Goal: Task Accomplishment & Management: Manage account settings

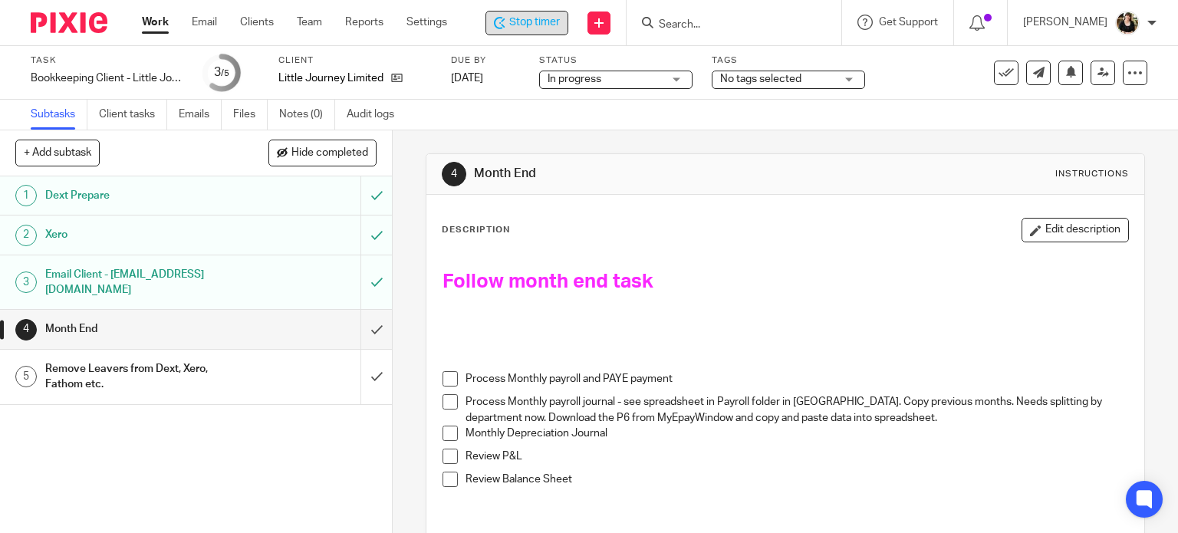
click at [504, 18] on icon at bounding box center [500, 23] width 12 height 12
click at [652, 31] on div at bounding box center [733, 22] width 179 height 19
click at [661, 21] on input "Search" at bounding box center [728, 25] width 138 height 14
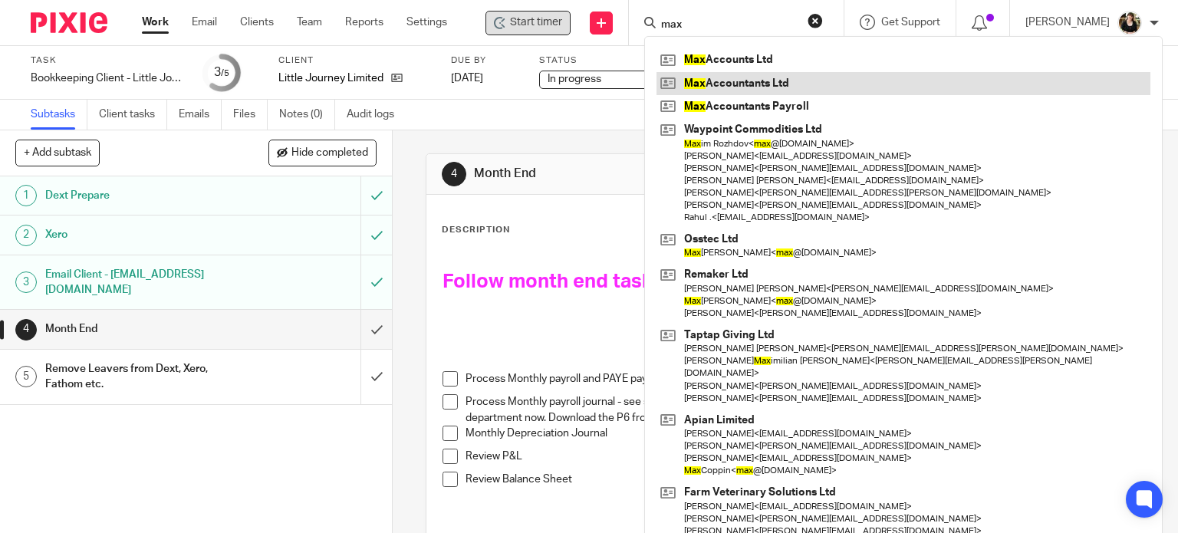
type input "max"
click at [747, 91] on link at bounding box center [903, 83] width 494 height 23
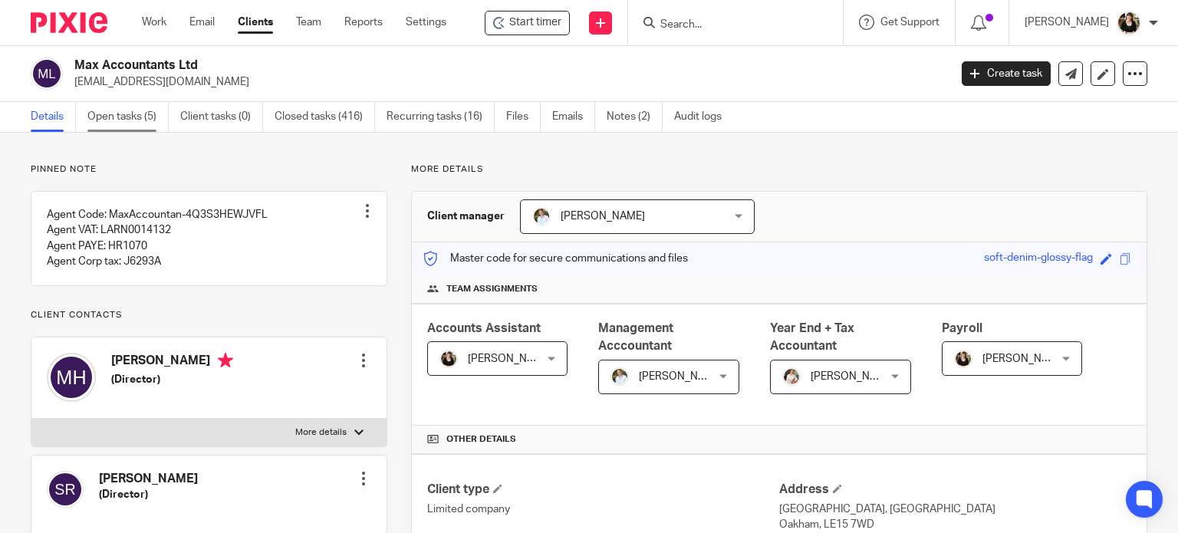
click at [141, 113] on link "Open tasks (5)" at bounding box center [127, 117] width 81 height 30
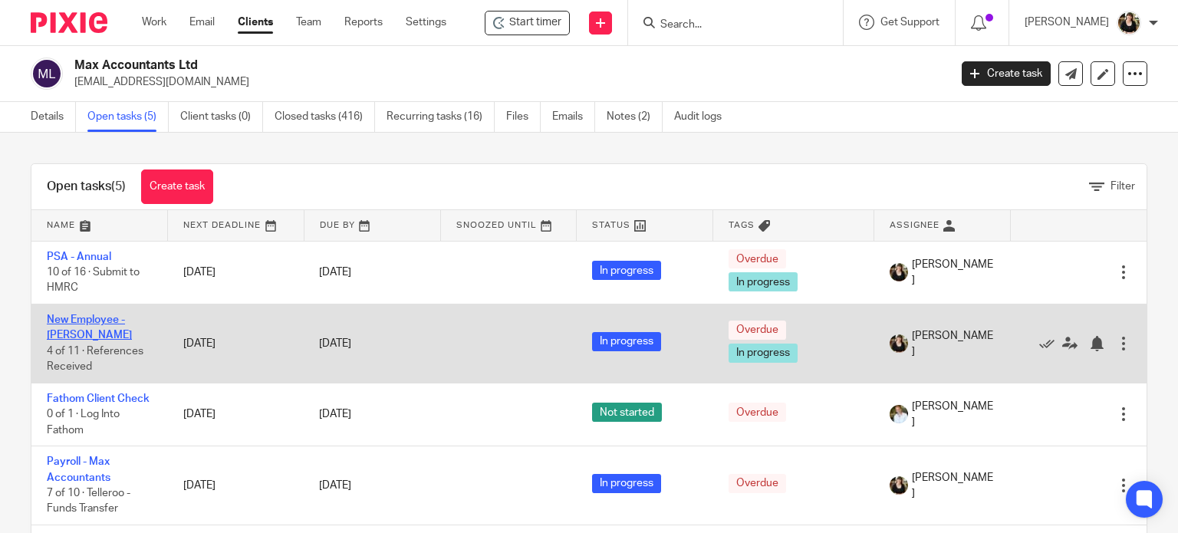
click at [81, 334] on link "New Employee - Sam Dell" at bounding box center [89, 327] width 85 height 26
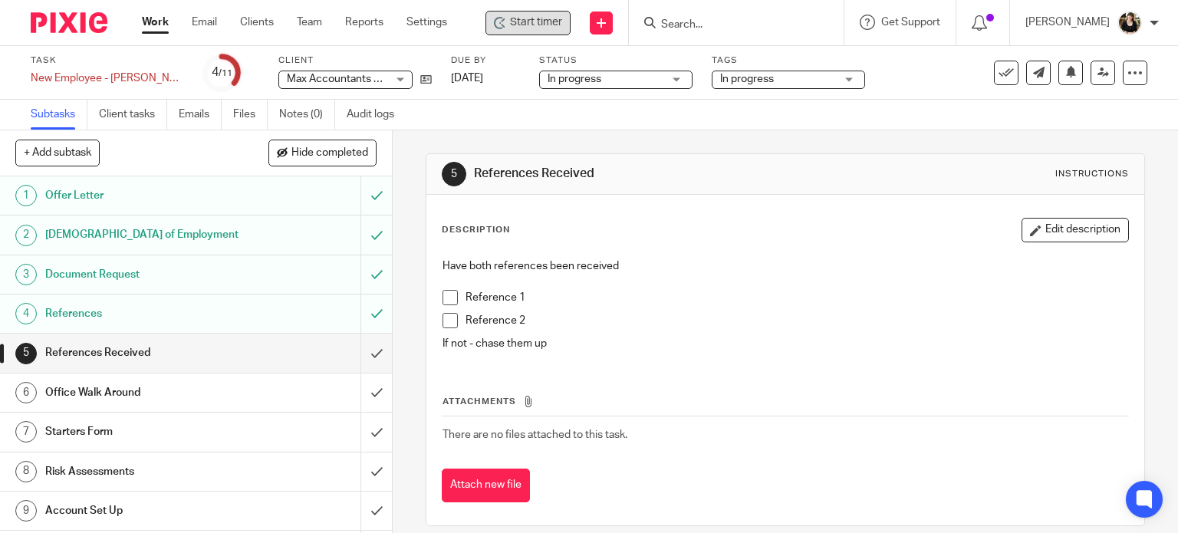
click at [515, 22] on span "Start timer" at bounding box center [536, 23] width 52 height 16
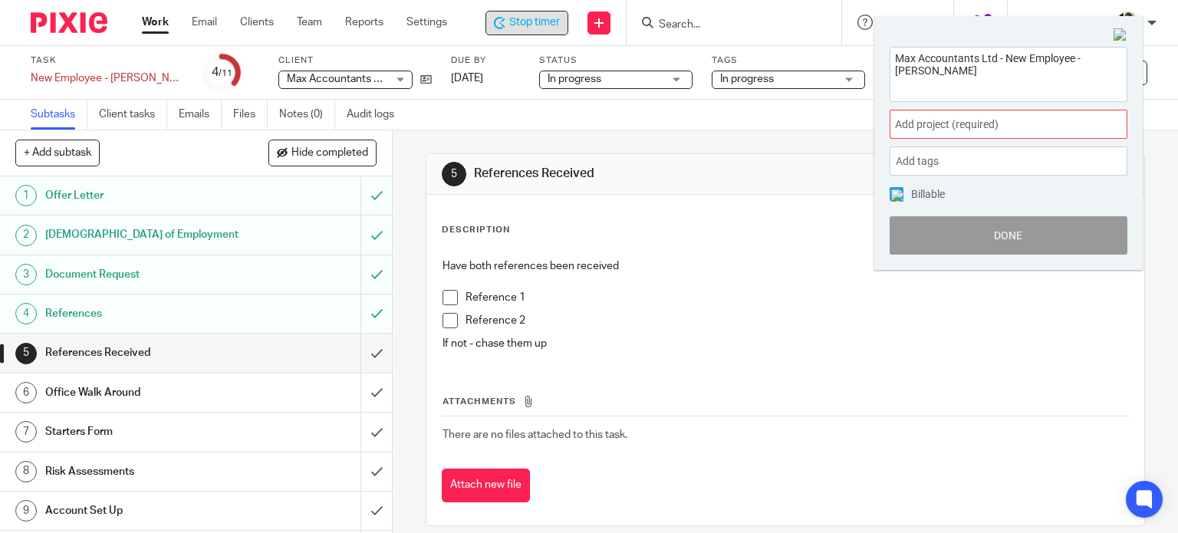
click at [951, 125] on span "Add project (required) :" at bounding box center [991, 125] width 193 height 16
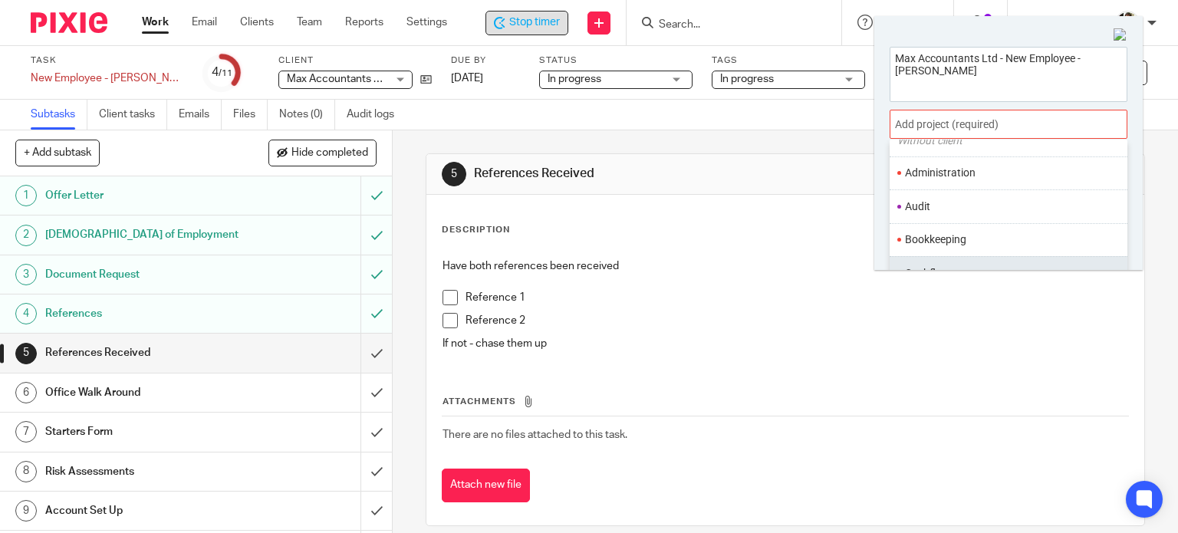
scroll to position [460, 0]
drag, startPoint x: 948, startPoint y: 210, endPoint x: 964, endPoint y: 215, distance: 16.2
click at [948, 210] on li "Onboarding" at bounding box center [1005, 210] width 200 height 16
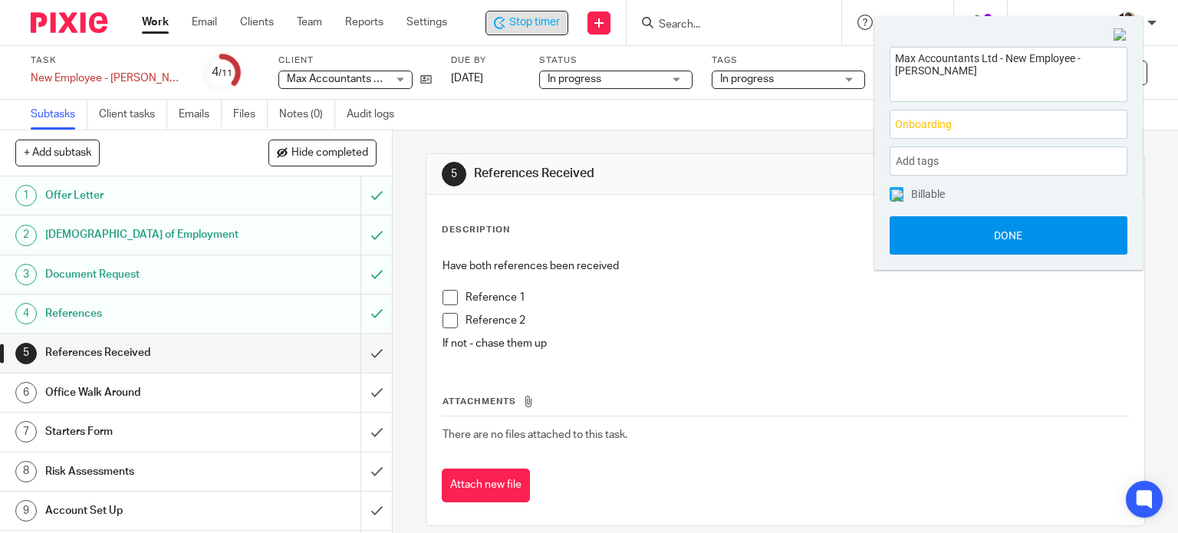
click at [1033, 228] on button "Done" at bounding box center [1008, 235] width 238 height 38
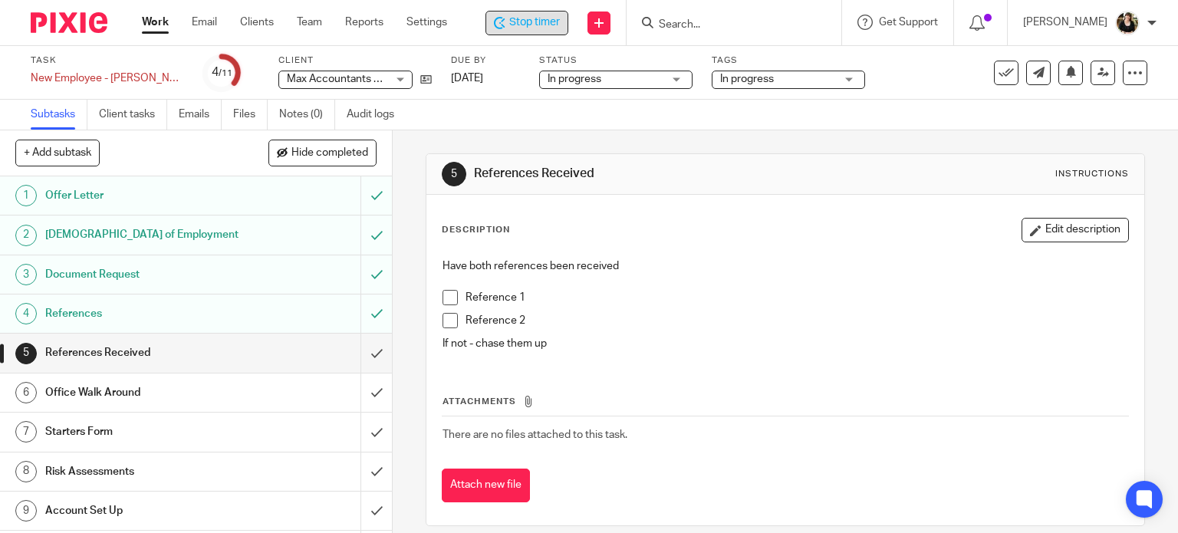
click at [244, 392] on div "Office Walk Around" at bounding box center [195, 392] width 300 height 23
click at [420, 77] on icon at bounding box center [426, 80] width 12 height 12
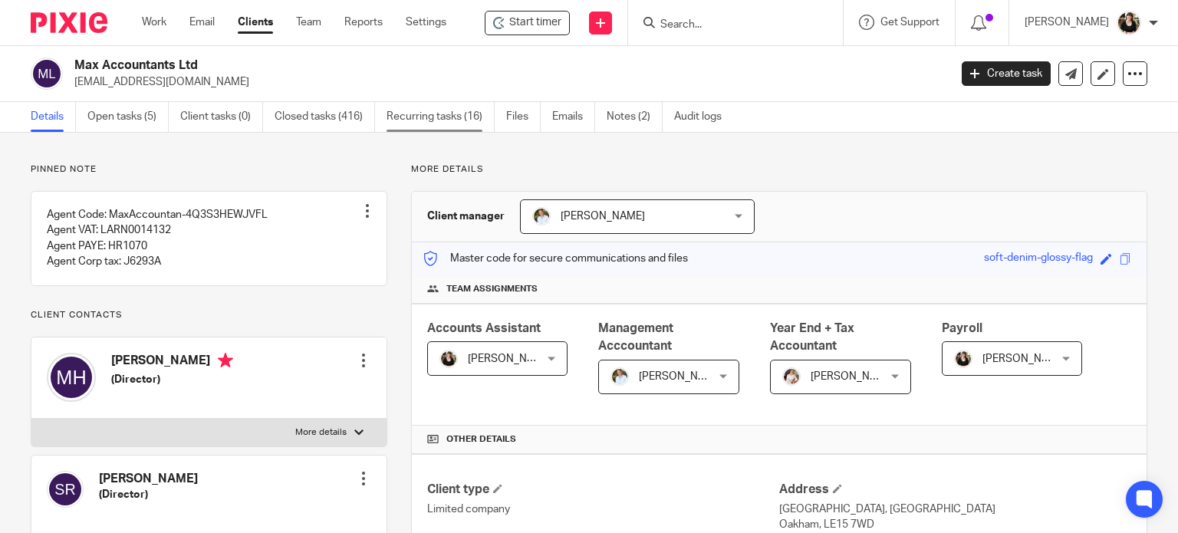
click at [449, 123] on link "Recurring tasks (16)" at bounding box center [440, 117] width 108 height 30
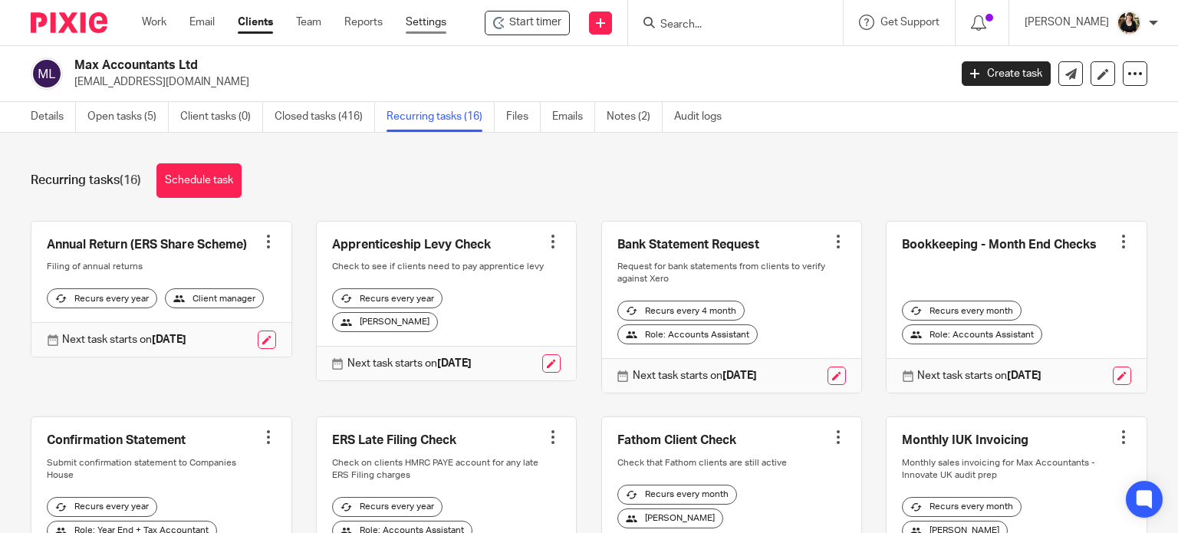
click at [423, 21] on link "Settings" at bounding box center [426, 22] width 41 height 15
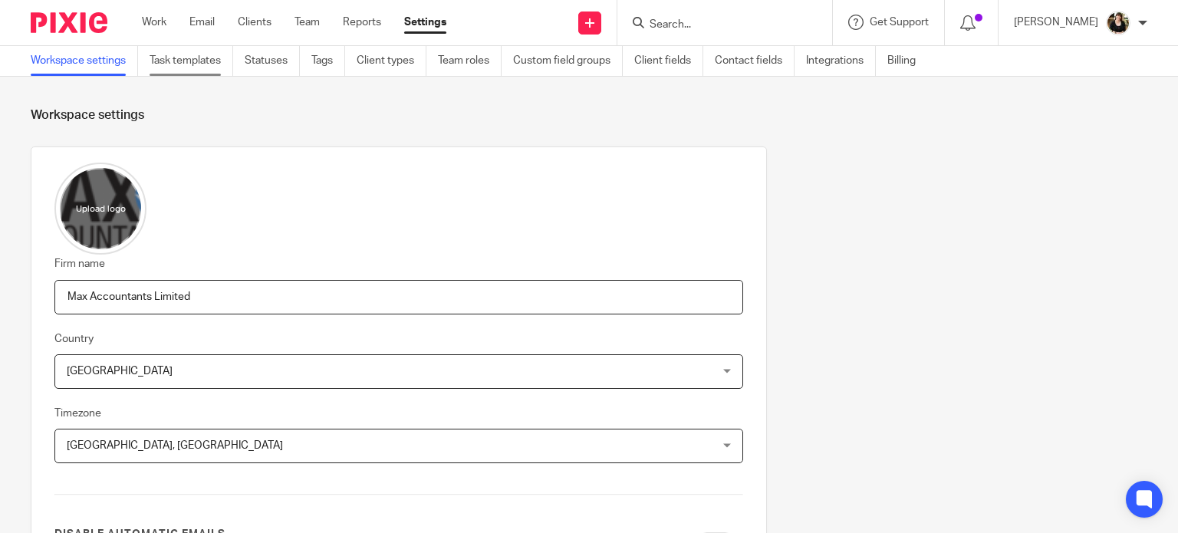
click at [209, 70] on link "Task templates" at bounding box center [192, 61] width 84 height 30
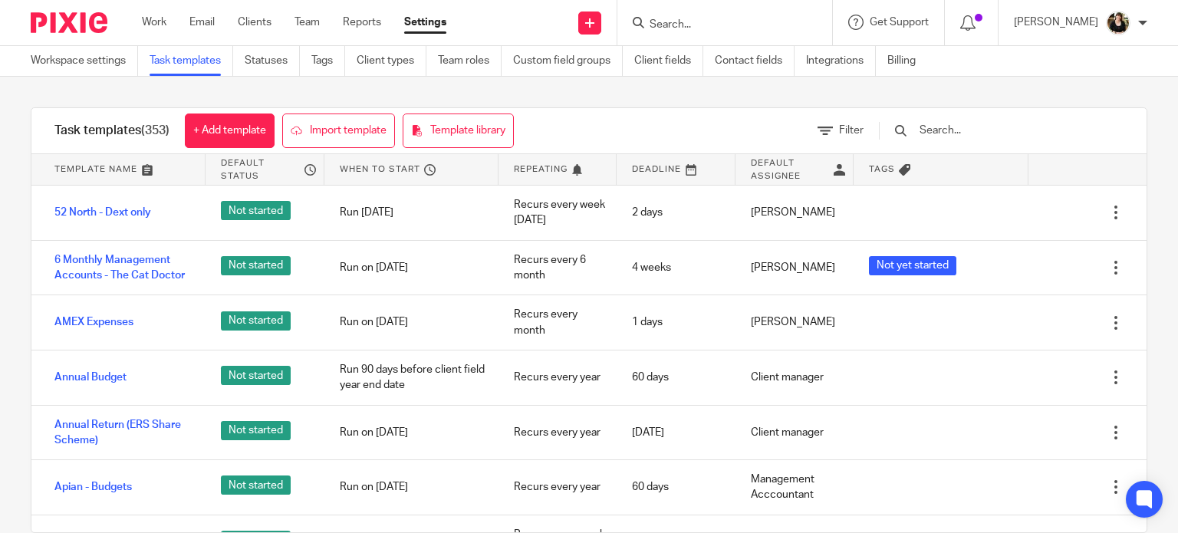
click at [978, 128] on input "text" at bounding box center [1007, 130] width 179 height 17
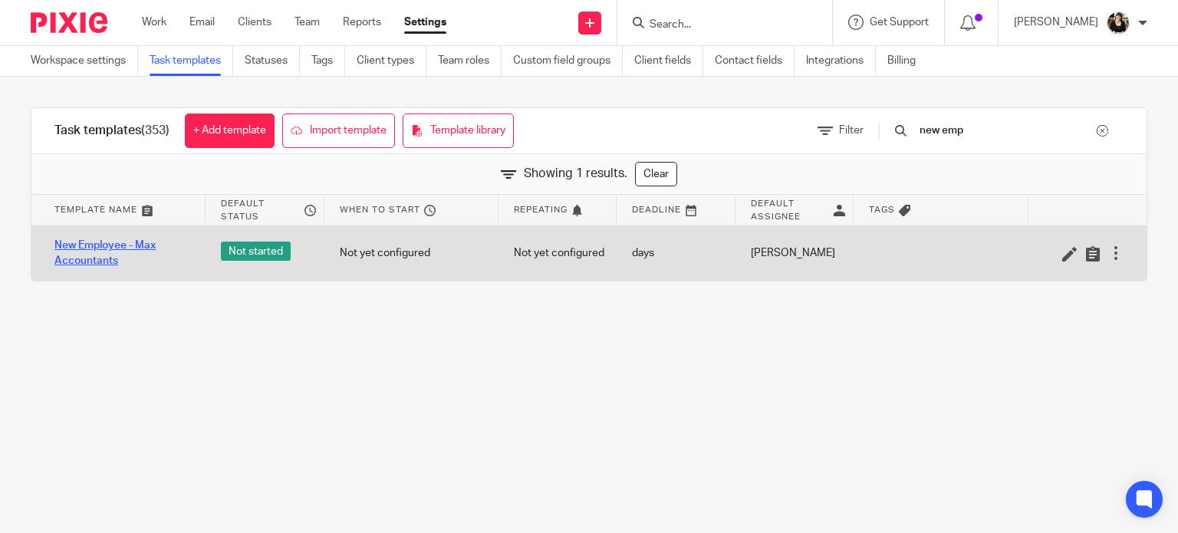
type input "new emp"
click at [135, 242] on link "New Employee - Max Accountants" at bounding box center [122, 253] width 136 height 31
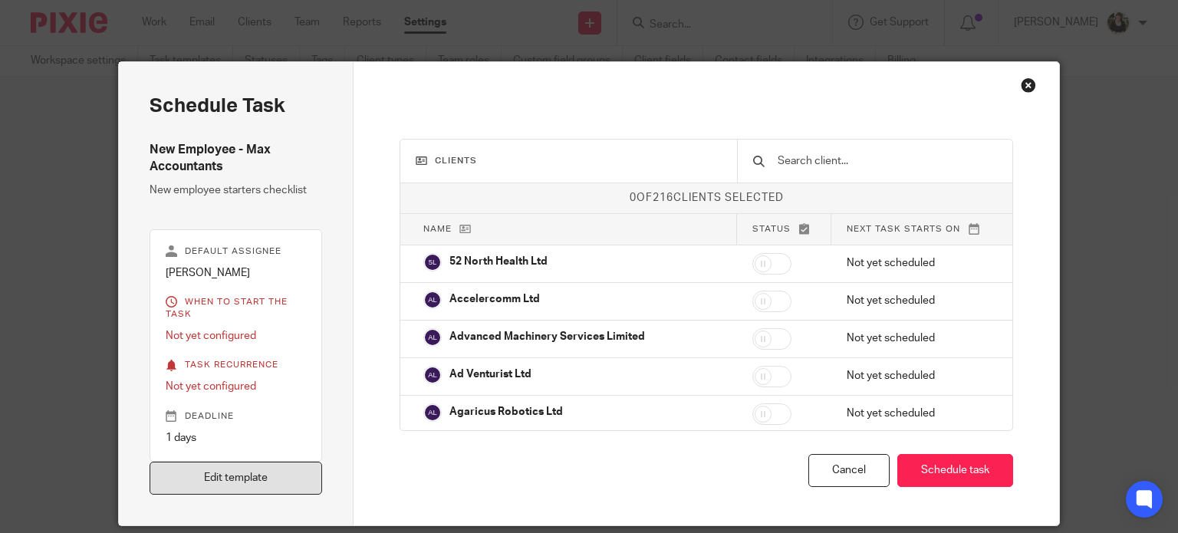
click at [210, 490] on link "Edit template" at bounding box center [236, 478] width 173 height 33
click at [212, 487] on link "Edit template" at bounding box center [236, 478] width 173 height 33
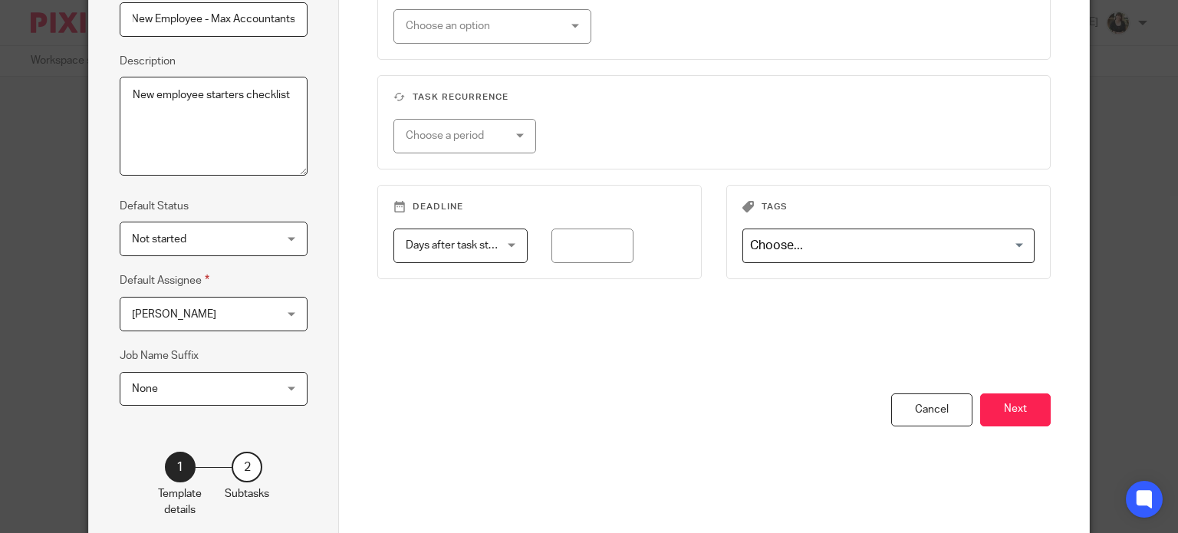
scroll to position [248, 0]
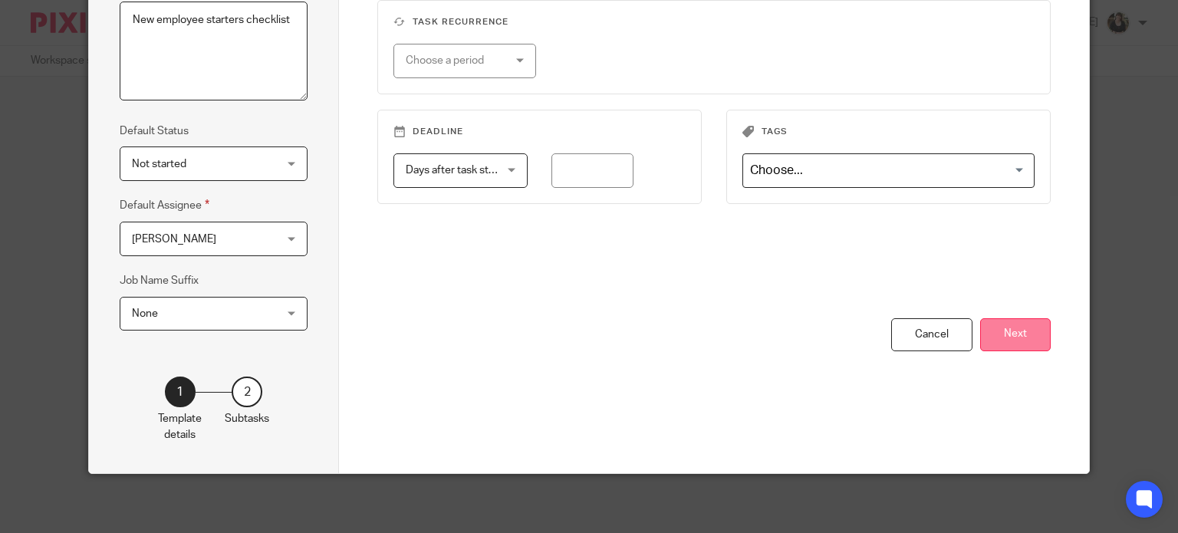
click at [995, 322] on button "Next" at bounding box center [1015, 334] width 71 height 33
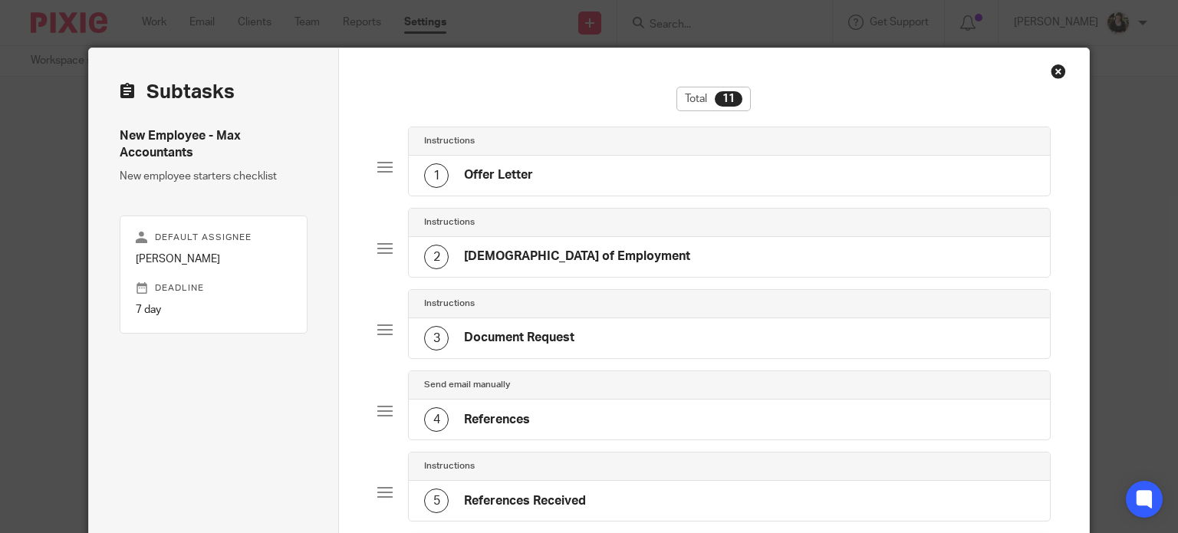
scroll to position [0, 0]
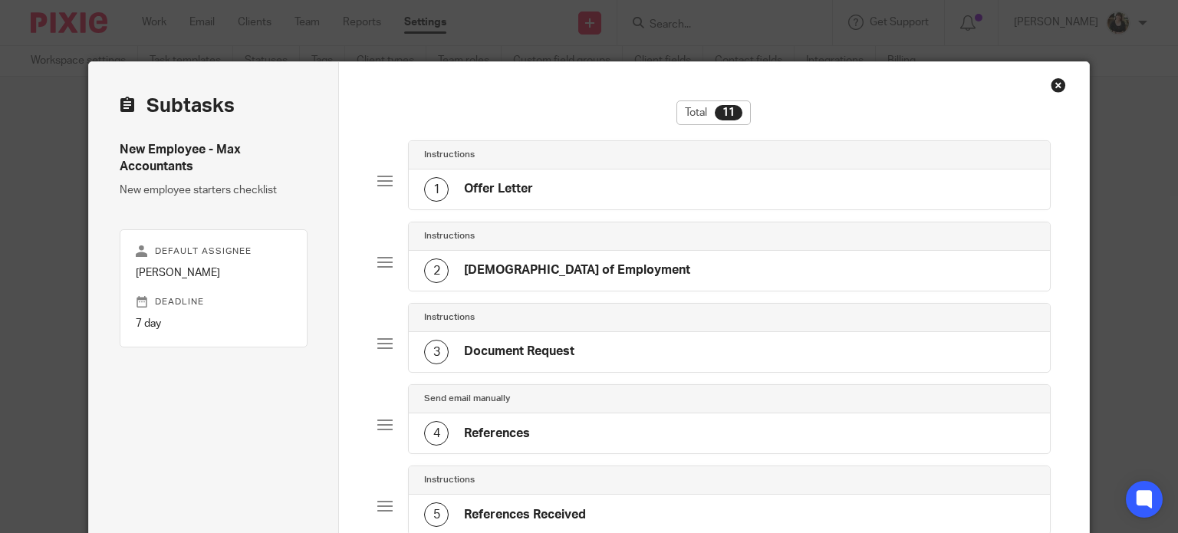
click at [499, 183] on h4 "Offer Letter" at bounding box center [498, 189] width 69 height 16
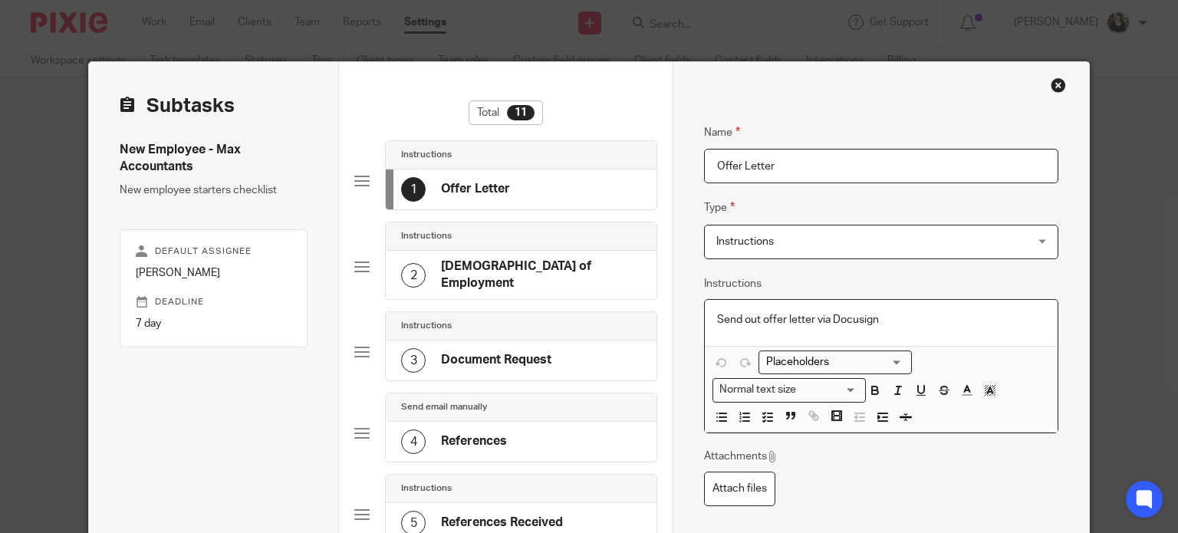
click at [903, 316] on p "Send out offer letter via Docusign" at bounding box center [881, 319] width 328 height 15
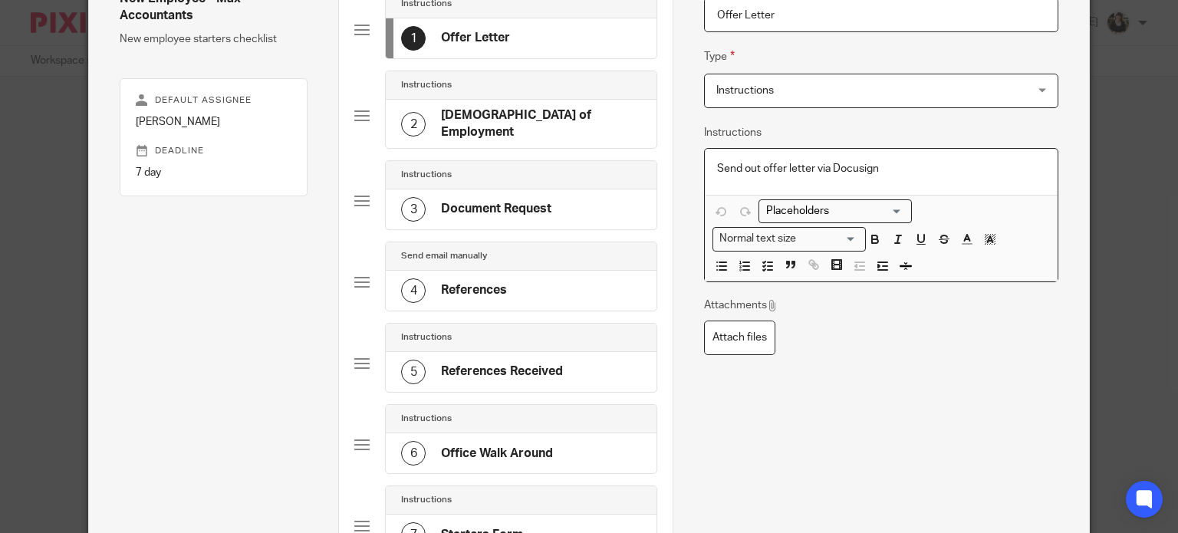
scroll to position [153, 0]
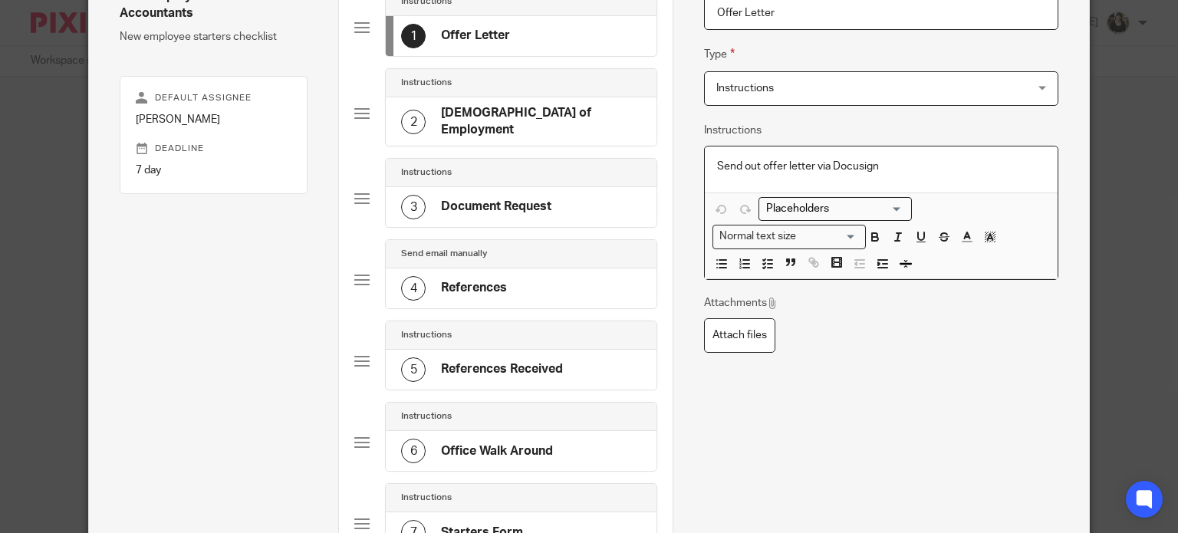
click at [478, 120] on h4 "[DEMOGRAPHIC_DATA] of Employment" at bounding box center [541, 121] width 200 height 33
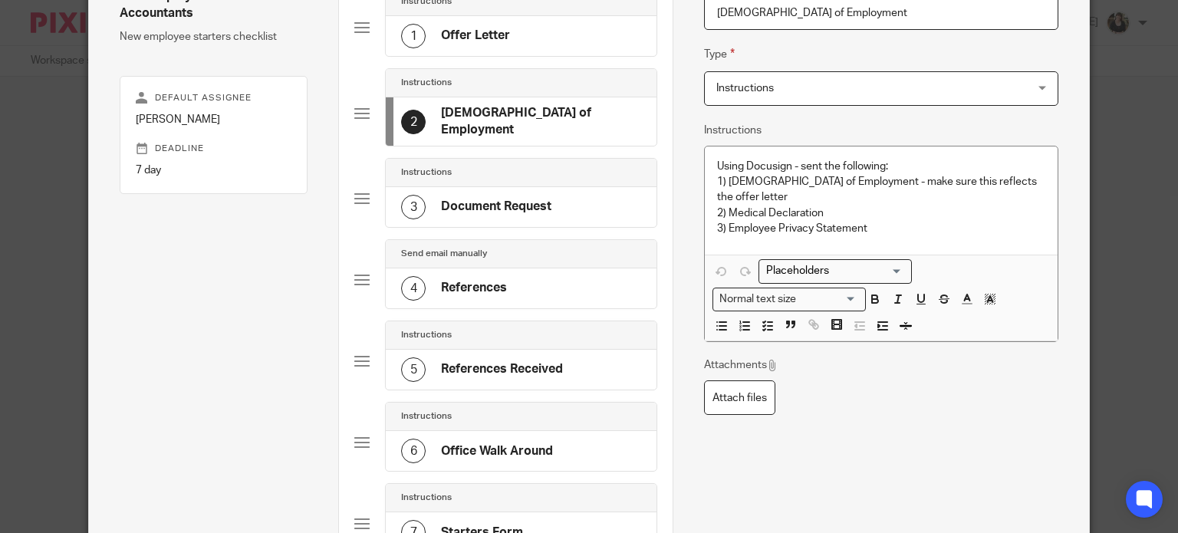
scroll to position [149, 0]
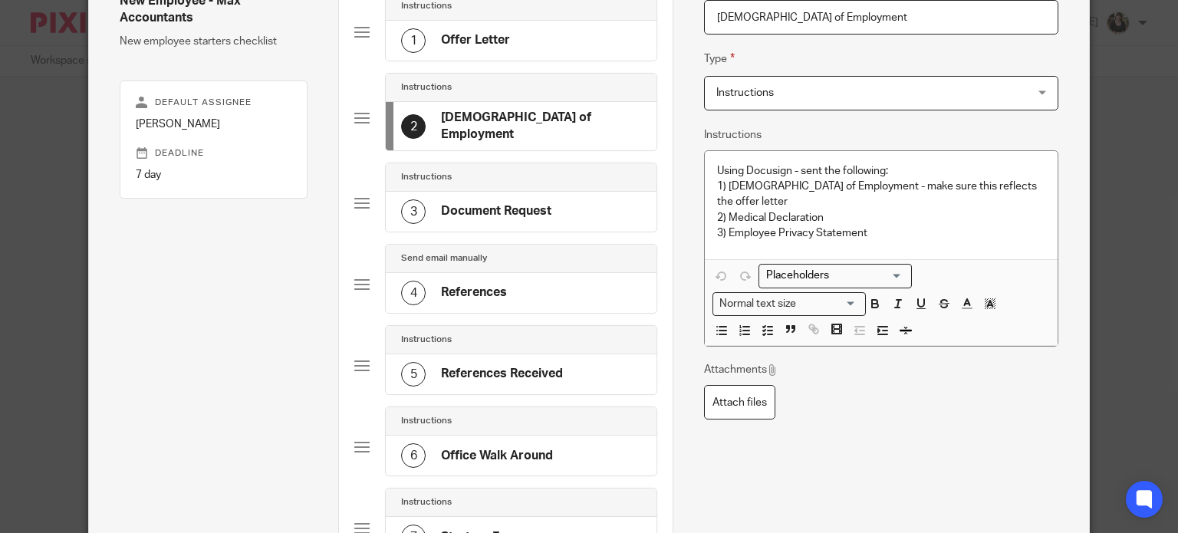
click at [475, 199] on div "3 Document Request" at bounding box center [476, 211] width 150 height 25
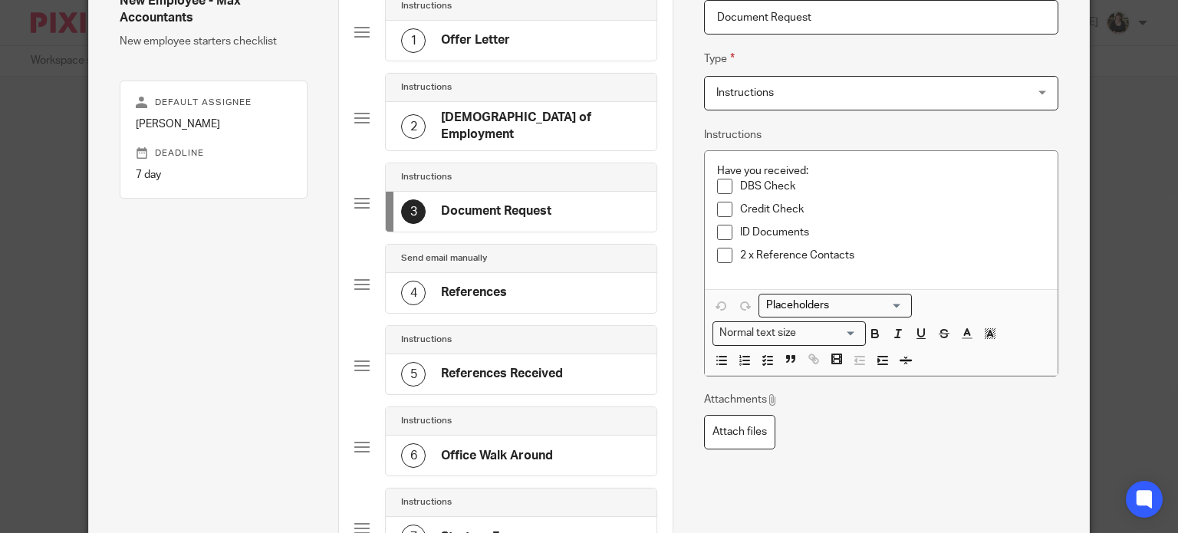
click at [491, 284] on h4 "References" at bounding box center [474, 292] width 66 height 16
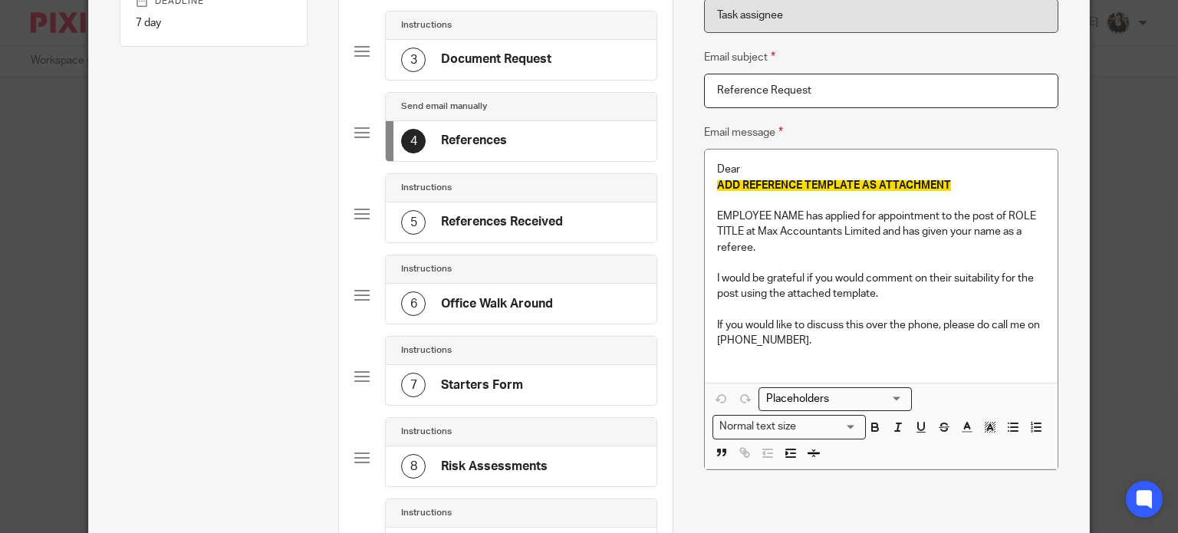
scroll to position [302, 0]
click at [496, 212] on h4 "References Received" at bounding box center [502, 220] width 122 height 16
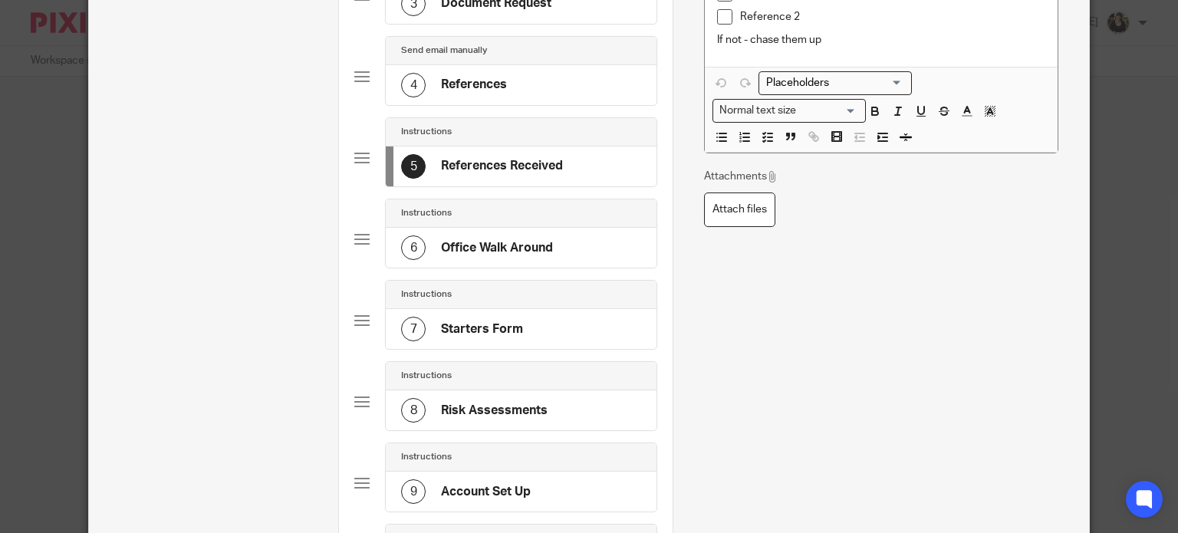
scroll to position [383, 0]
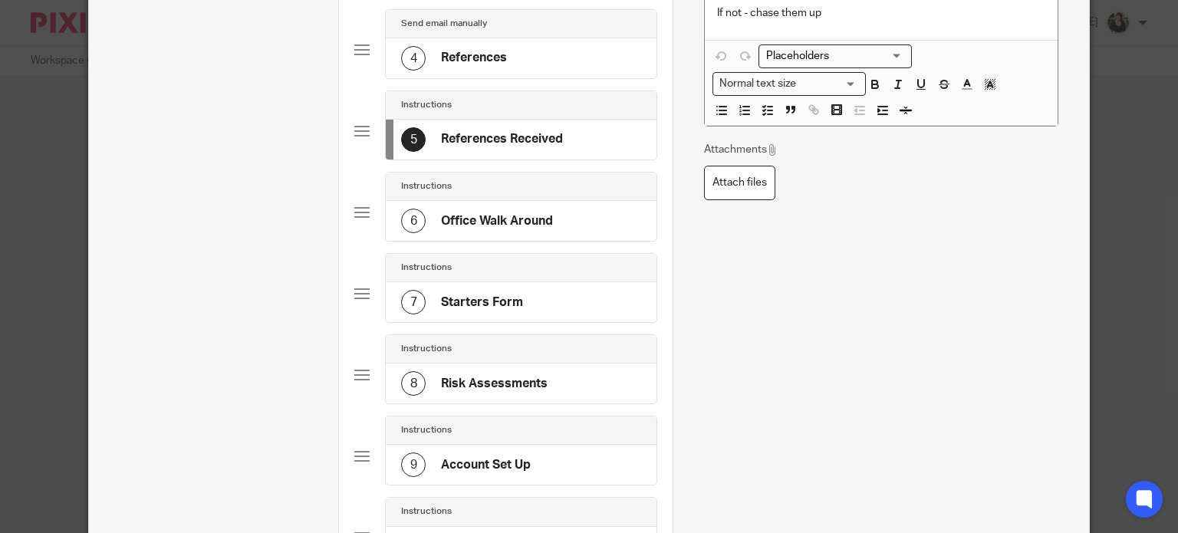
click at [502, 220] on div "6 Office Walk Around" at bounding box center [477, 221] width 152 height 25
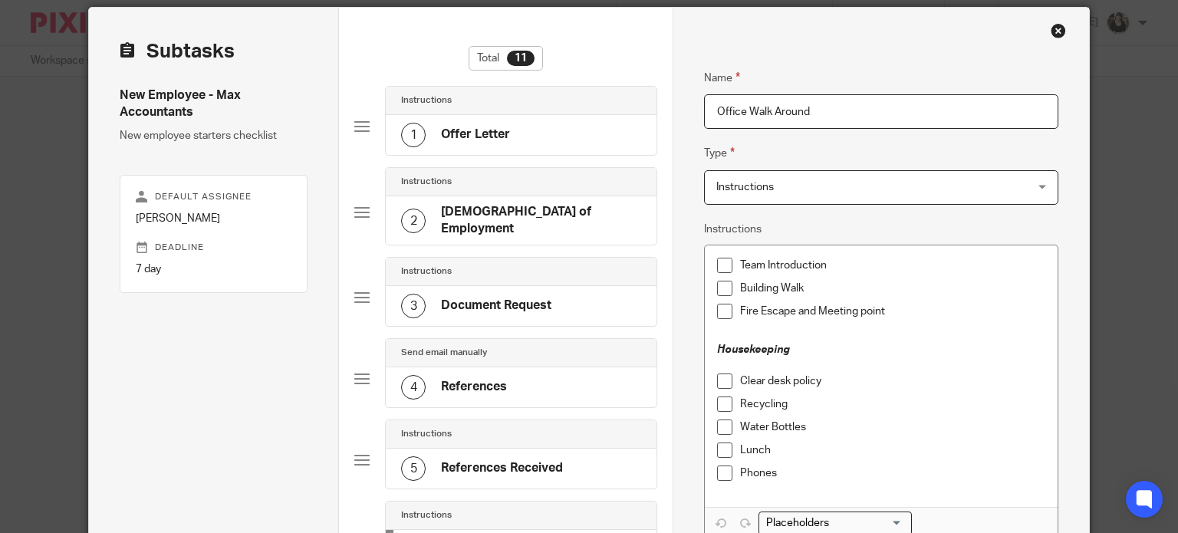
scroll to position [77, 0]
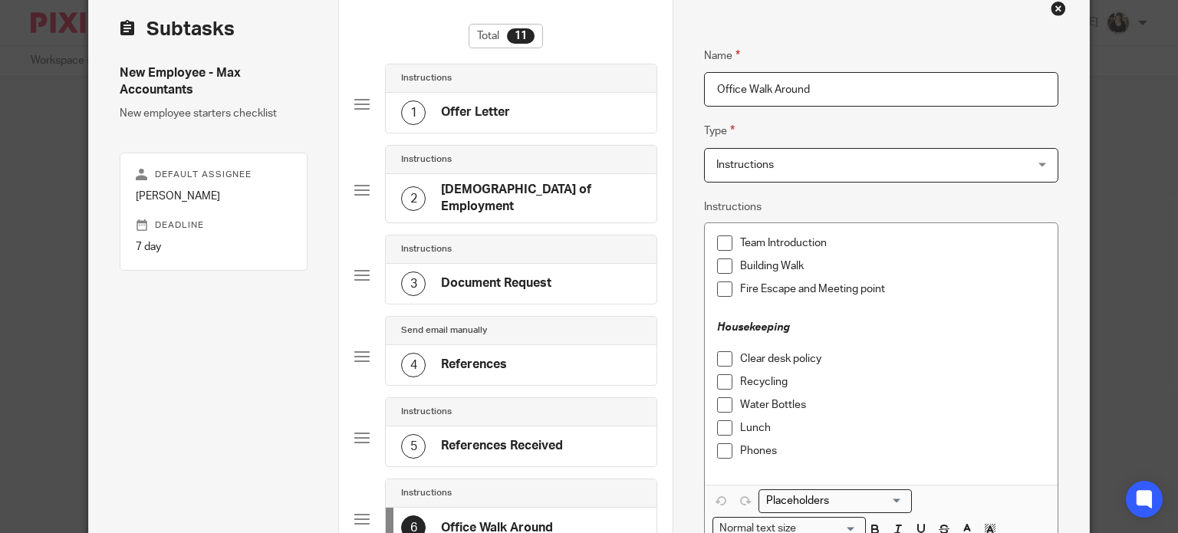
click at [871, 253] on div "Team Introduction" at bounding box center [892, 246] width 305 height 23
click at [869, 258] on p "Building Walk" at bounding box center [892, 265] width 305 height 15
click at [905, 288] on p "Fire Escape and Meeting point" at bounding box center [892, 288] width 305 height 15
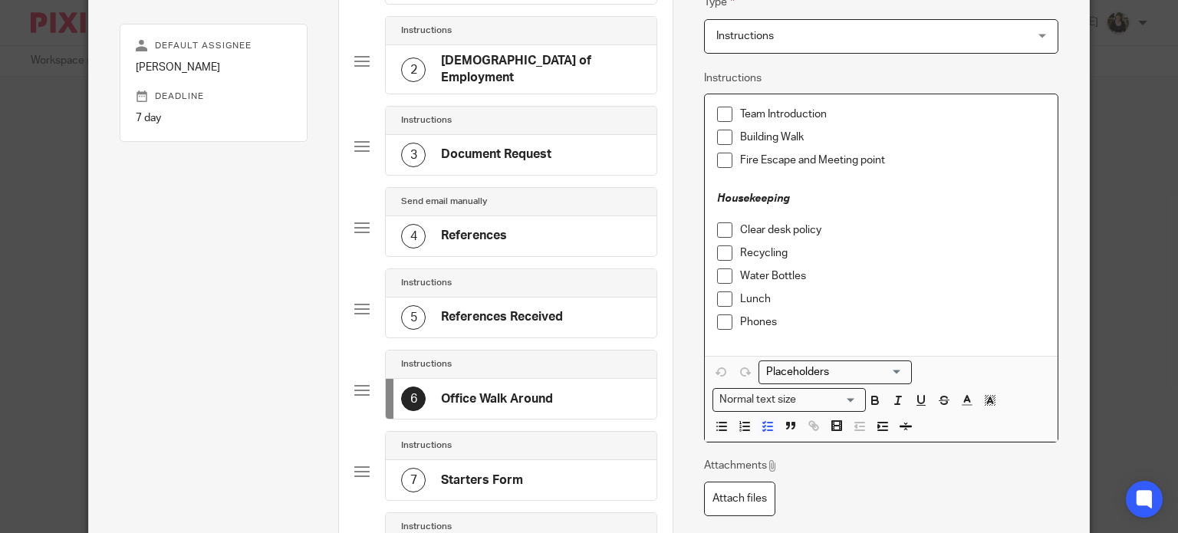
scroll to position [307, 0]
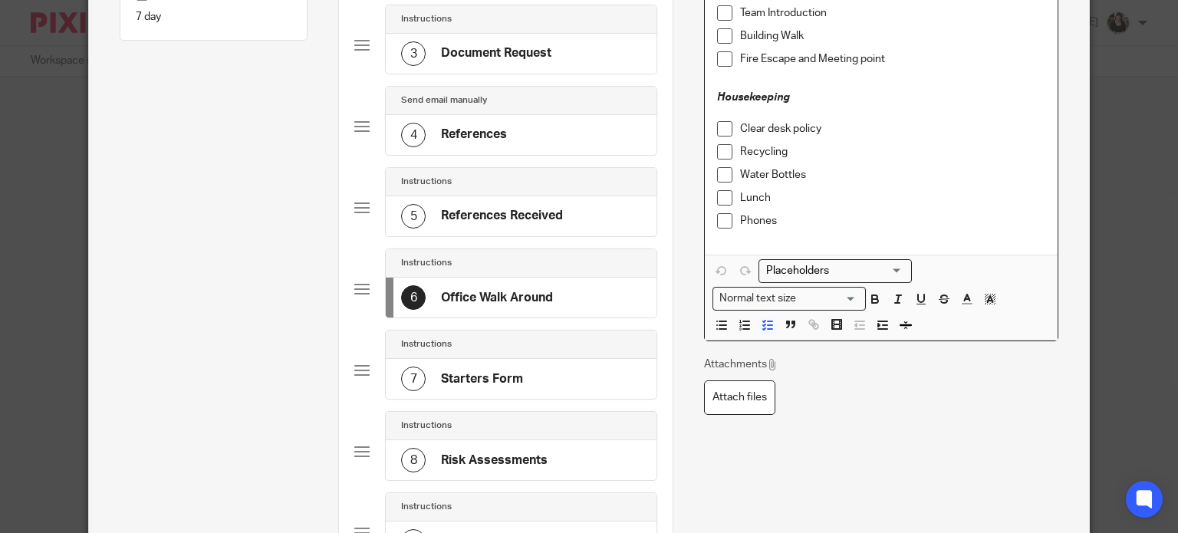
click at [497, 371] on h4 "Starters Form" at bounding box center [482, 379] width 82 height 16
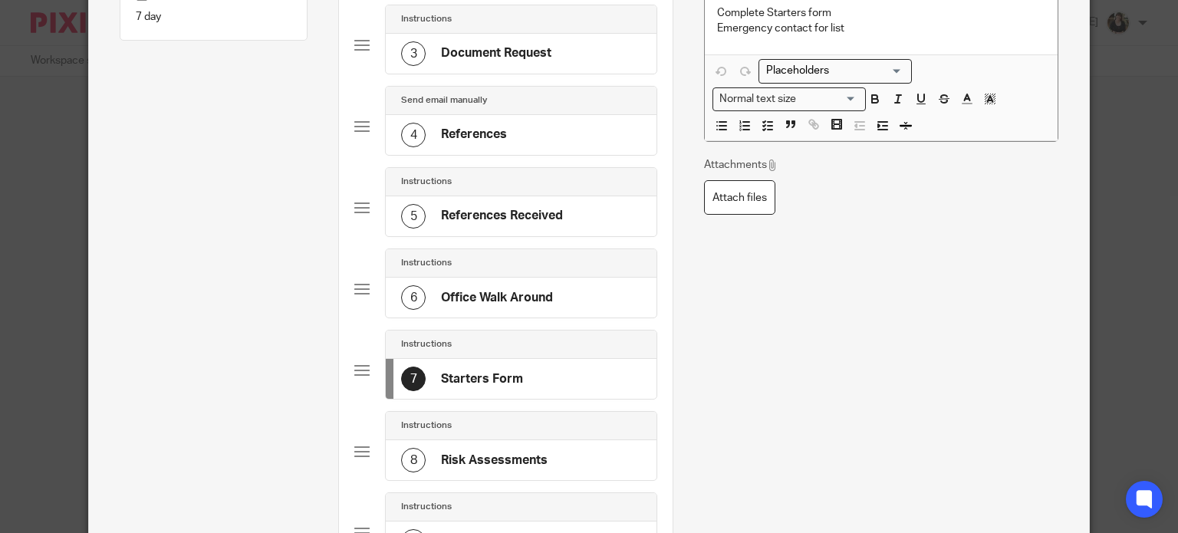
click at [500, 452] on h4 "Risk Assessments" at bounding box center [494, 460] width 107 height 16
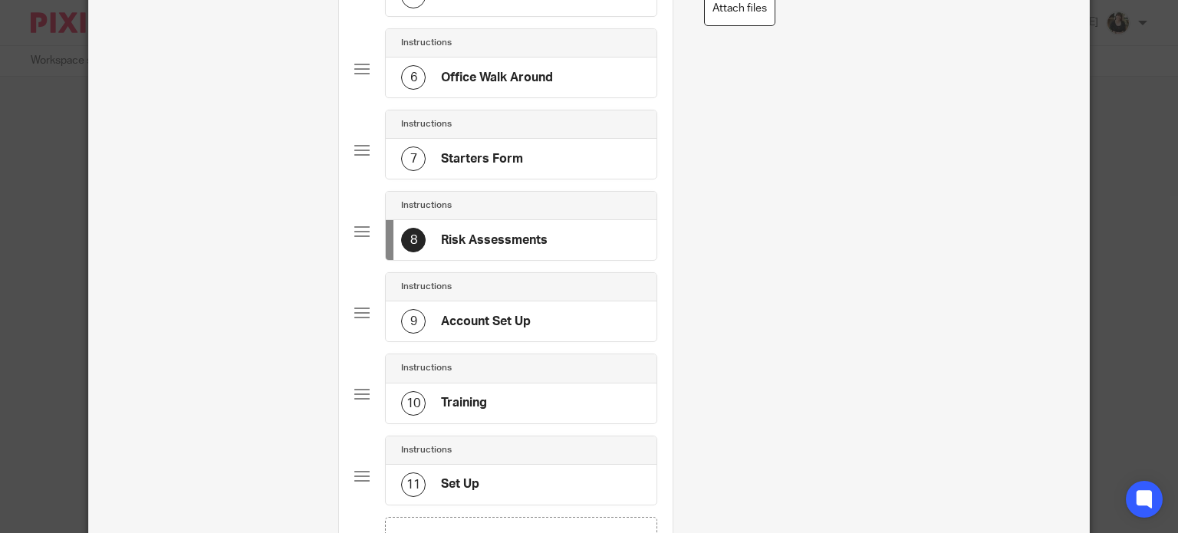
scroll to position [537, 0]
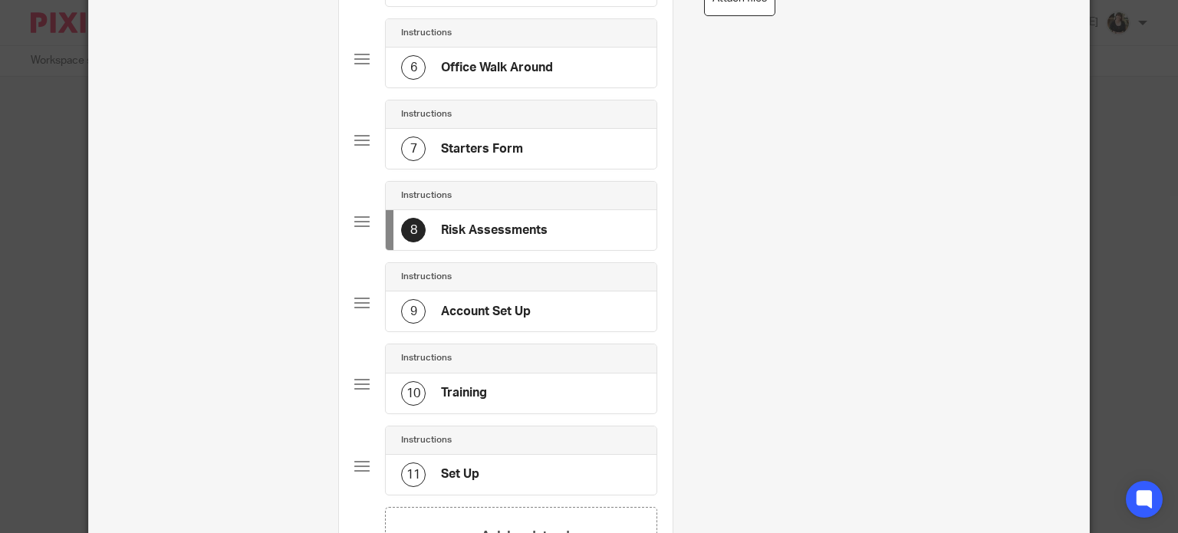
click at [518, 304] on h4 "Account Set Up" at bounding box center [486, 312] width 90 height 16
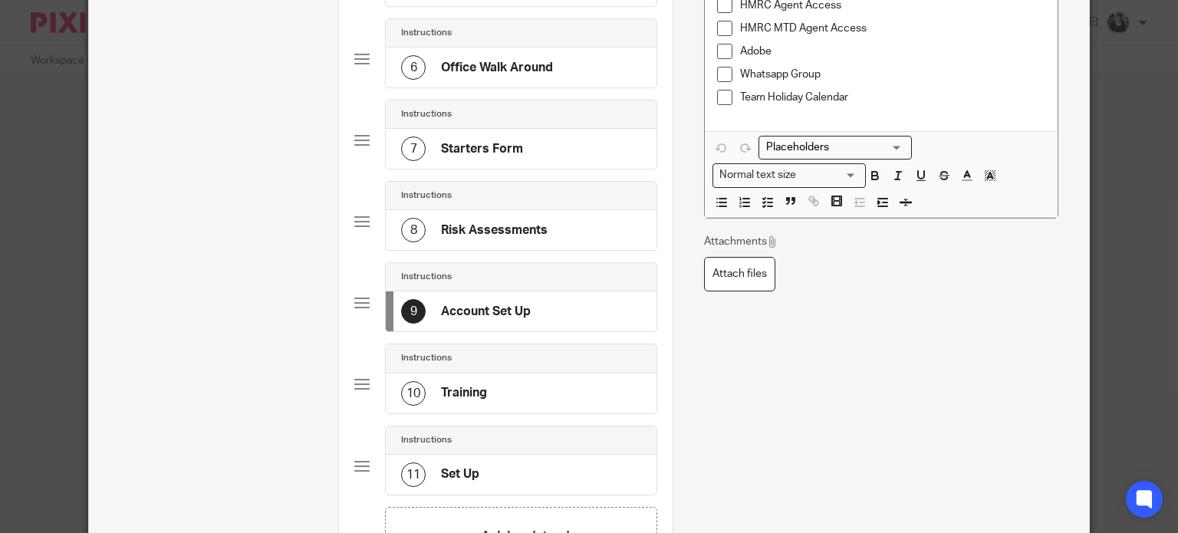
scroll to position [0, 0]
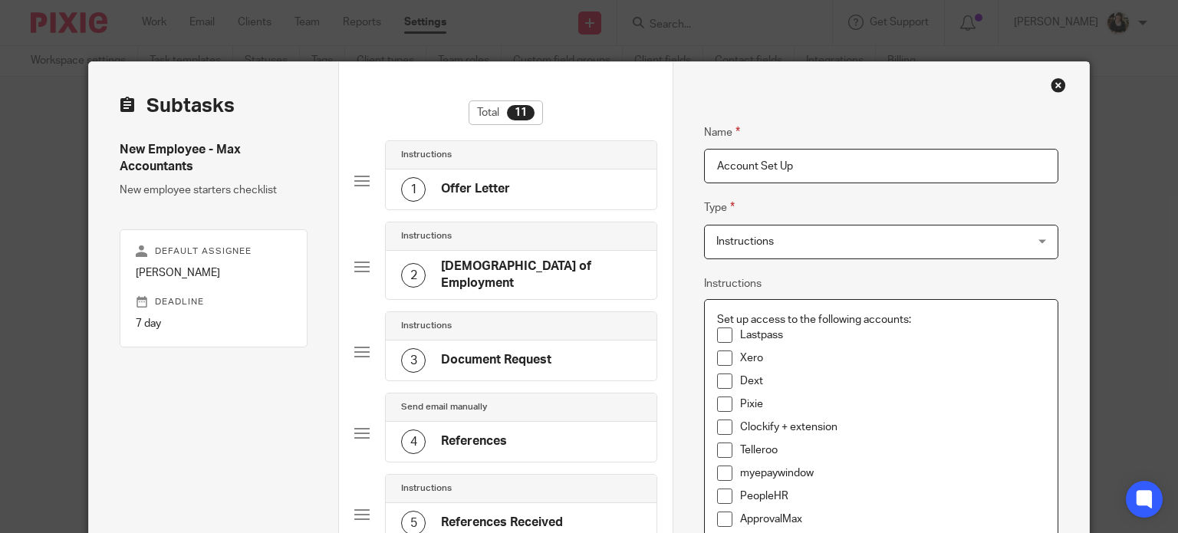
click at [845, 337] on p "Lastpass" at bounding box center [892, 334] width 305 height 15
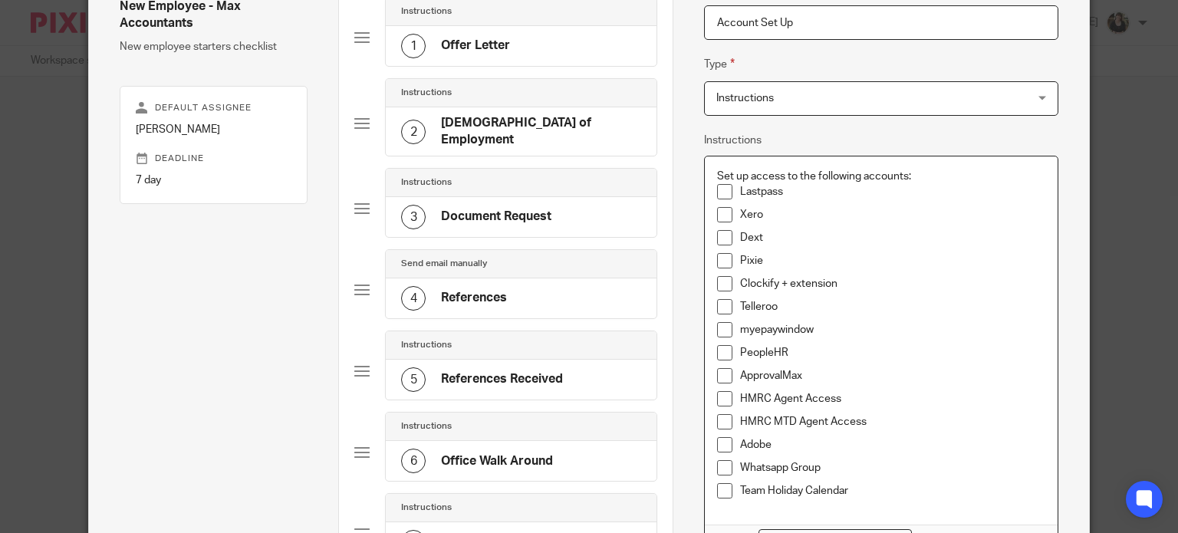
scroll to position [153, 0]
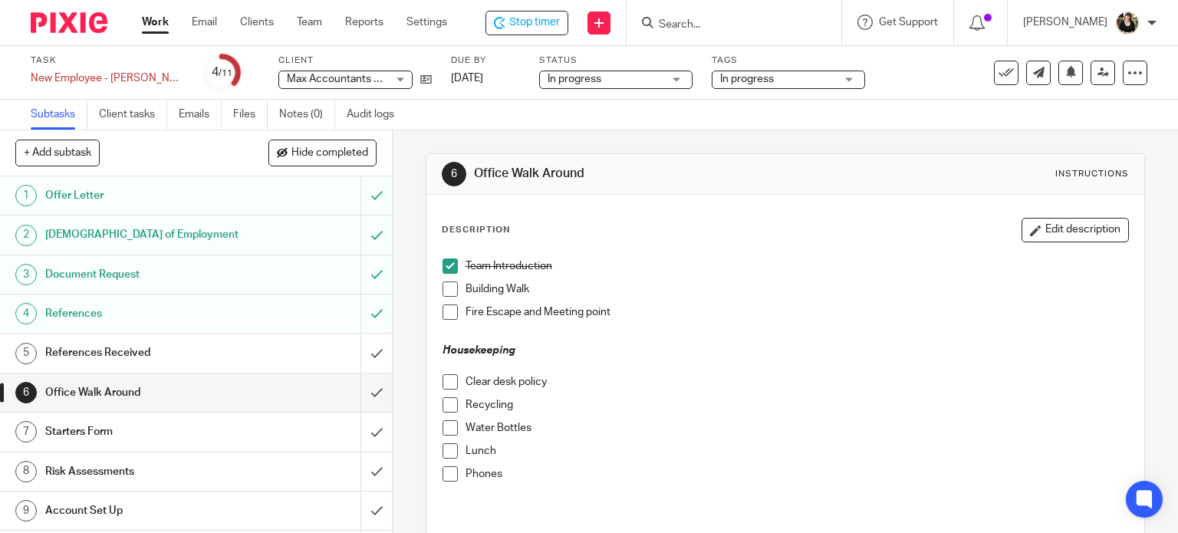
scroll to position [77, 0]
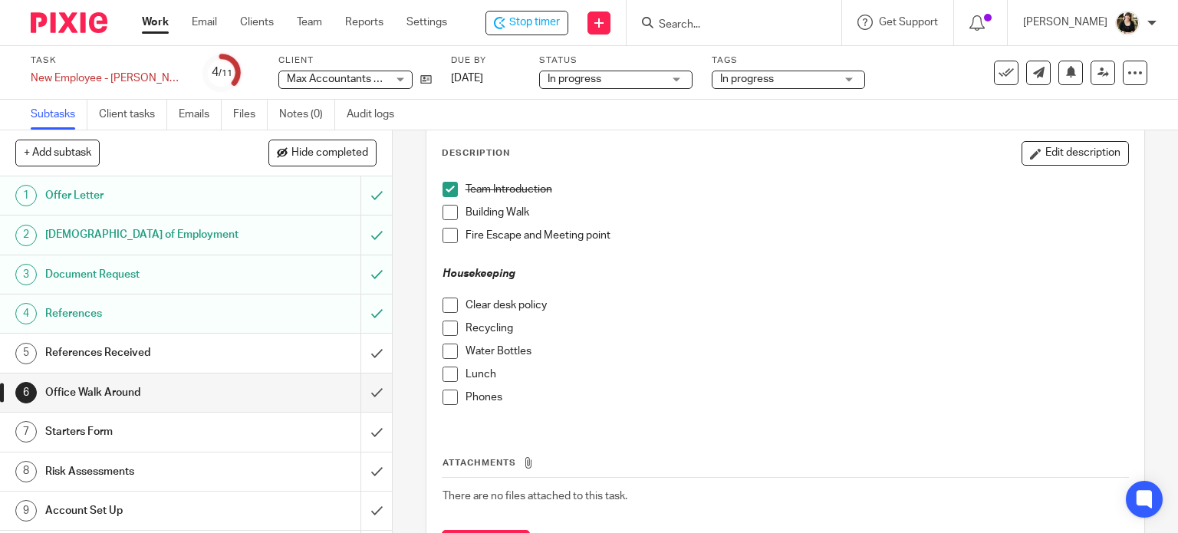
drag, startPoint x: 442, startPoint y: 209, endPoint x: 442, endPoint y: 218, distance: 9.2
click at [442, 209] on span at bounding box center [449, 212] width 15 height 15
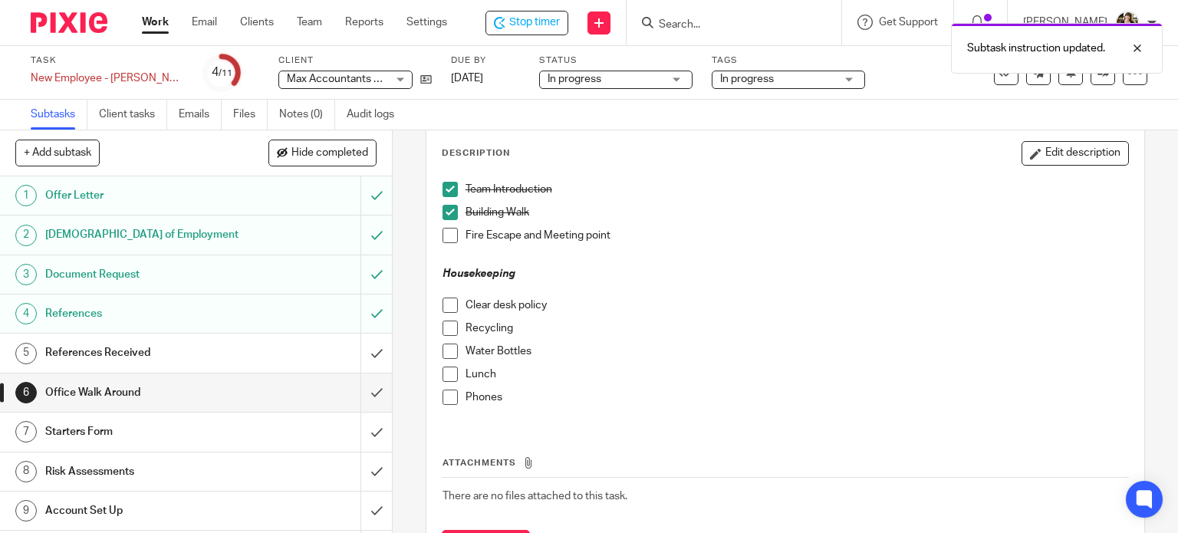
click at [442, 237] on span at bounding box center [449, 235] width 15 height 15
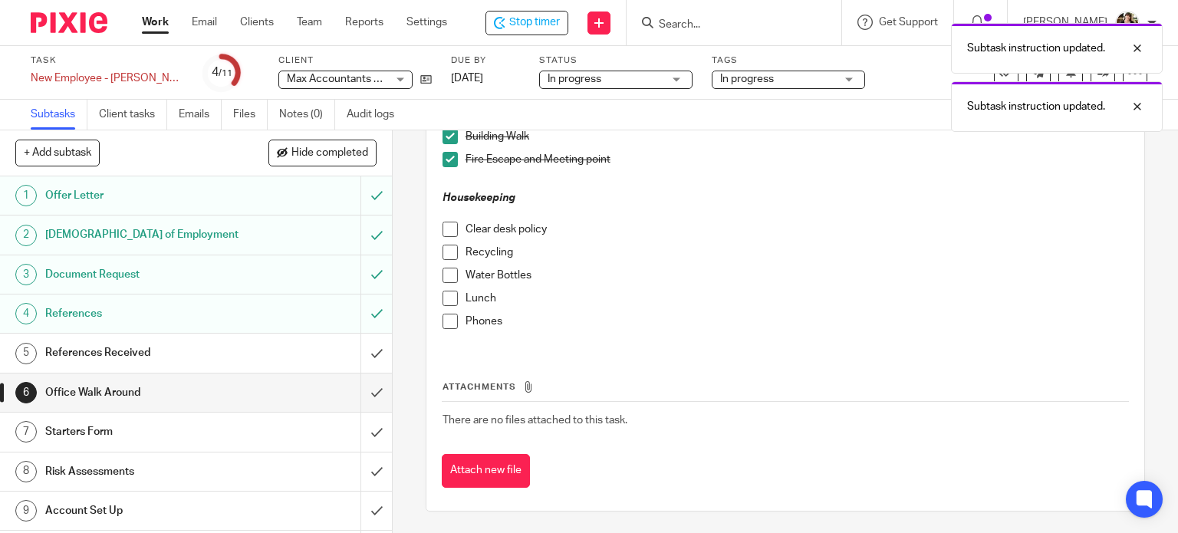
scroll to position [153, 0]
click at [444, 270] on span at bounding box center [449, 274] width 15 height 15
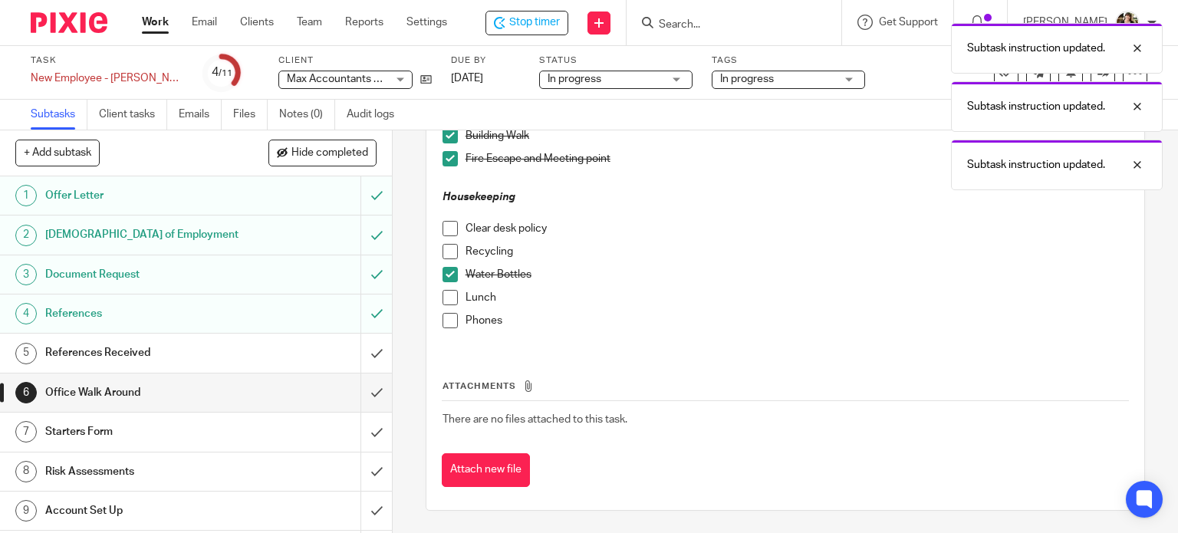
click at [444, 249] on span at bounding box center [449, 251] width 15 height 15
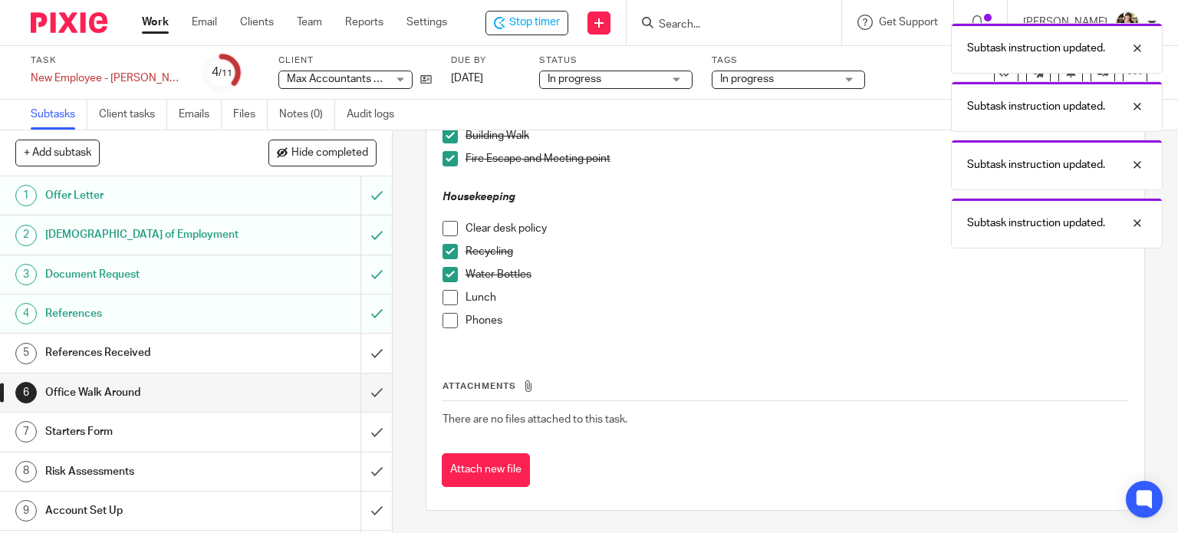
click at [443, 301] on span at bounding box center [449, 297] width 15 height 15
click at [443, 320] on span at bounding box center [449, 320] width 15 height 15
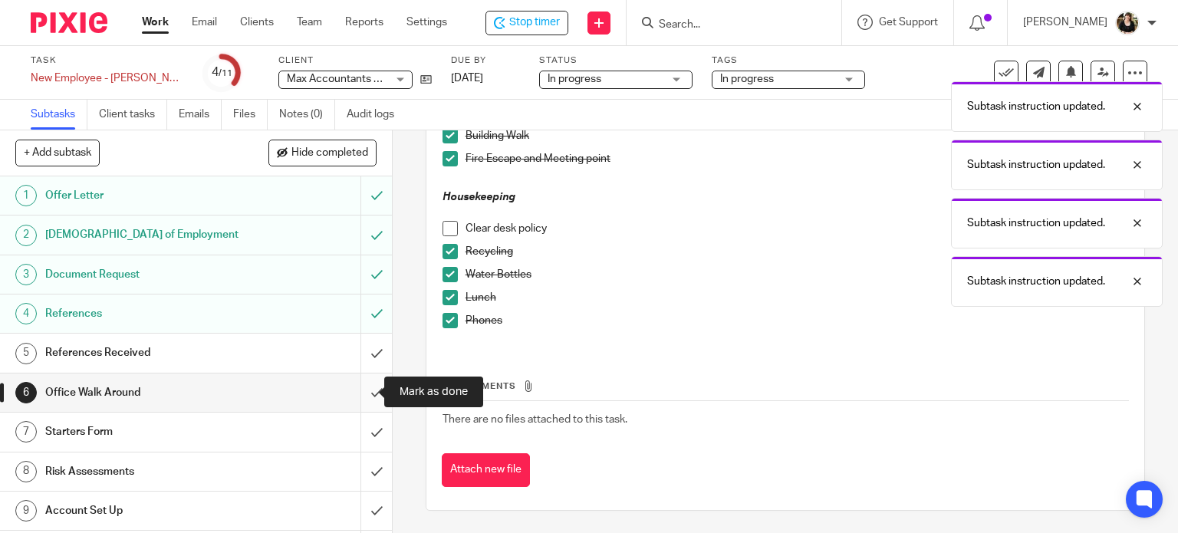
click at [360, 389] on input "submit" at bounding box center [196, 392] width 392 height 38
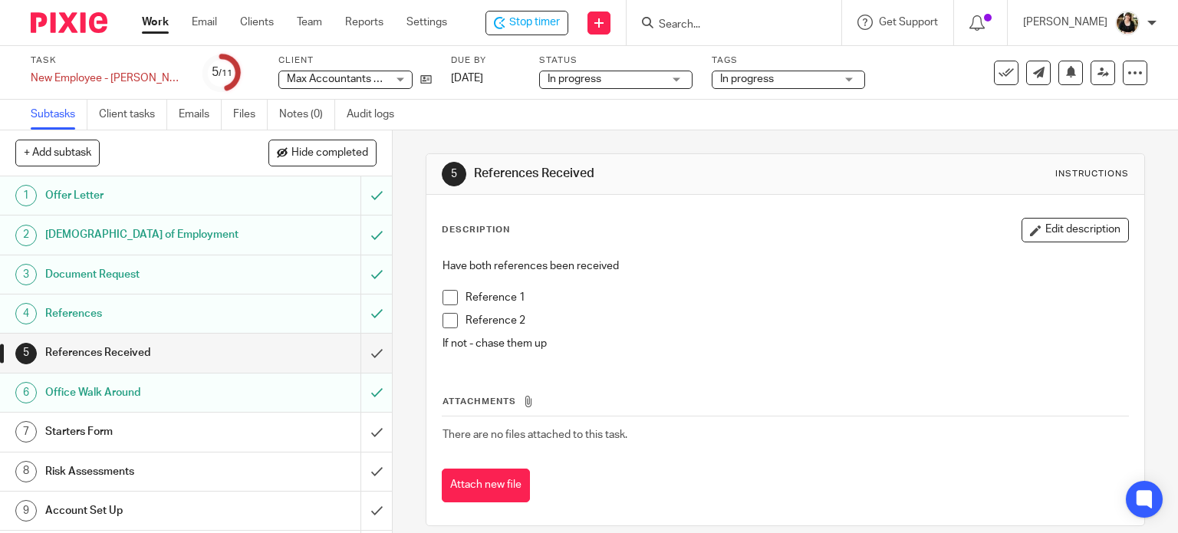
click at [212, 435] on h1 "Starters Form" at bounding box center [145, 431] width 200 height 23
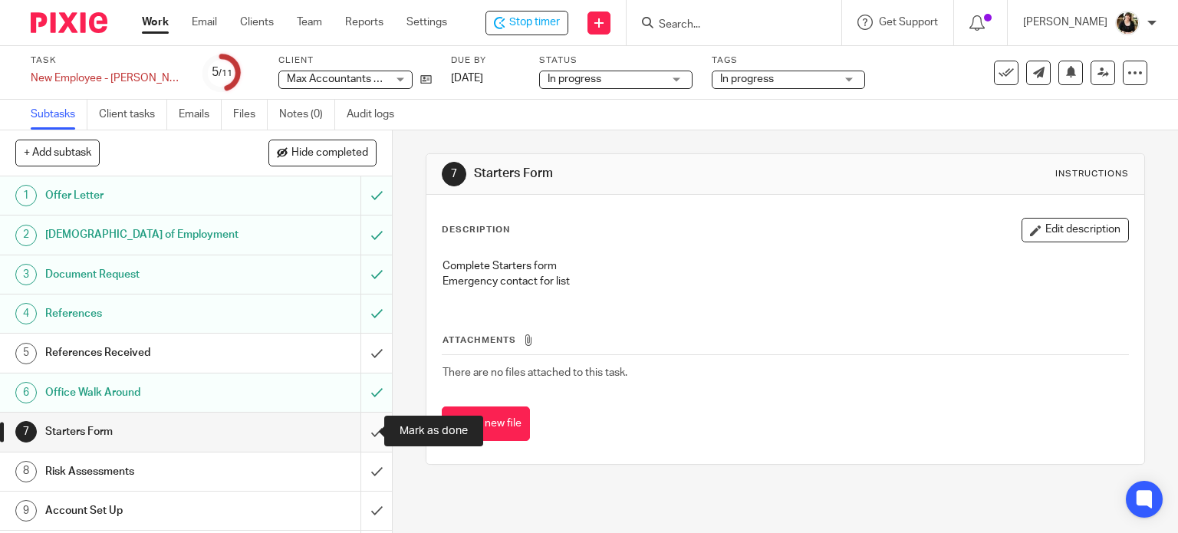
click at [355, 426] on input "submit" at bounding box center [196, 431] width 392 height 38
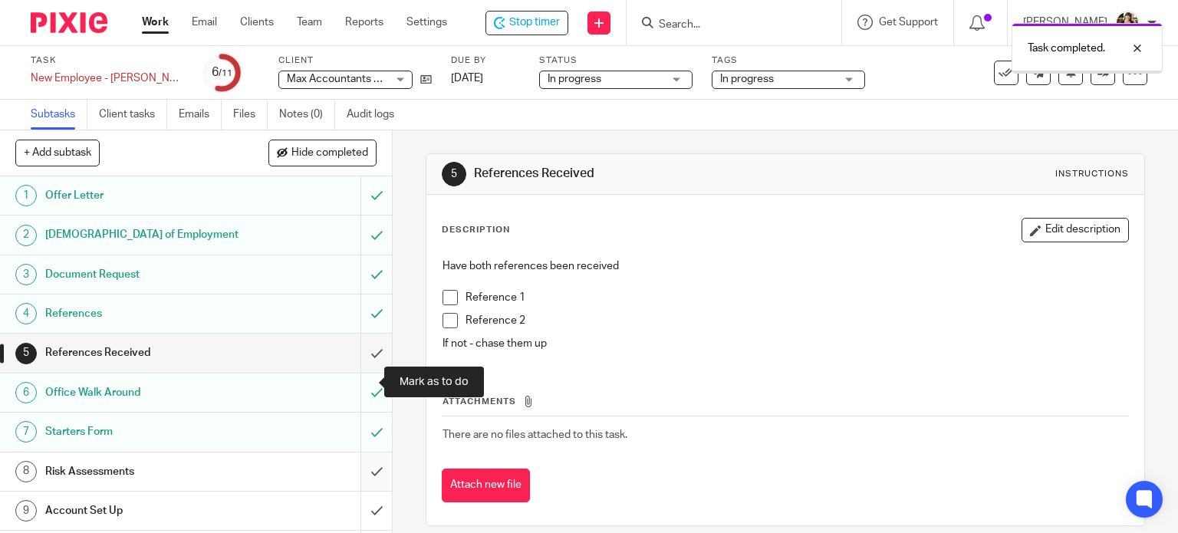
scroll to position [74, 0]
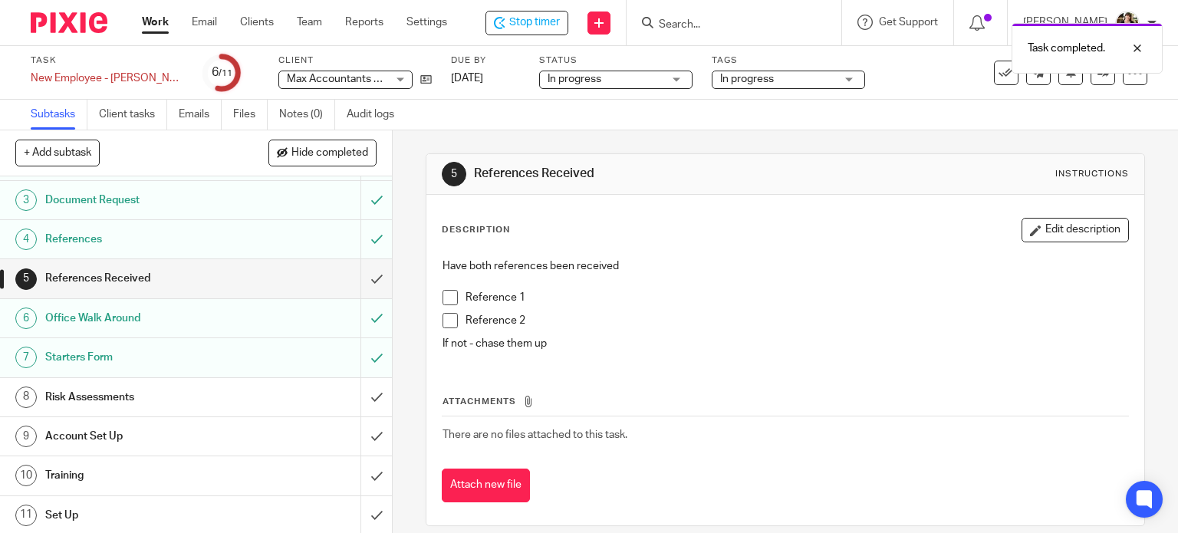
click at [227, 386] on h1 "Risk Assessments" at bounding box center [145, 397] width 200 height 23
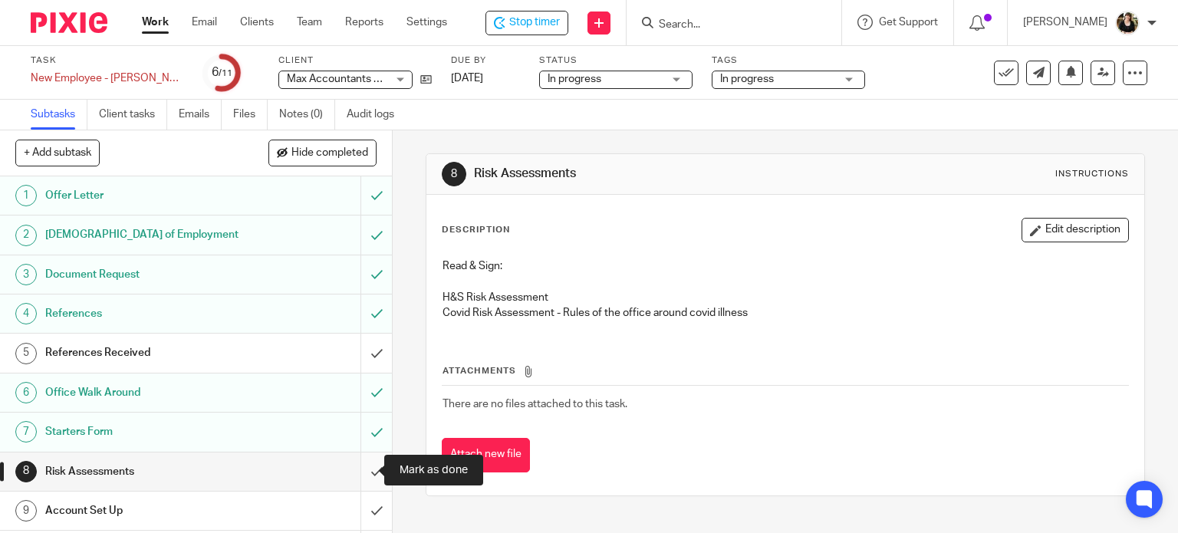
click at [358, 464] on input "submit" at bounding box center [196, 471] width 392 height 38
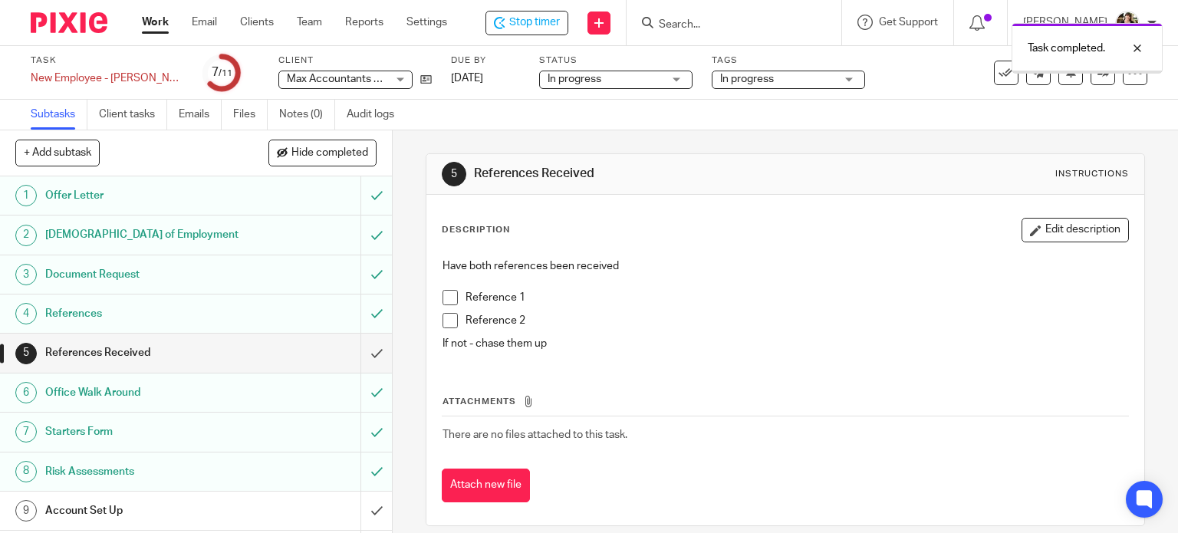
click at [212, 504] on h1 "Account Set Up" at bounding box center [145, 510] width 200 height 23
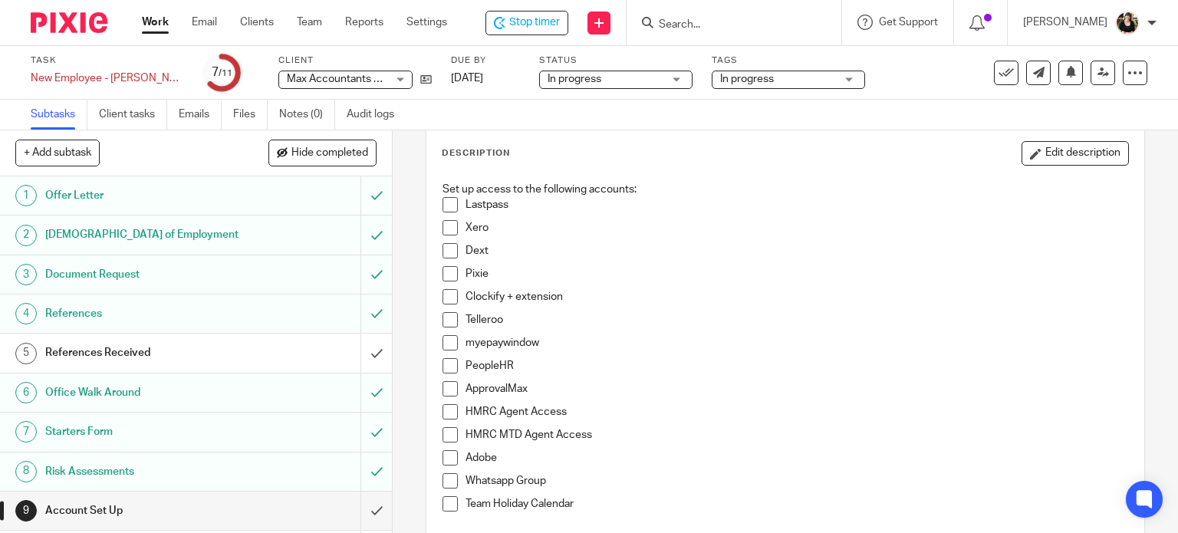
scroll to position [153, 0]
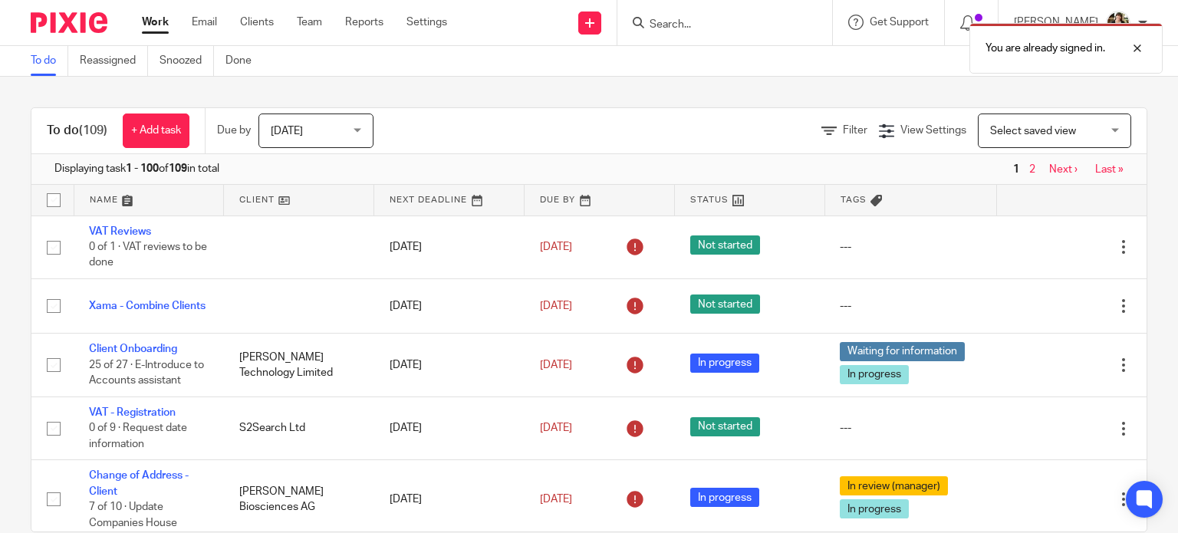
click at [695, 20] on div "You are already signed in." at bounding box center [875, 44] width 573 height 58
click at [1139, 48] on div at bounding box center [1125, 48] width 41 height 18
click at [708, 25] on input "Search" at bounding box center [717, 25] width 138 height 14
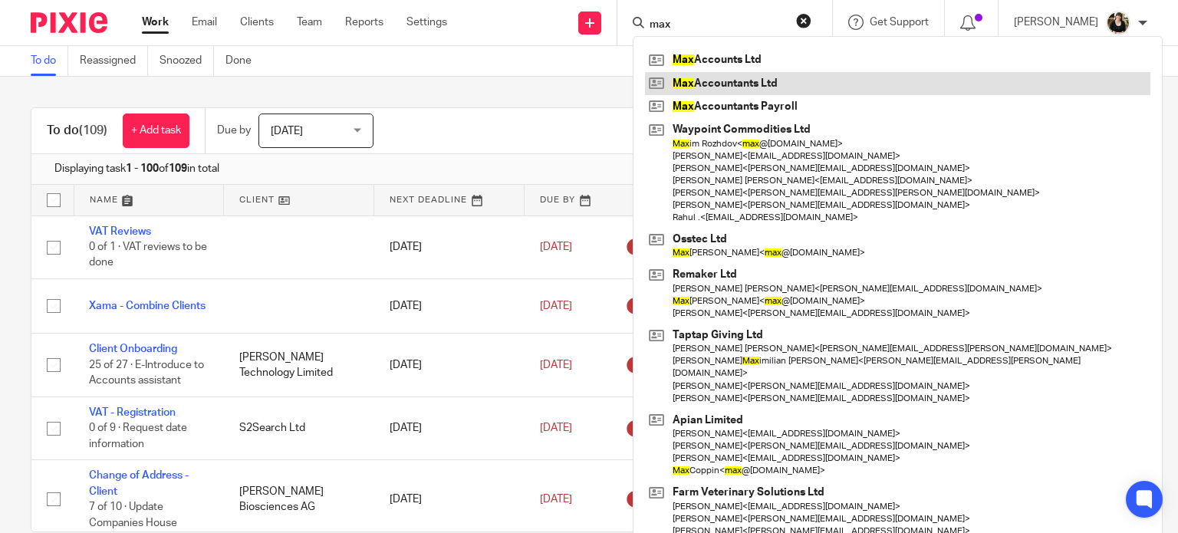
type input "max"
click at [728, 80] on link at bounding box center [897, 83] width 505 height 23
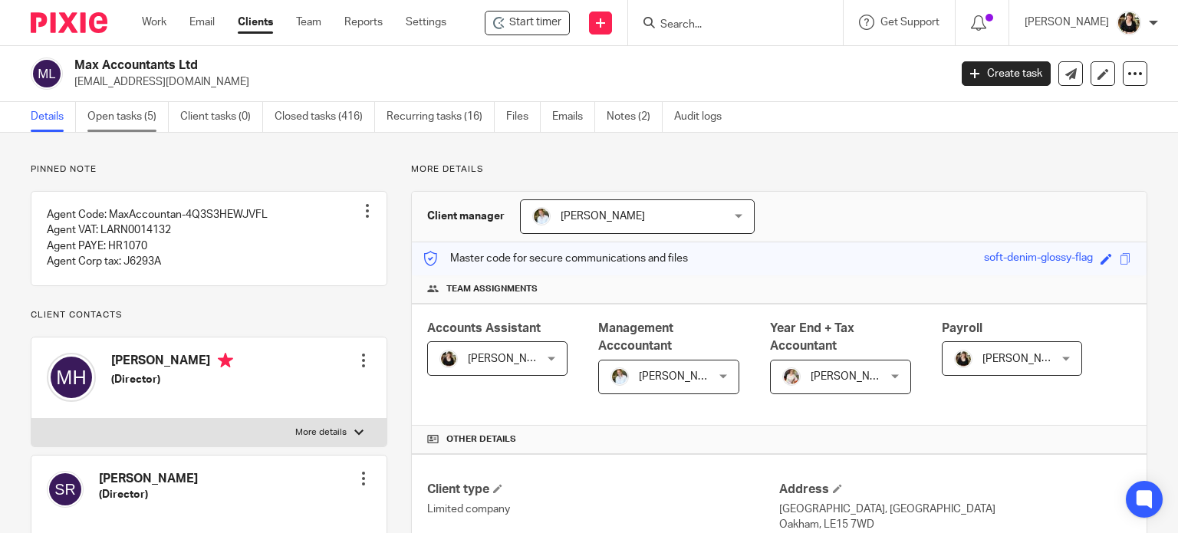
click at [121, 119] on link "Open tasks (5)" at bounding box center [127, 117] width 81 height 30
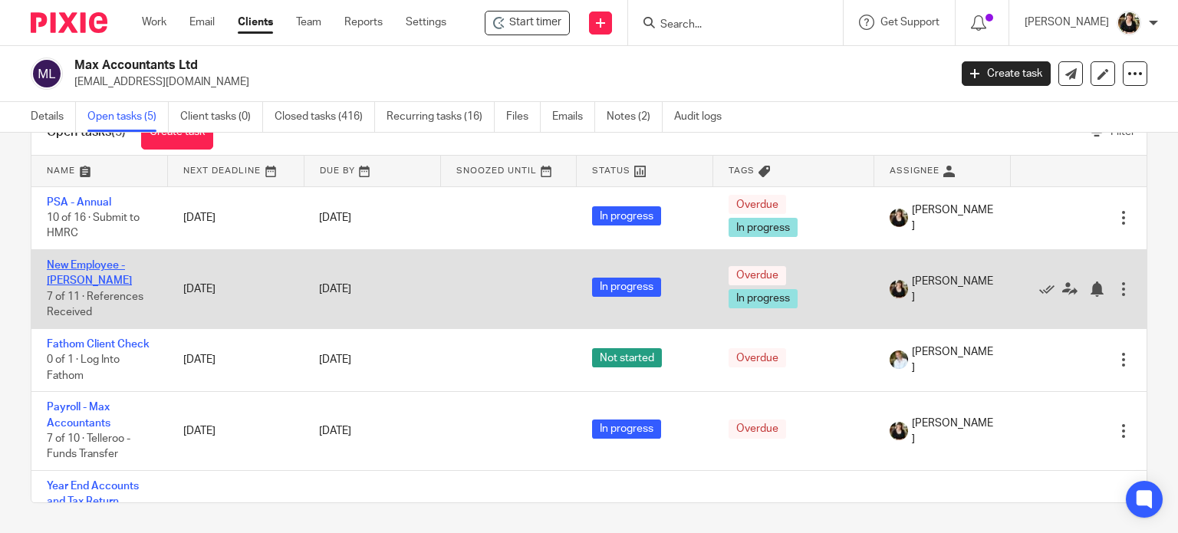
click at [63, 263] on link "New Employee - [PERSON_NAME]" at bounding box center [89, 273] width 85 height 26
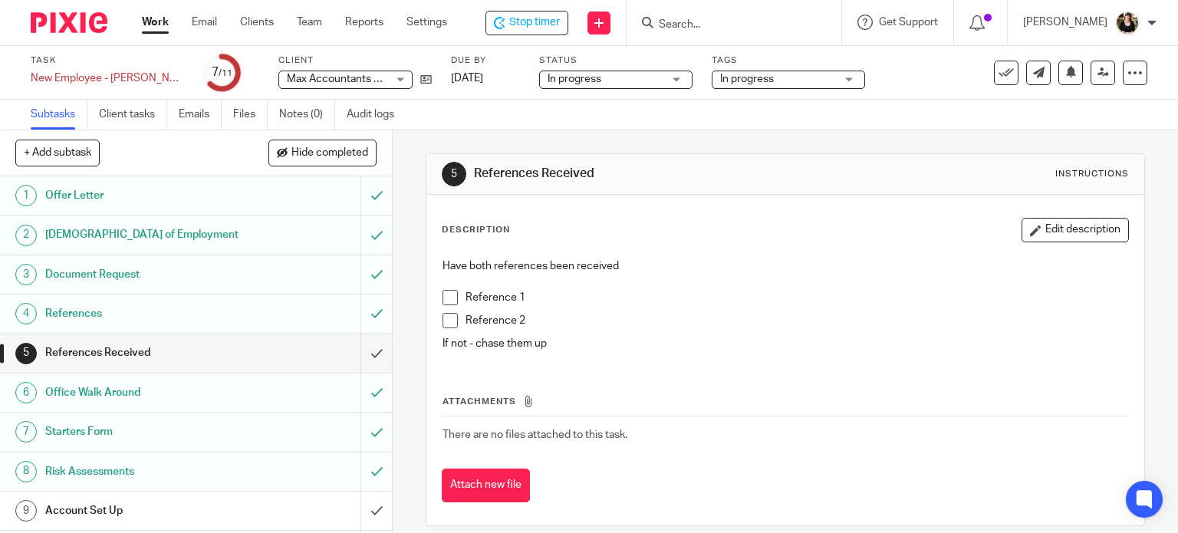
scroll to position [74, 0]
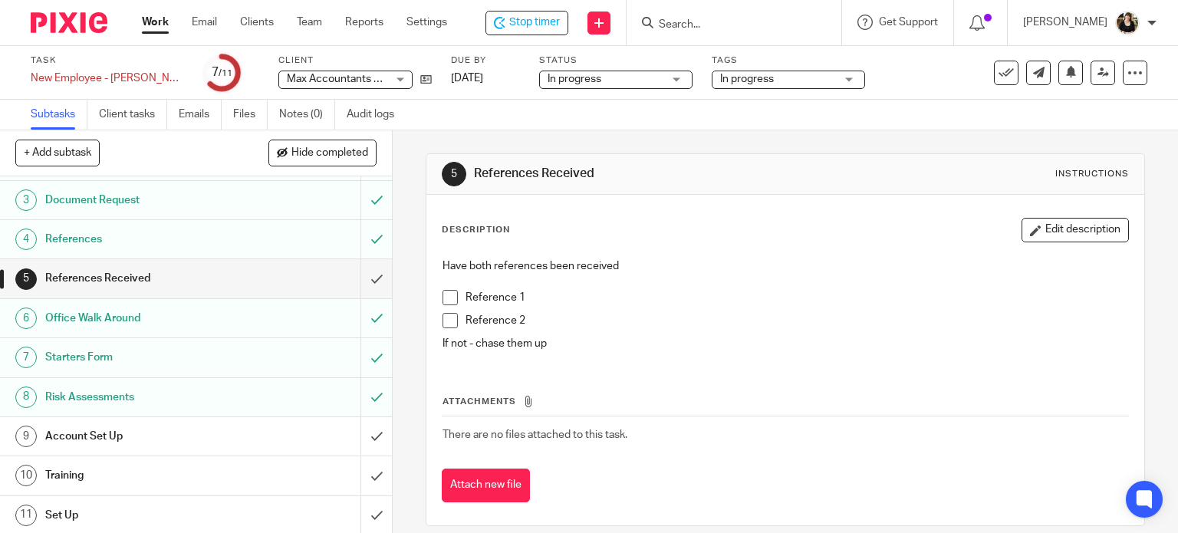
click at [279, 439] on div "Account Set Up" at bounding box center [195, 436] width 300 height 23
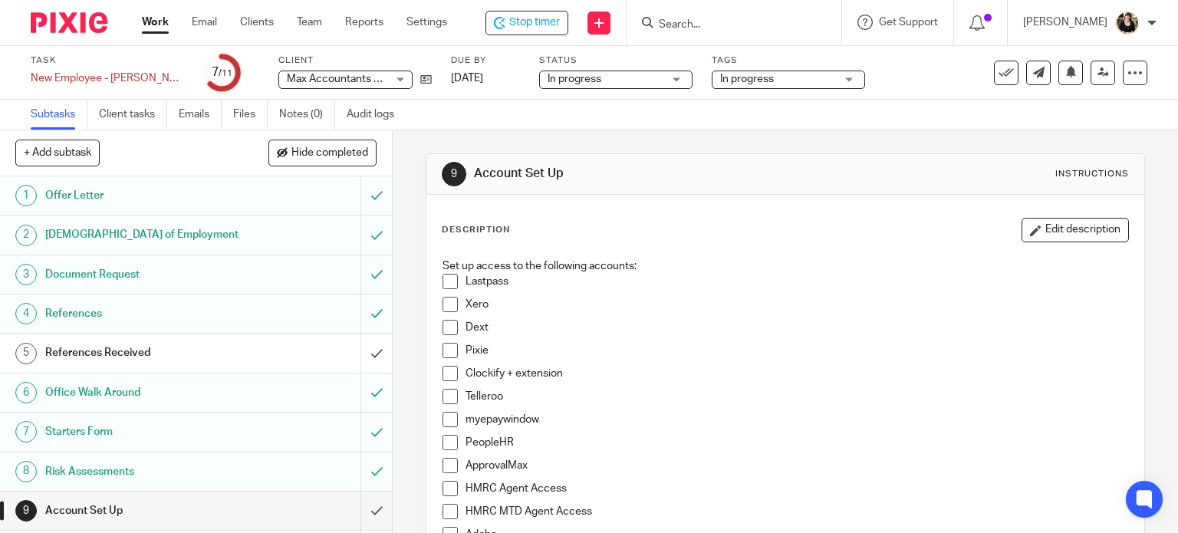
click at [601, 286] on p "Lastpass" at bounding box center [796, 281] width 663 height 15
click at [996, 233] on div "Description Edit description" at bounding box center [786, 230] width 688 height 25
click at [1030, 229] on icon "button" at bounding box center [1036, 231] width 12 height 12
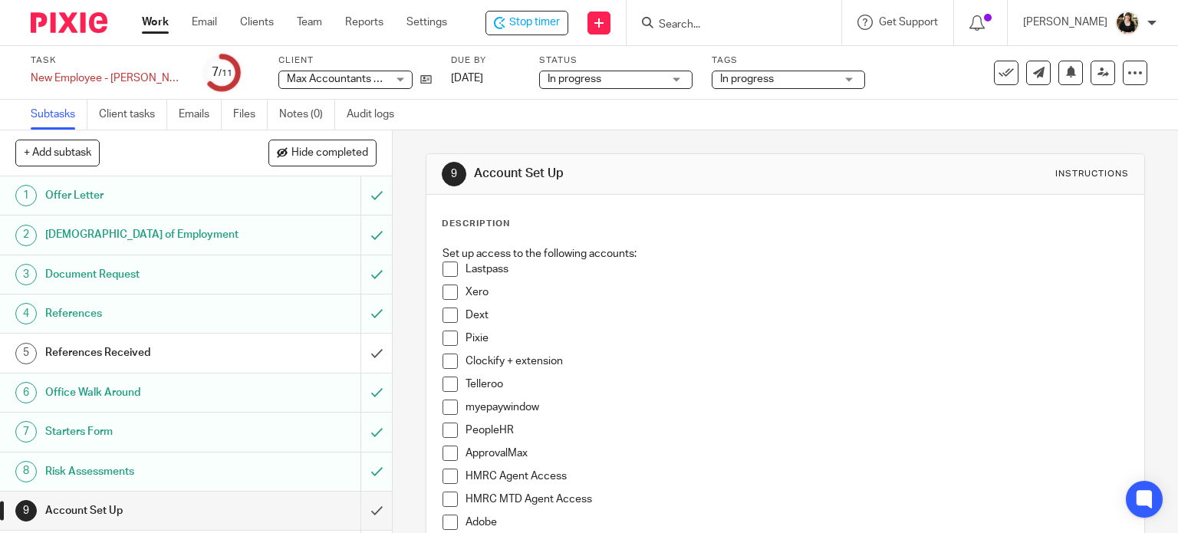
click at [522, 263] on p "Lastpass" at bounding box center [796, 268] width 663 height 15
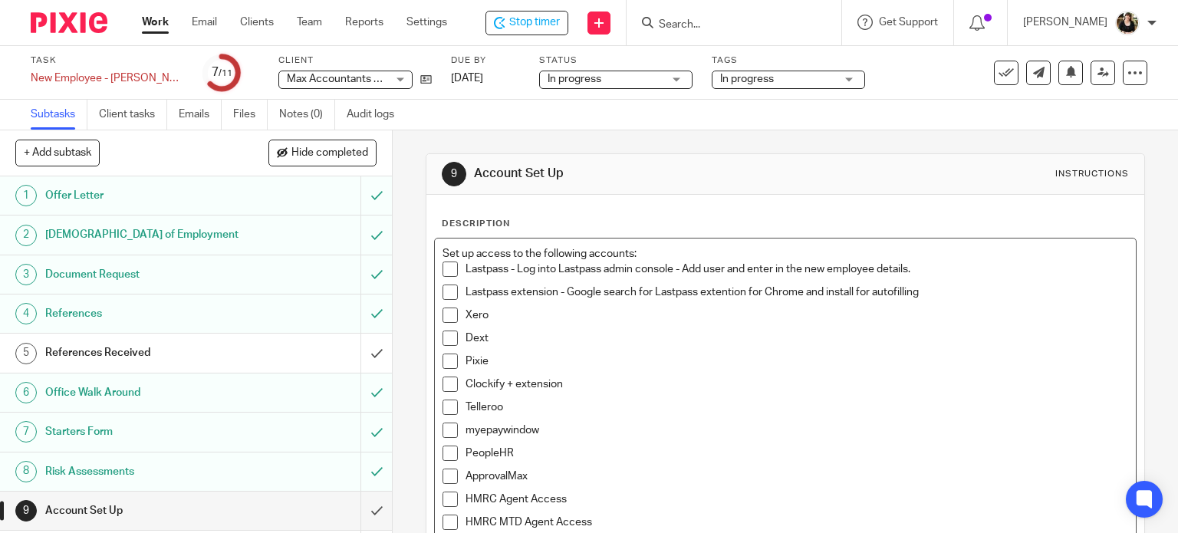
click at [554, 317] on p "Xero" at bounding box center [796, 314] width 663 height 15
click at [360, 353] on input "submit" at bounding box center [196, 353] width 392 height 38
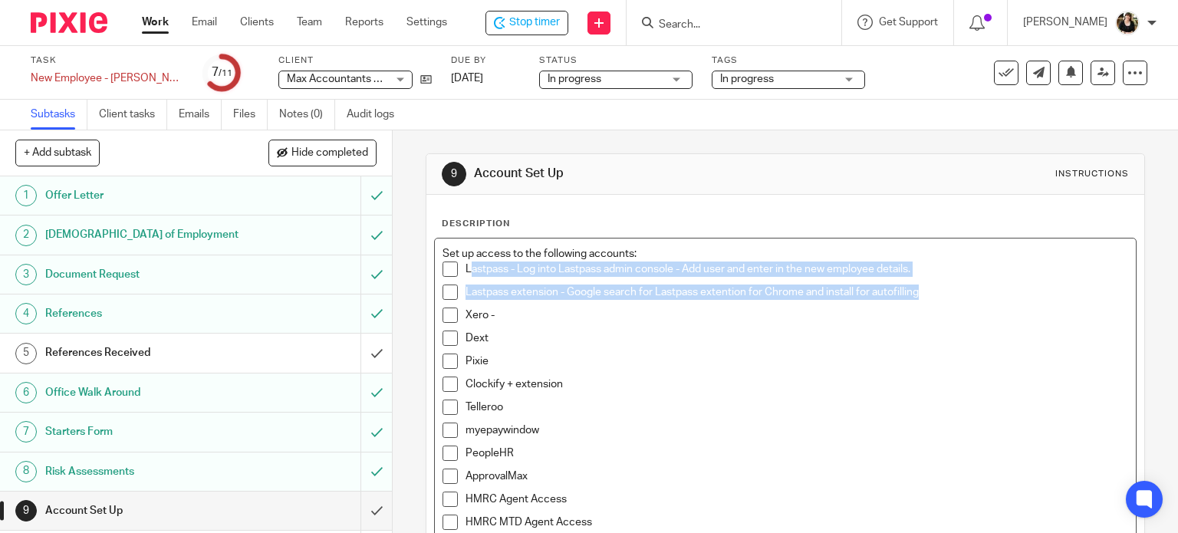
drag, startPoint x: 466, startPoint y: 269, endPoint x: 938, endPoint y: 294, distance: 472.9
click at [938, 294] on ul "Lastpass - Log into Lastpass admin console - Add user and enter in the new empl…" at bounding box center [785, 433] width 686 height 345
copy ul "astpass - Log into Lastpass admin console - Add user and enter in the new emplo…"
click at [446, 271] on span at bounding box center [449, 268] width 15 height 15
click at [446, 295] on span at bounding box center [449, 291] width 15 height 15
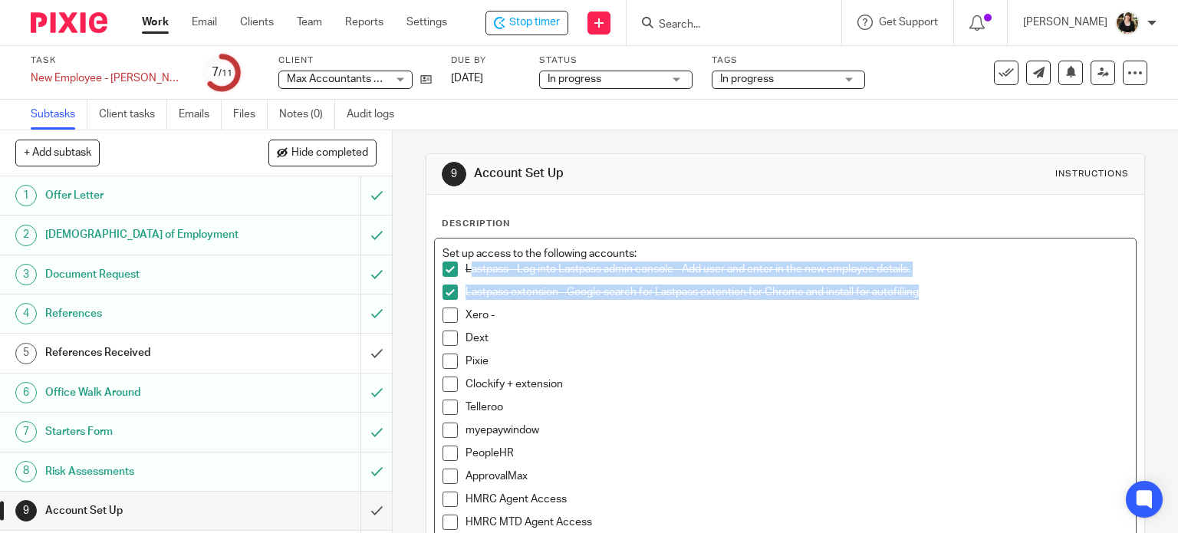
click at [442, 320] on span at bounding box center [449, 314] width 15 height 15
click at [442, 339] on span at bounding box center [449, 337] width 15 height 15
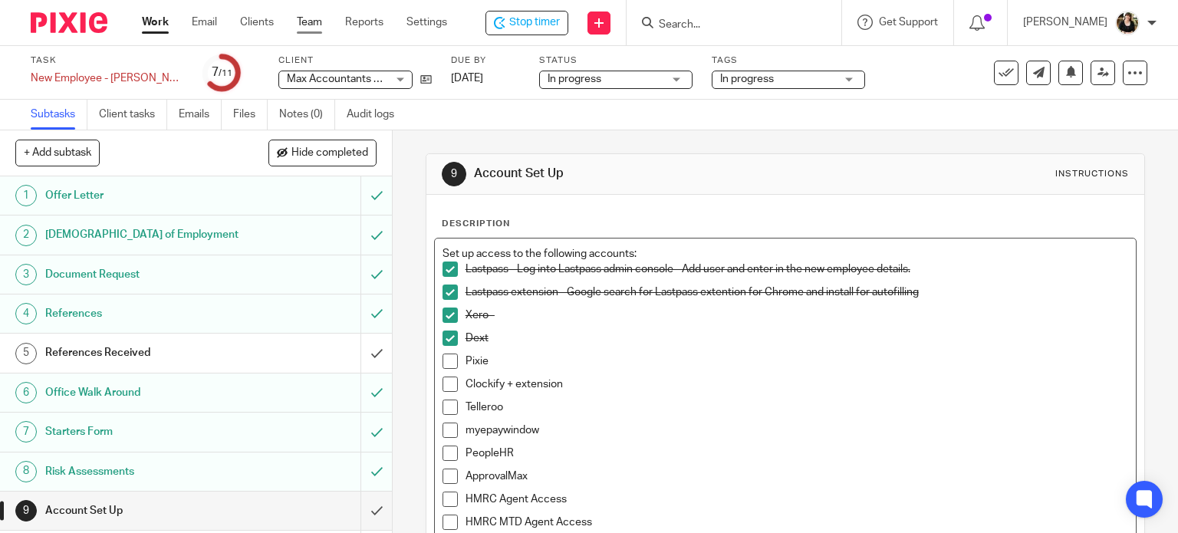
click at [322, 25] on link "Team" at bounding box center [309, 22] width 25 height 15
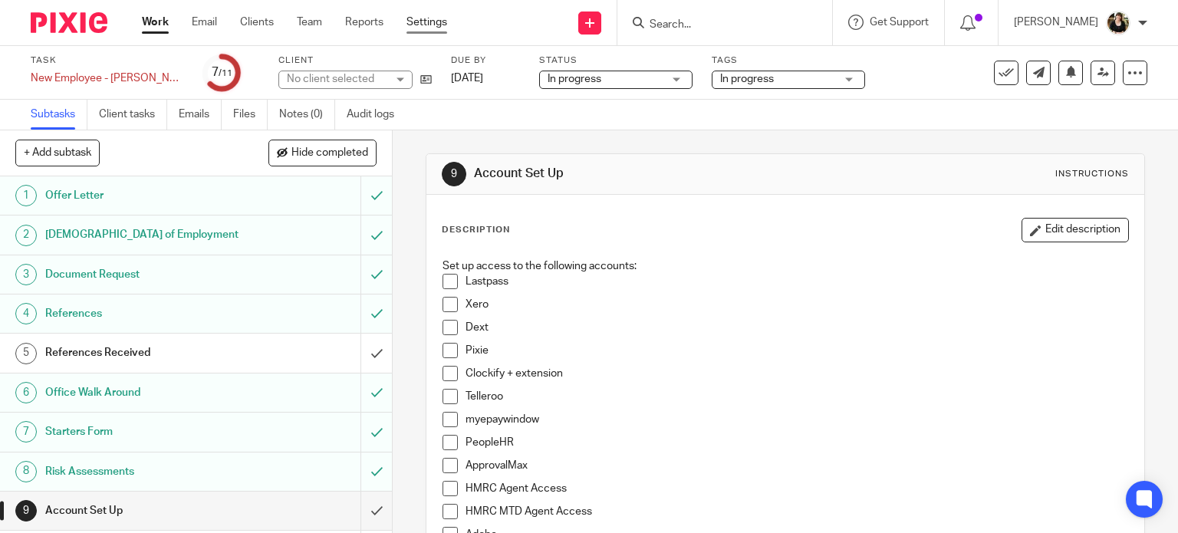
click at [441, 27] on link "Settings" at bounding box center [426, 22] width 41 height 15
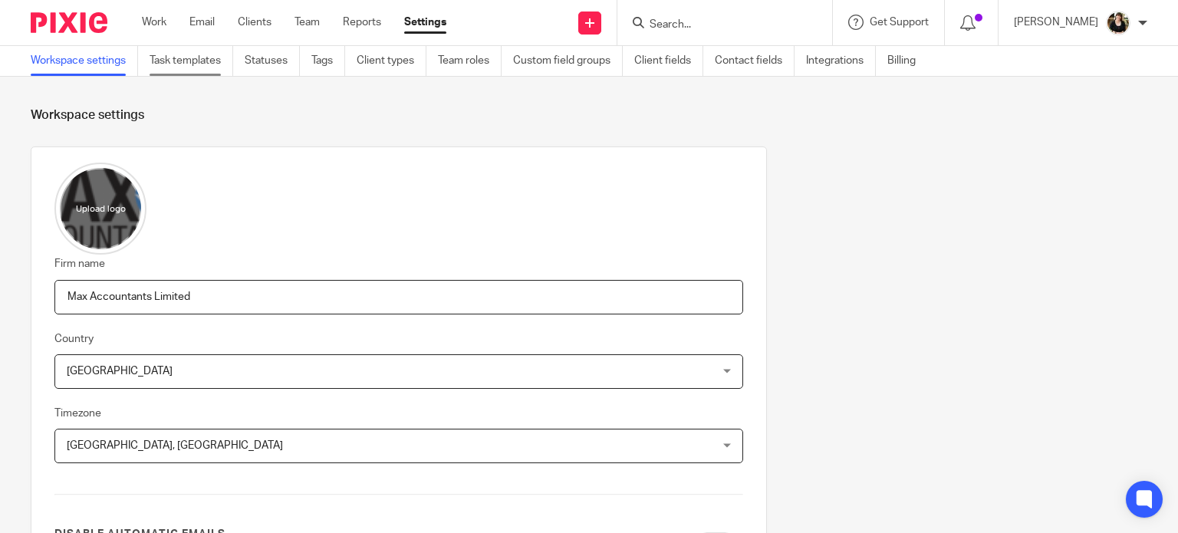
click at [198, 61] on link "Task templates" at bounding box center [192, 61] width 84 height 30
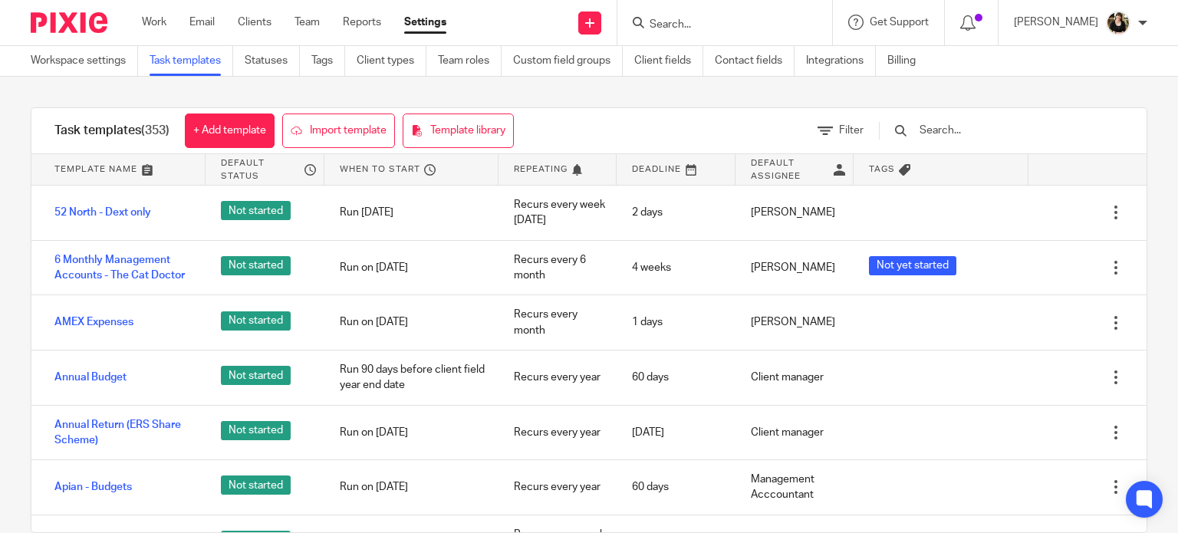
click at [980, 128] on input "text" at bounding box center [1007, 130] width 179 height 17
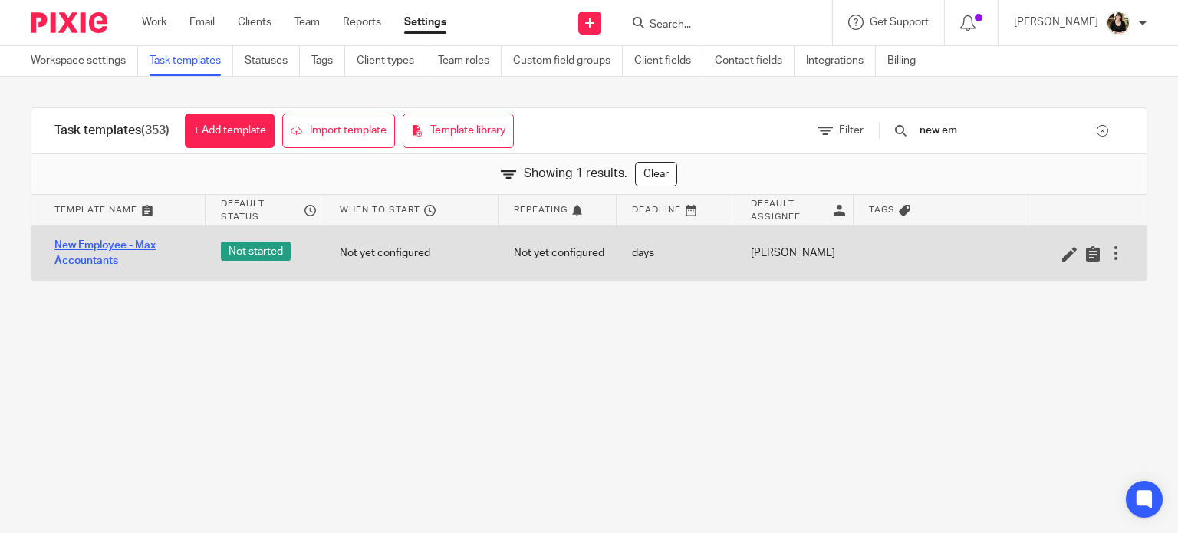
type input "new em"
click at [58, 252] on link "New Employee - Max Accountants" at bounding box center [122, 253] width 136 height 31
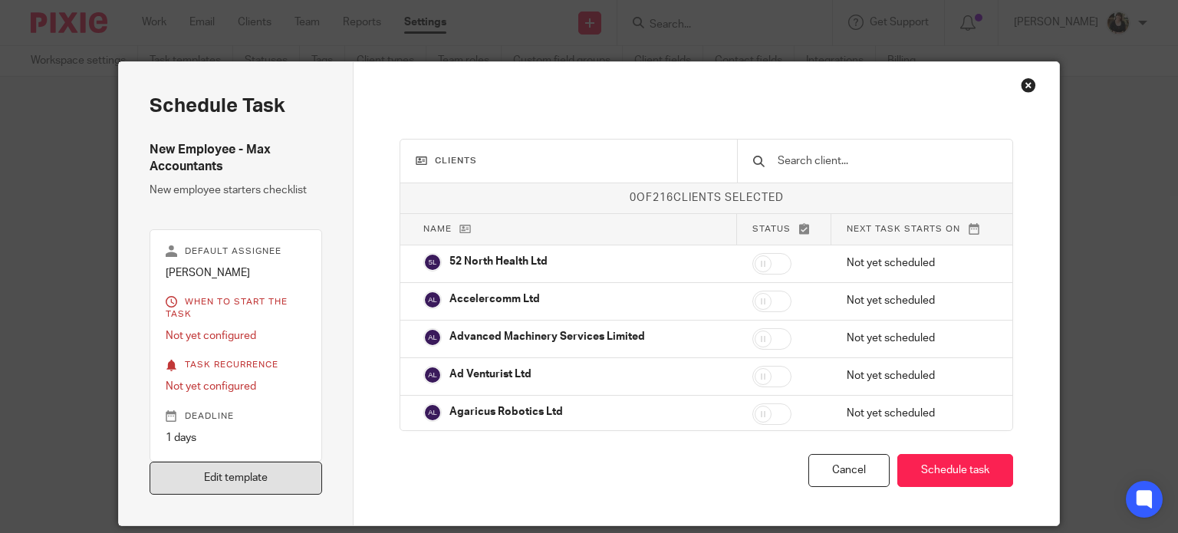
click at [224, 480] on link "Edit template" at bounding box center [236, 478] width 173 height 33
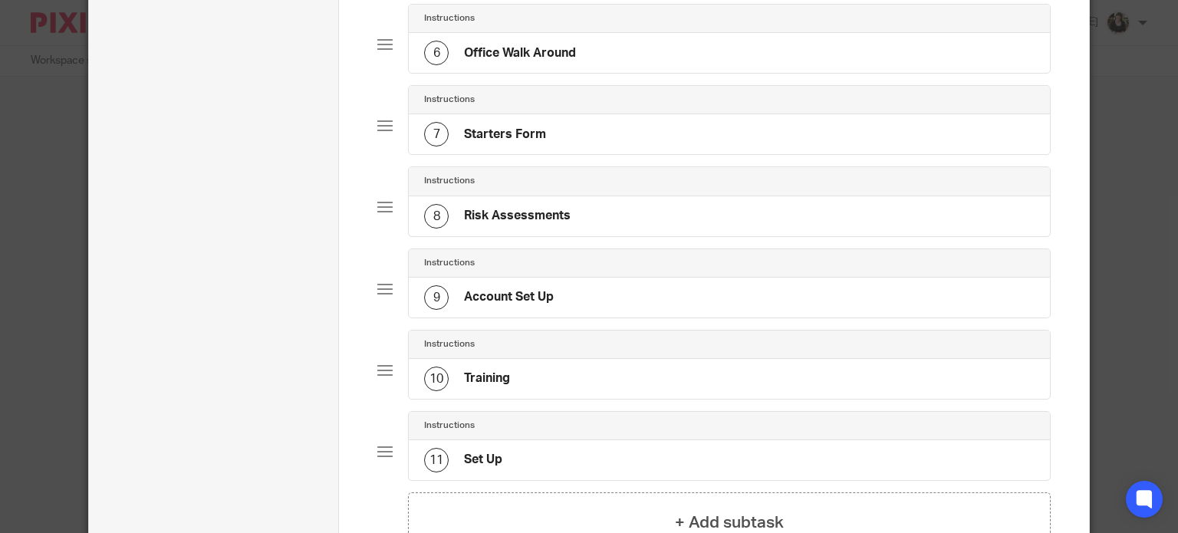
scroll to position [555, 0]
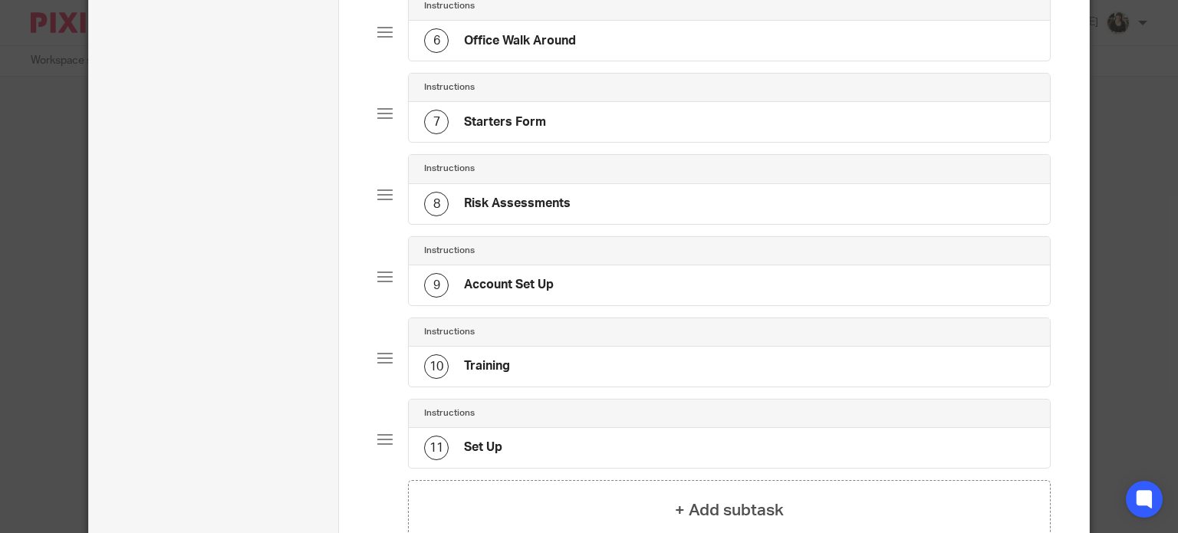
click at [488, 277] on h4 "Account Set Up" at bounding box center [509, 285] width 90 height 16
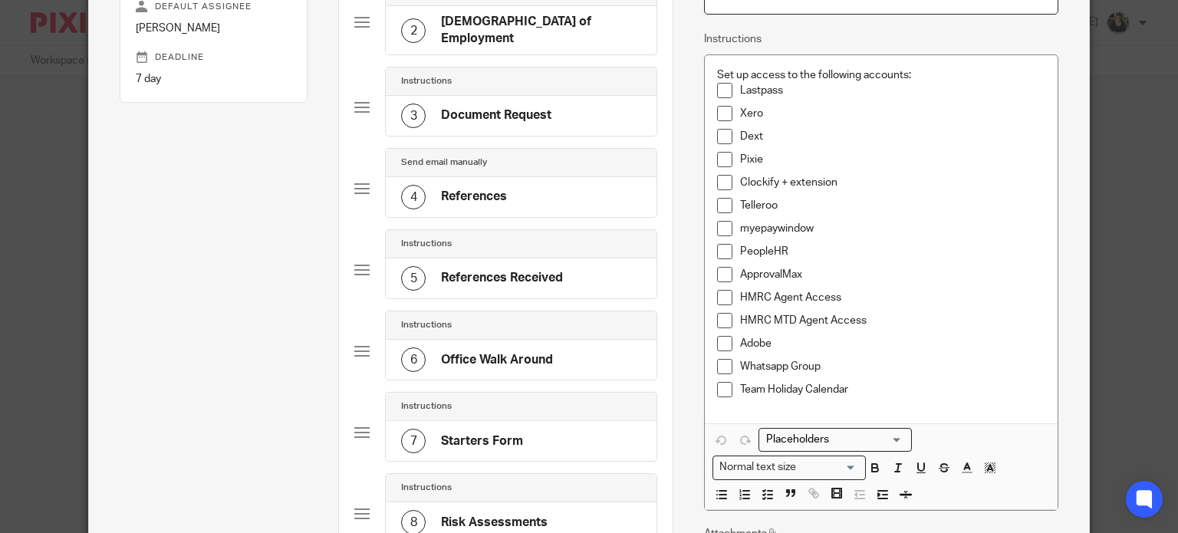
scroll to position [153, 0]
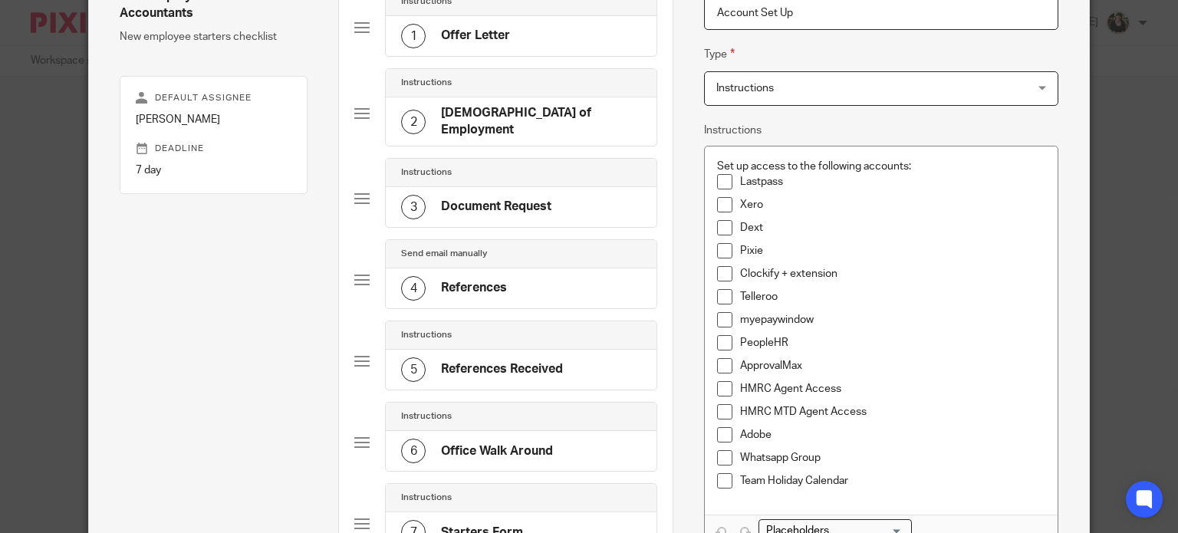
click at [790, 180] on p "Lastpass" at bounding box center [892, 181] width 305 height 15
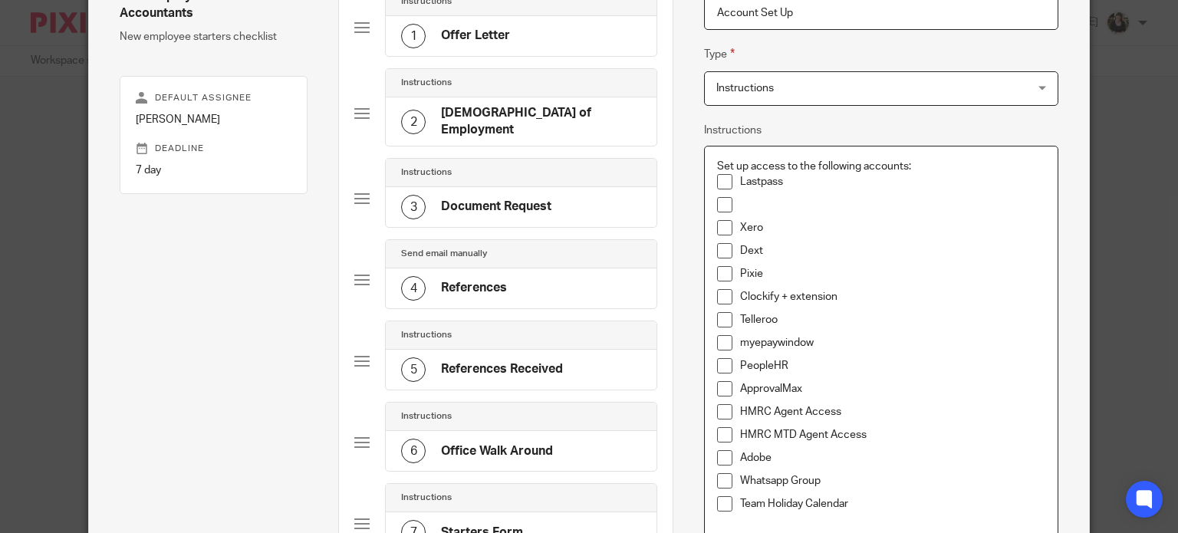
paste div
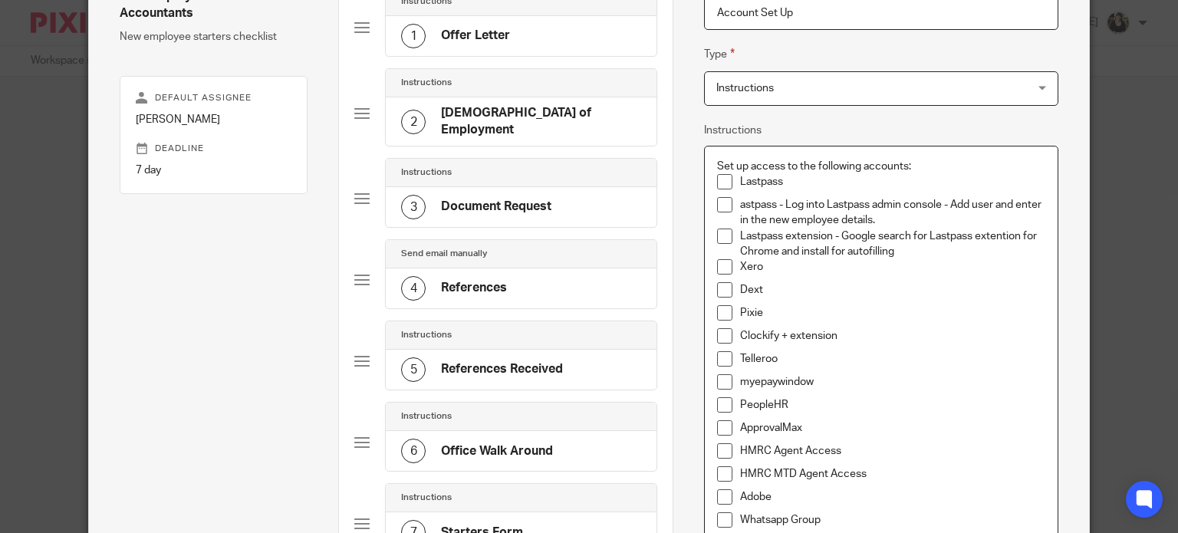
click at [791, 177] on p "Lastpass" at bounding box center [892, 181] width 305 height 15
click at [740, 203] on p "astpass - Log into Lastpass admin console - Add user and enter in the new emplo…" at bounding box center [892, 212] width 305 height 31
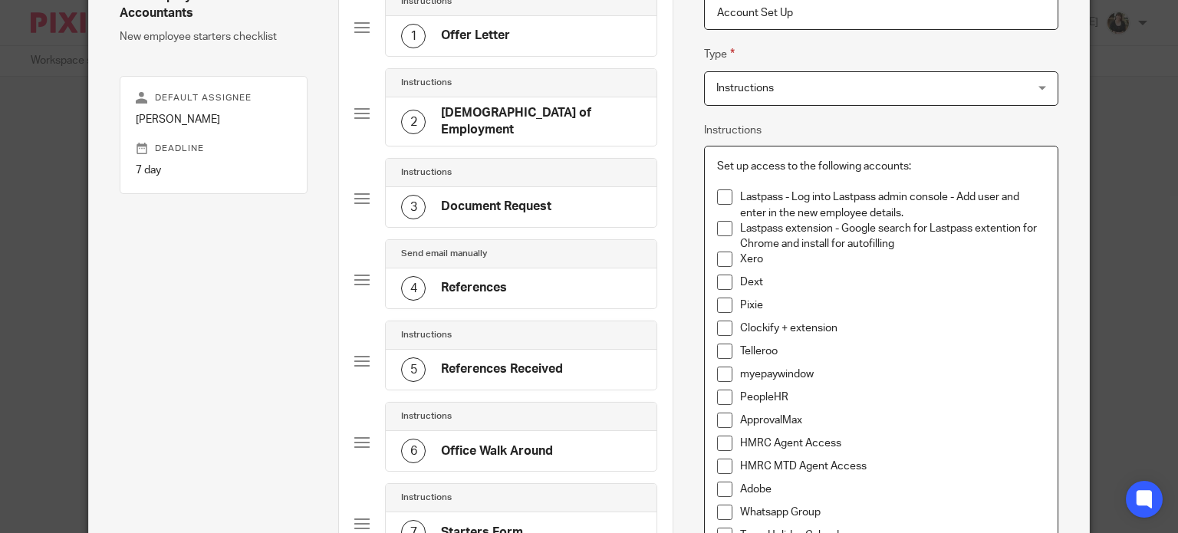
click at [942, 212] on p "Lastpass - Log into Lastpass admin console - Add user and enter in the new empl…" at bounding box center [892, 204] width 305 height 31
click at [849, 265] on p "Xero" at bounding box center [892, 258] width 305 height 15
click at [291, 90] on div "Default assignee Helen Campbell Deadline 7 day" at bounding box center [214, 135] width 188 height 119
click at [947, 261] on p "Xero - Login and select Xero HQ - add Staff" at bounding box center [892, 258] width 305 height 15
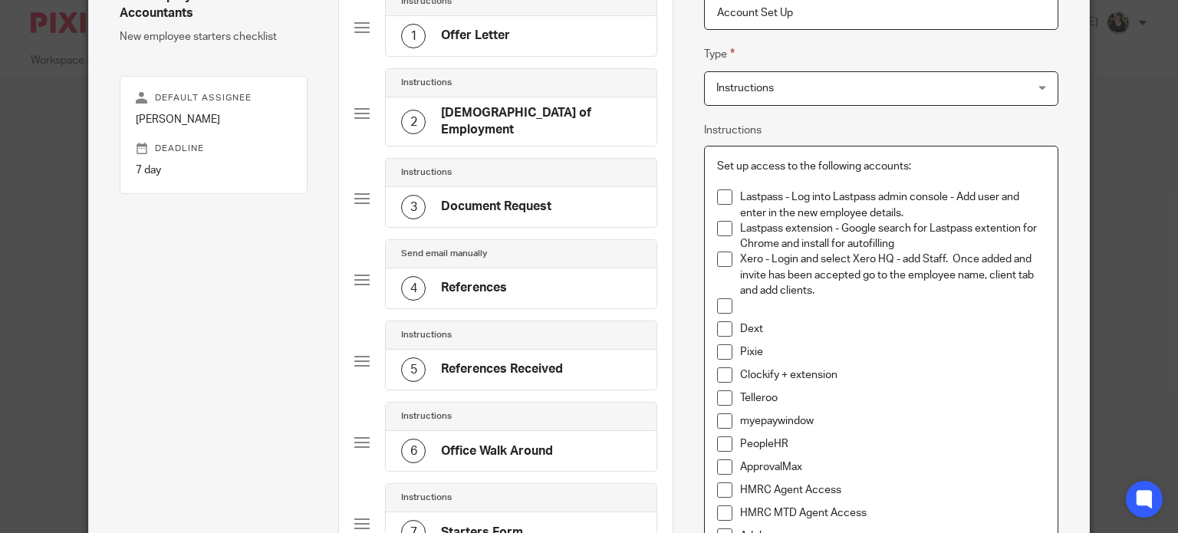
click at [836, 294] on p "Xero - Login and select Xero HQ - add Staff. Once added and invite has been acc…" at bounding box center [892, 274] width 305 height 47
click at [754, 291] on p "Xero - Login and select Xero HQ - add Staff. Once added and invite has been acc…" at bounding box center [892, 274] width 305 height 47
click at [835, 291] on p "Xero - Login and select Xero HQ - add Staff. Once added and invite has been acc…" at bounding box center [892, 274] width 305 height 47
click at [907, 290] on p "Xero - Login and select Xero HQ - add Staff. Once added and invite has been acc…" at bounding box center [892, 274] width 305 height 47
click at [935, 294] on p "Xero - Login and select Xero HQ - add Staff. Once added and invite has been acc…" at bounding box center [892, 274] width 305 height 47
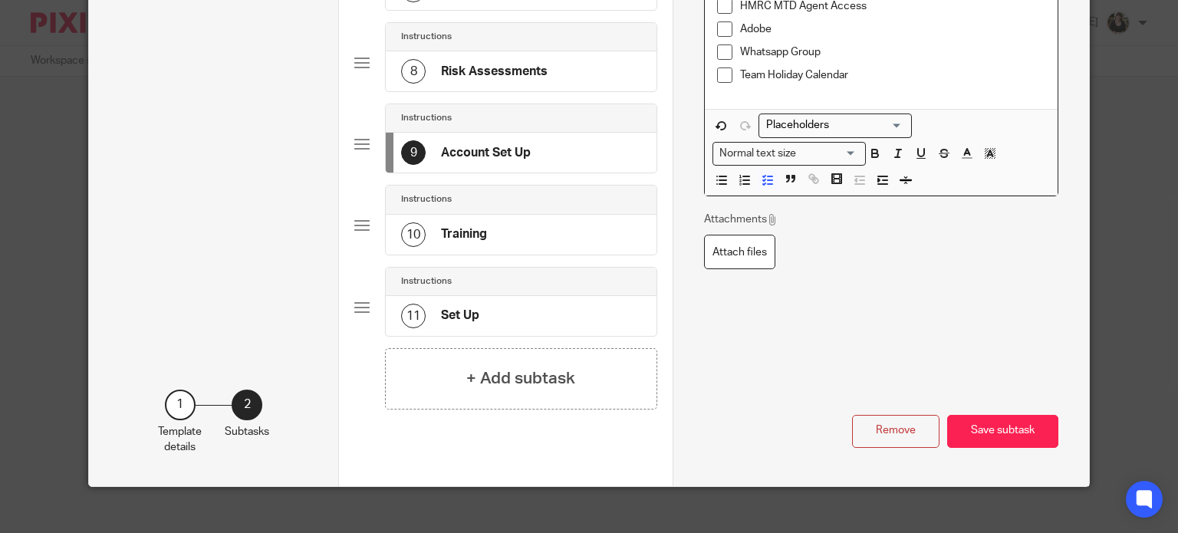
scroll to position [696, 0]
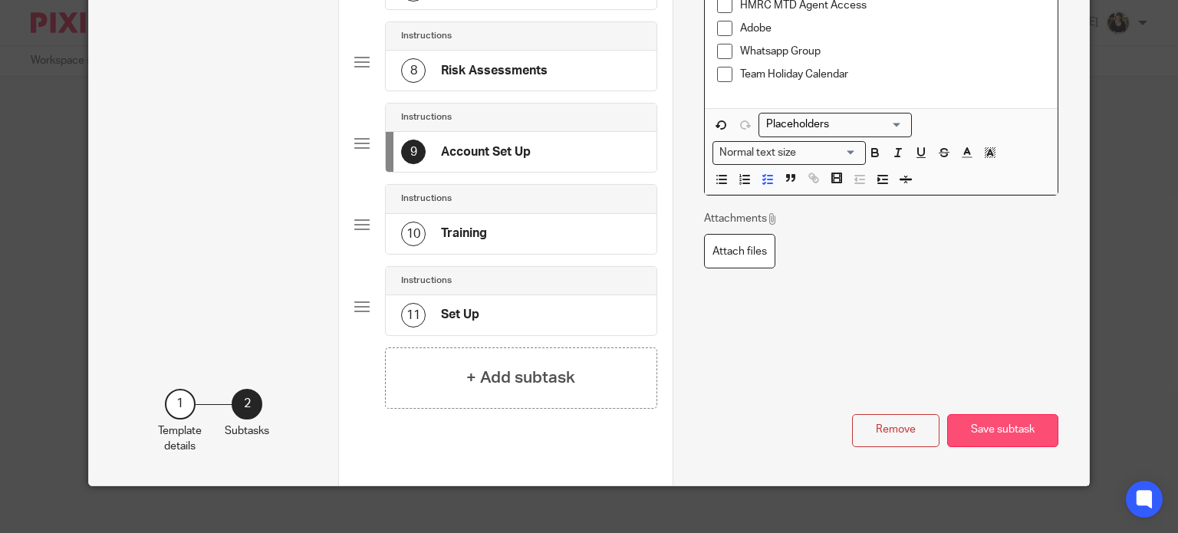
click at [1006, 415] on button "Save subtask" at bounding box center [1002, 430] width 111 height 33
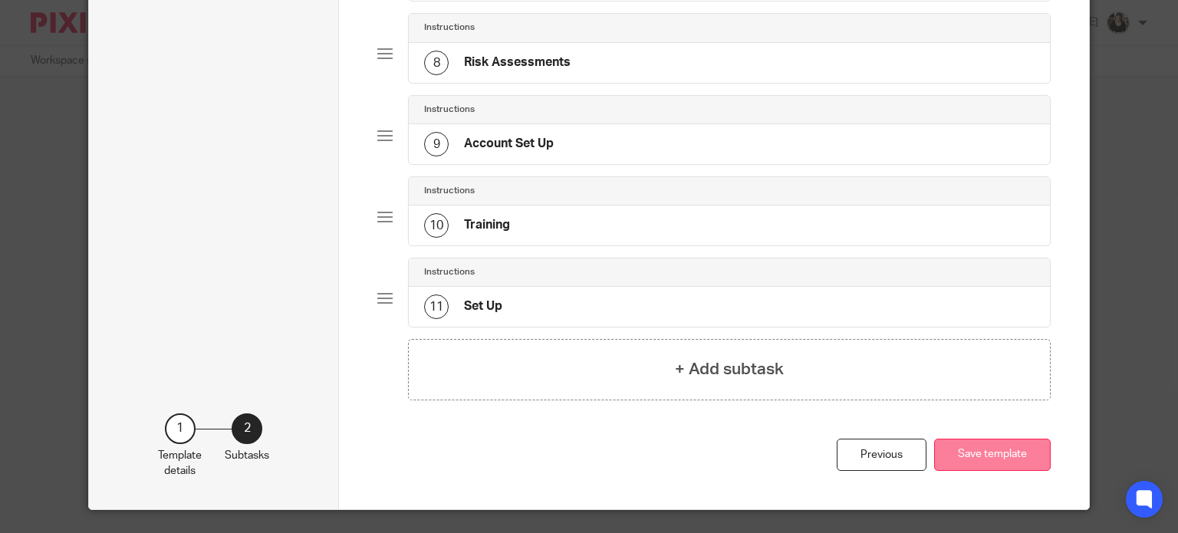
click at [1002, 446] on button "Save template" at bounding box center [992, 455] width 117 height 33
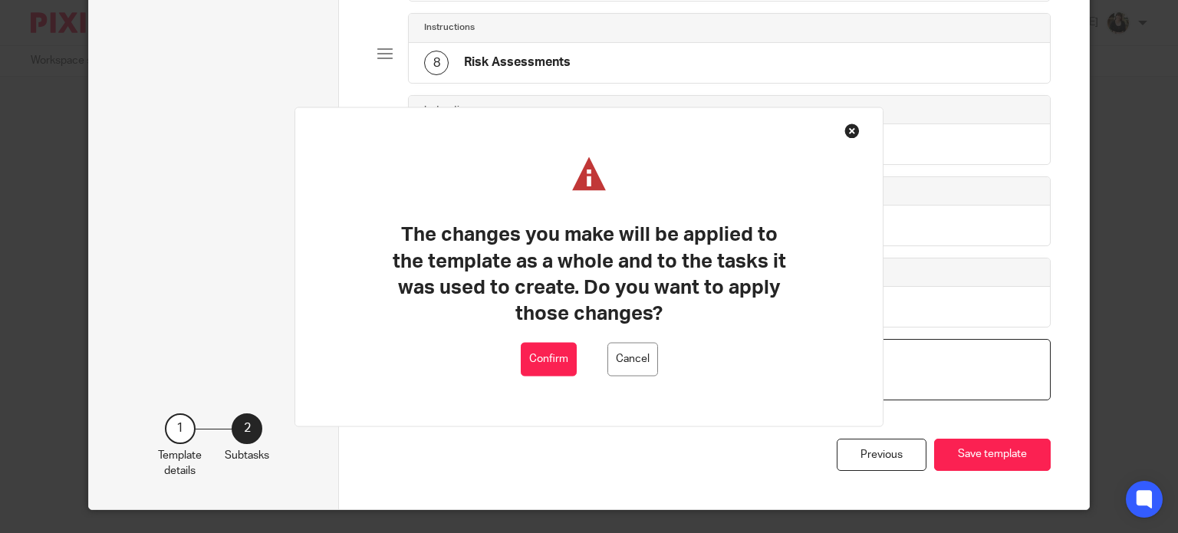
click at [537, 370] on button "Confirm" at bounding box center [549, 359] width 56 height 35
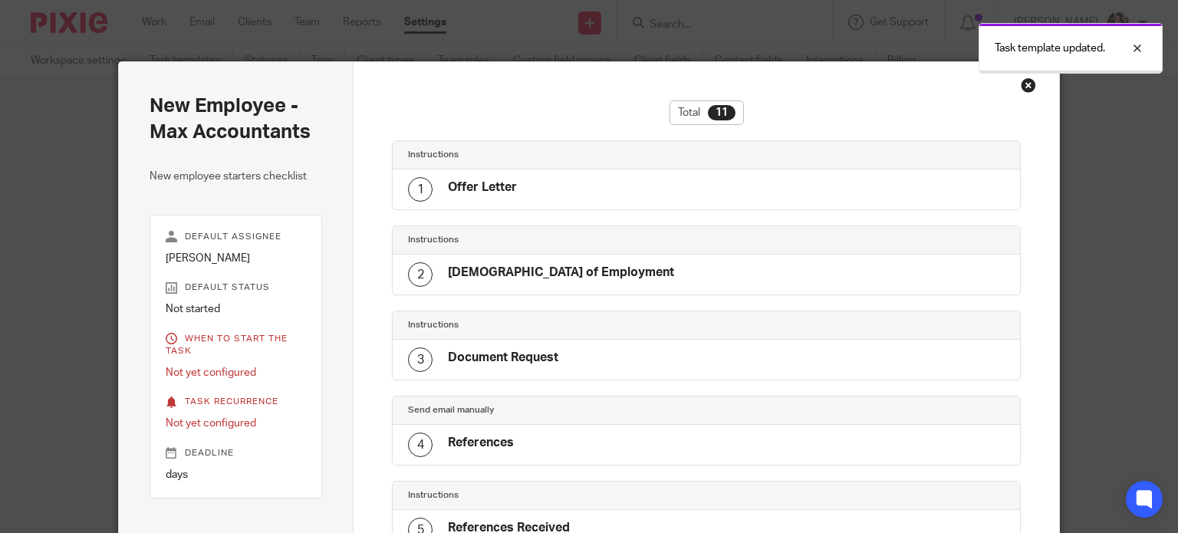
scroll to position [678, 0]
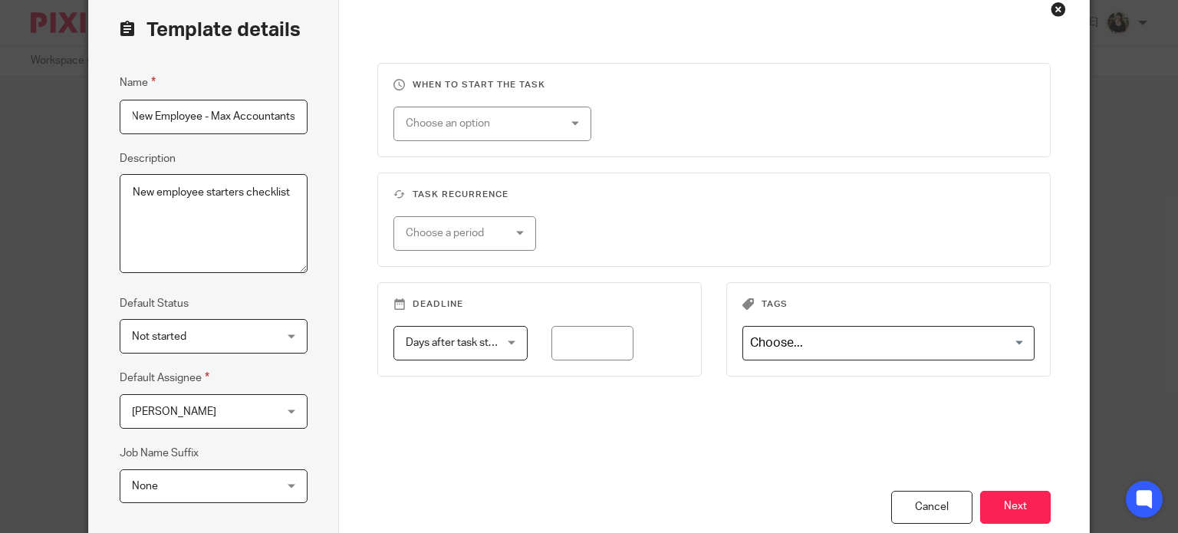
scroll to position [248, 0]
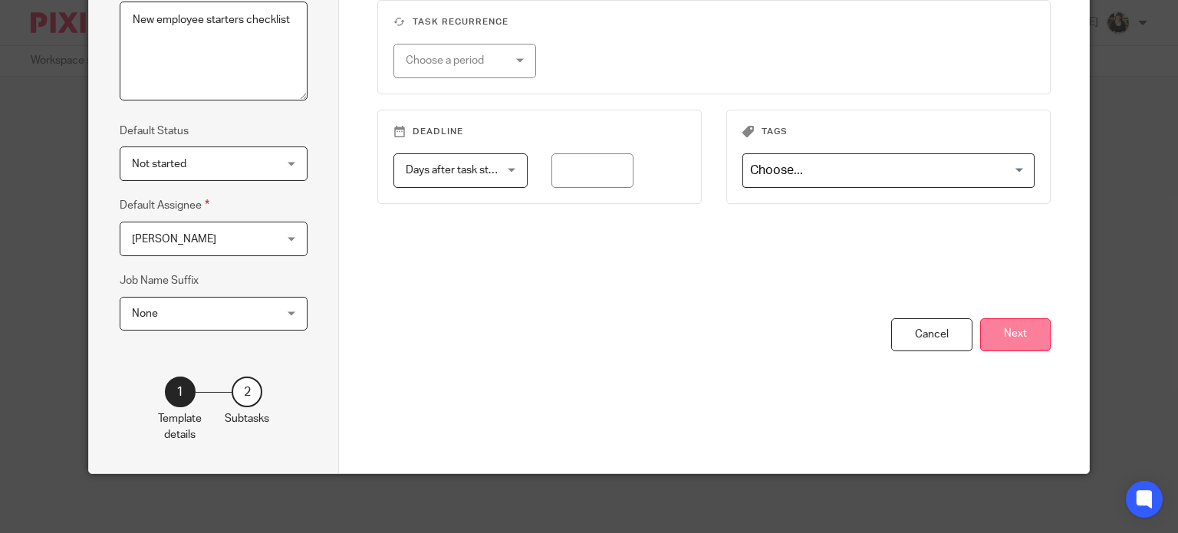
click at [1039, 333] on button "Next" at bounding box center [1015, 334] width 71 height 33
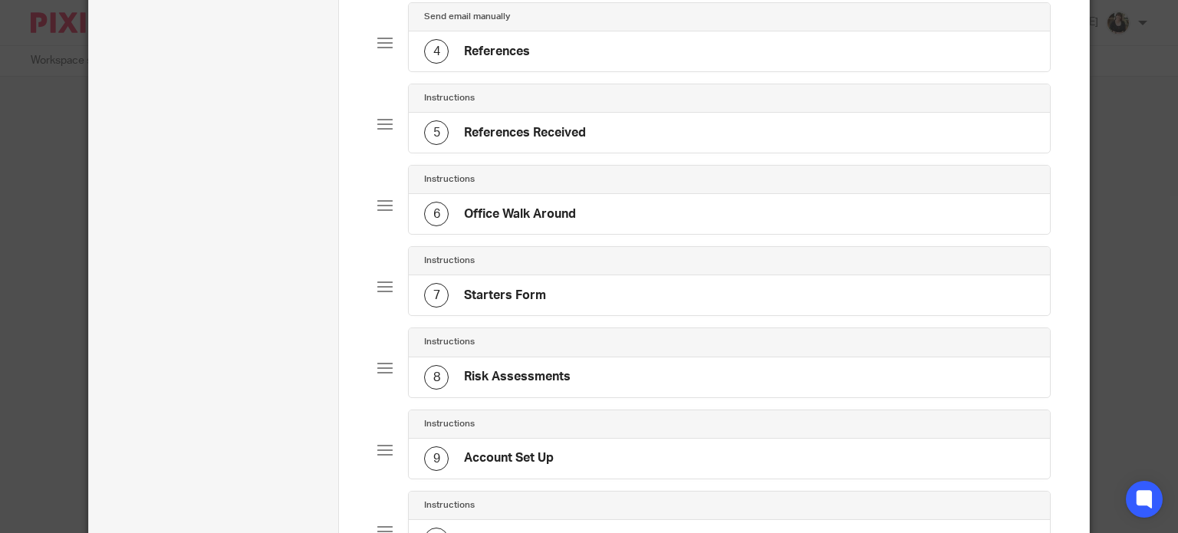
scroll to position [632, 0]
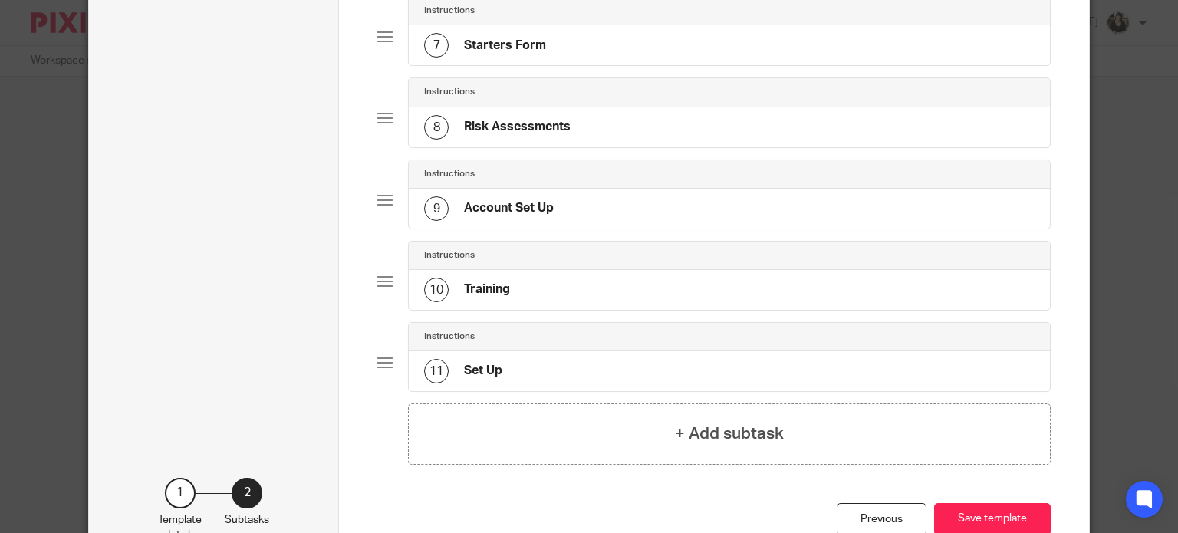
click at [491, 201] on h4 "Account Set Up" at bounding box center [509, 208] width 90 height 16
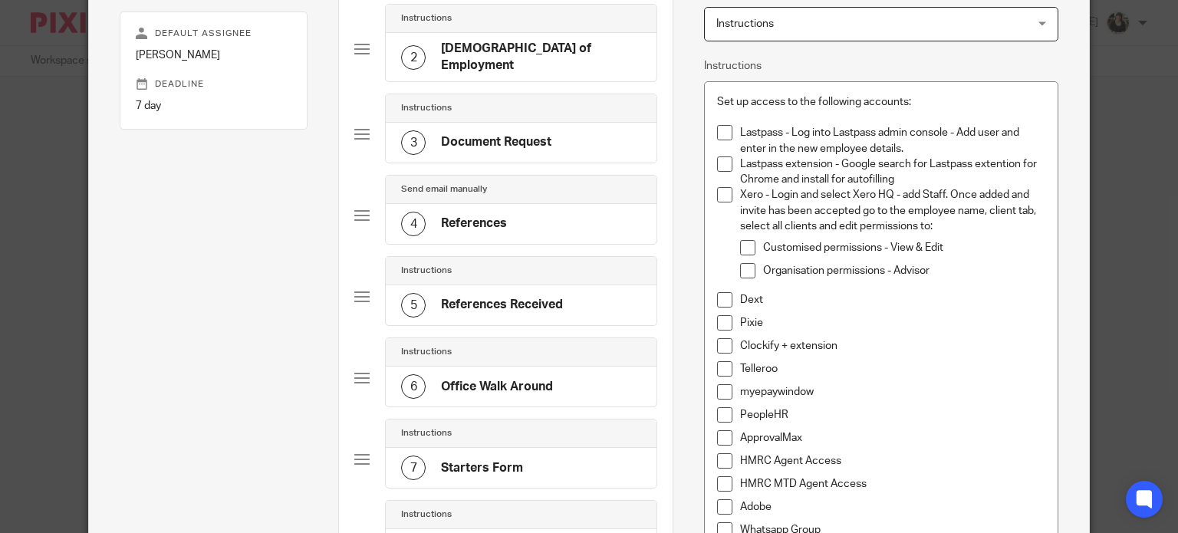
scroll to position [230, 0]
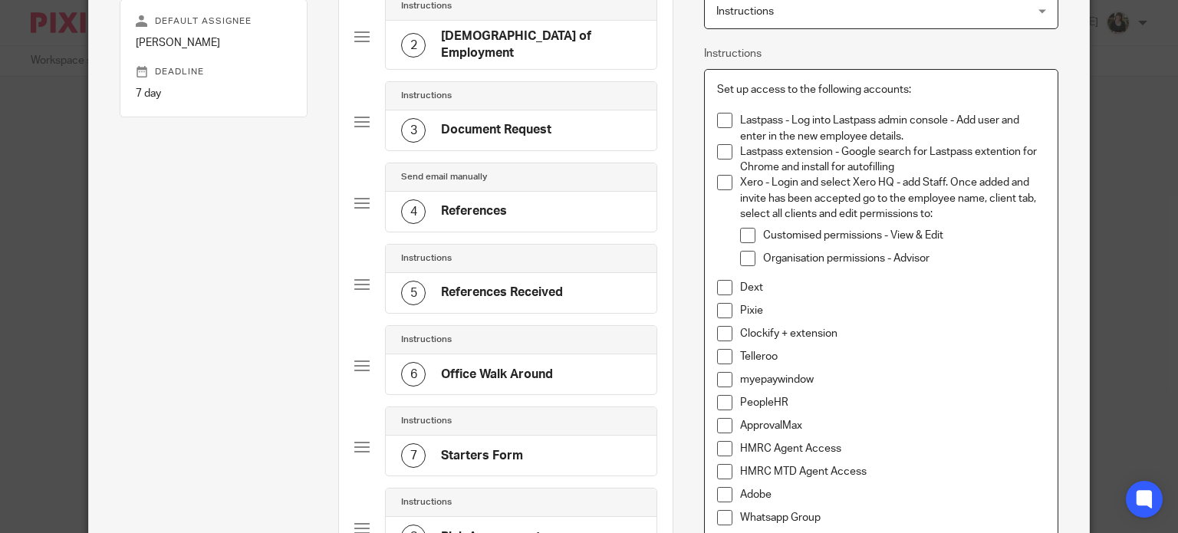
click at [776, 291] on p "Dext" at bounding box center [892, 287] width 305 height 15
click at [951, 265] on p "Organisation permissions - Advisor" at bounding box center [904, 258] width 282 height 15
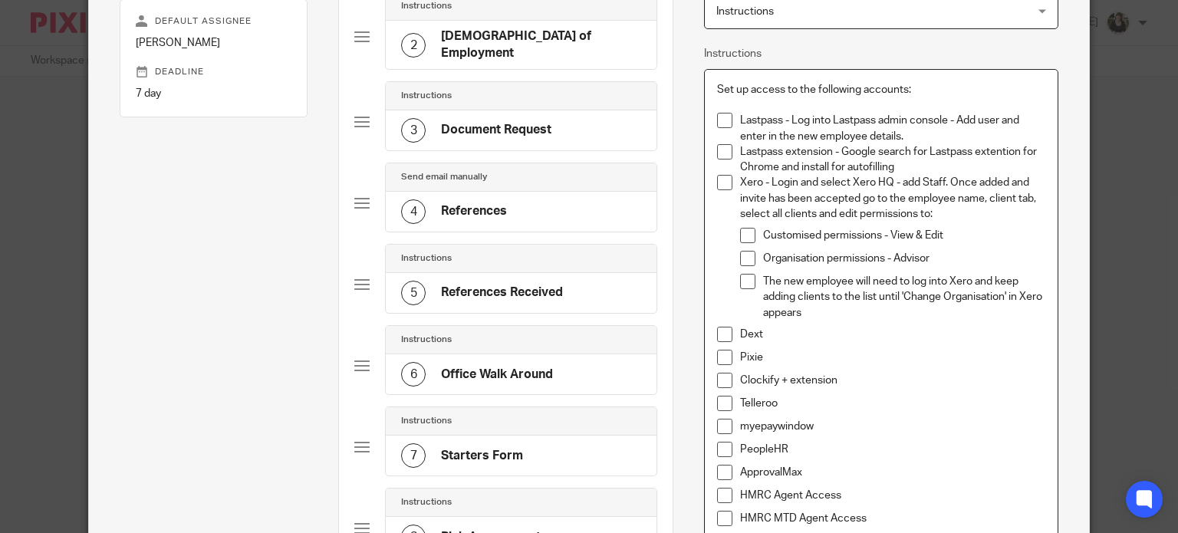
click at [820, 338] on p "Dext" at bounding box center [892, 334] width 305 height 15
click at [826, 351] on p "Pixie" at bounding box center [892, 357] width 305 height 15
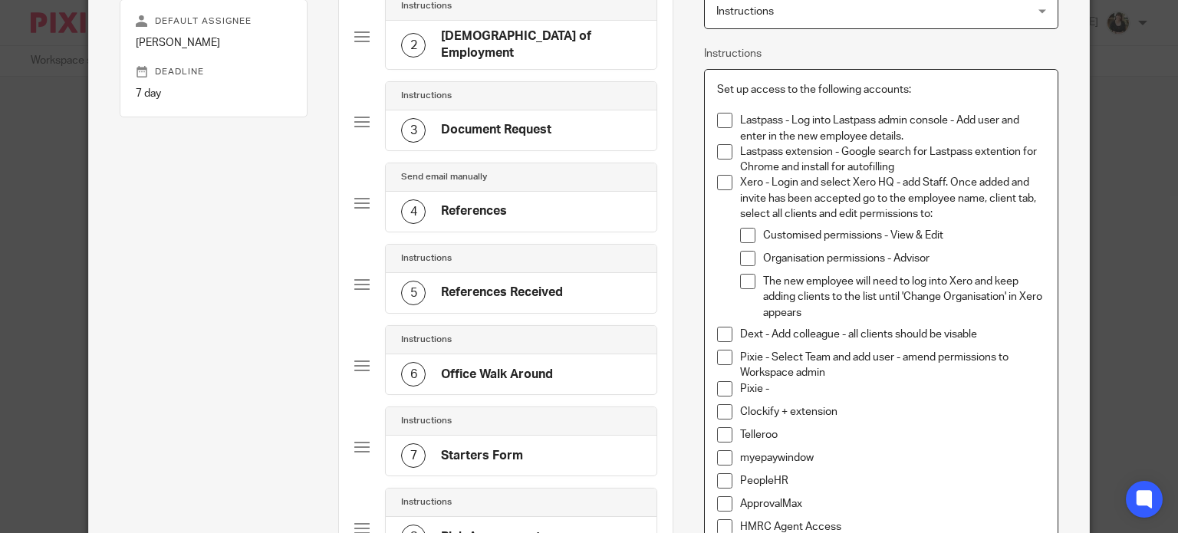
click at [809, 383] on p "Pixie -" at bounding box center [892, 388] width 305 height 15
click at [937, 383] on p "Pixie - Edit user and add email signature" at bounding box center [892, 388] width 305 height 15
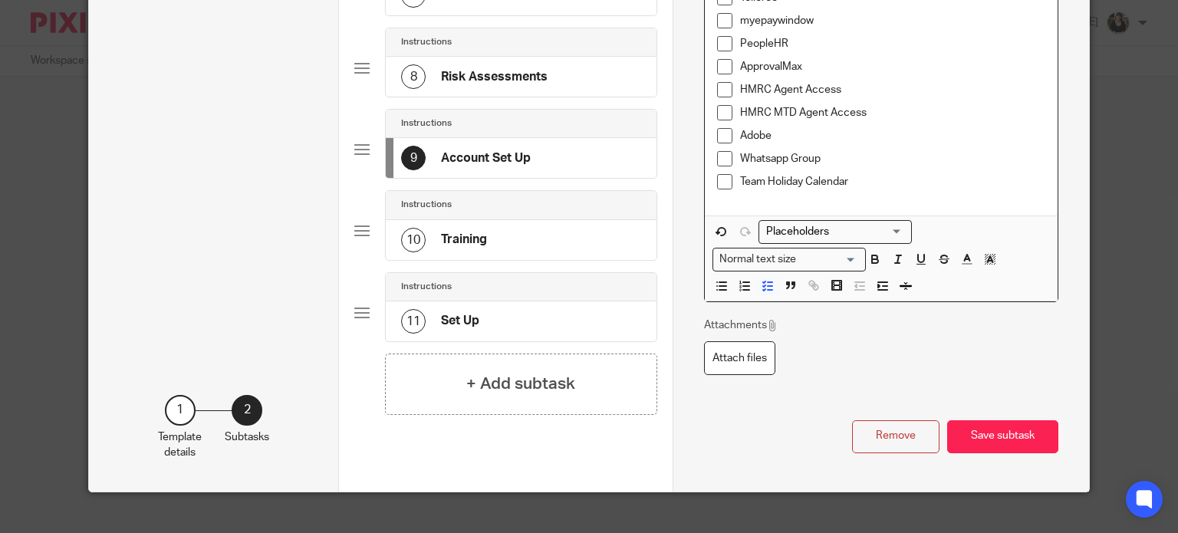
scroll to position [696, 0]
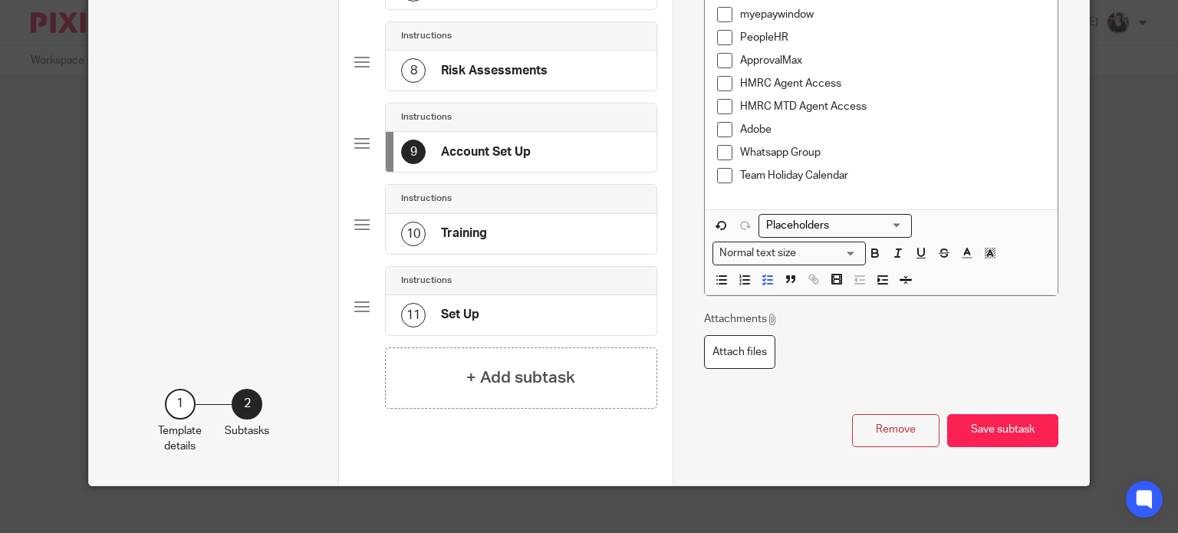
click at [1012, 423] on button "Save subtask" at bounding box center [1002, 430] width 111 height 33
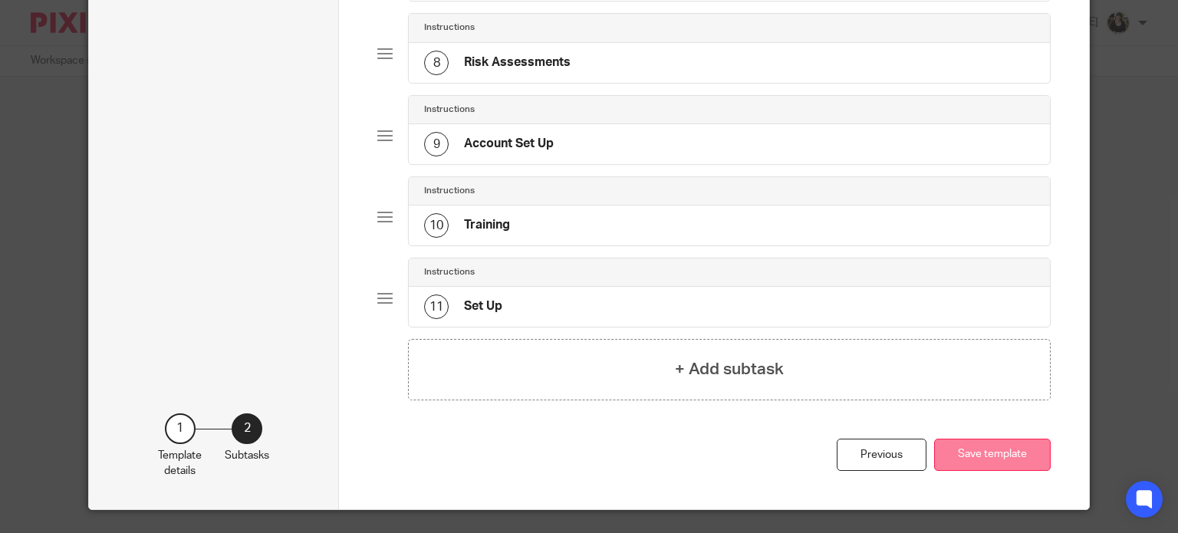
click at [1001, 445] on button "Save template" at bounding box center [992, 455] width 117 height 33
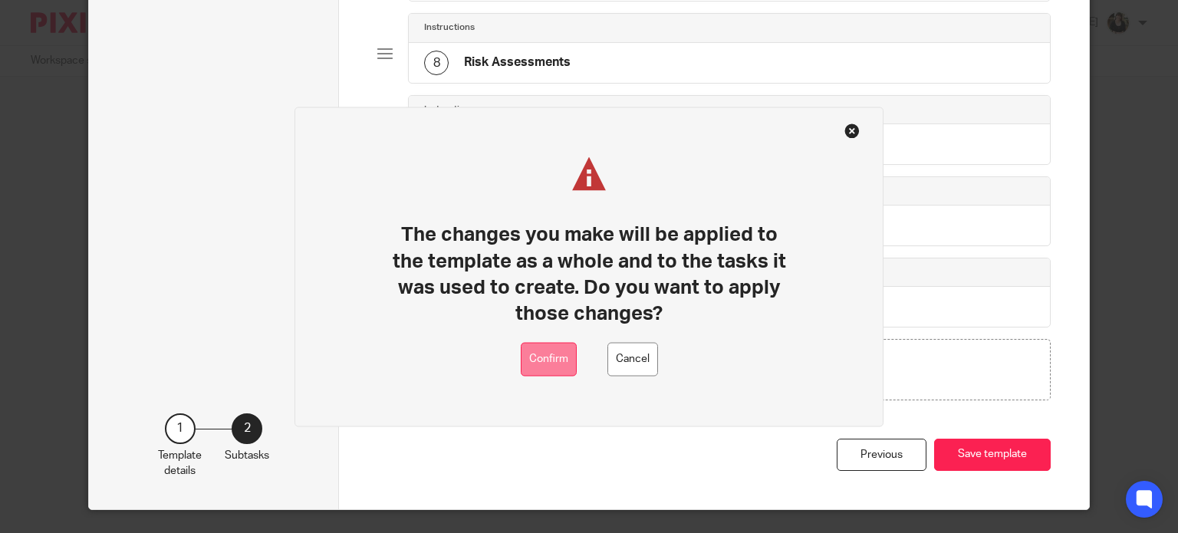
click at [540, 353] on button "Confirm" at bounding box center [549, 359] width 56 height 35
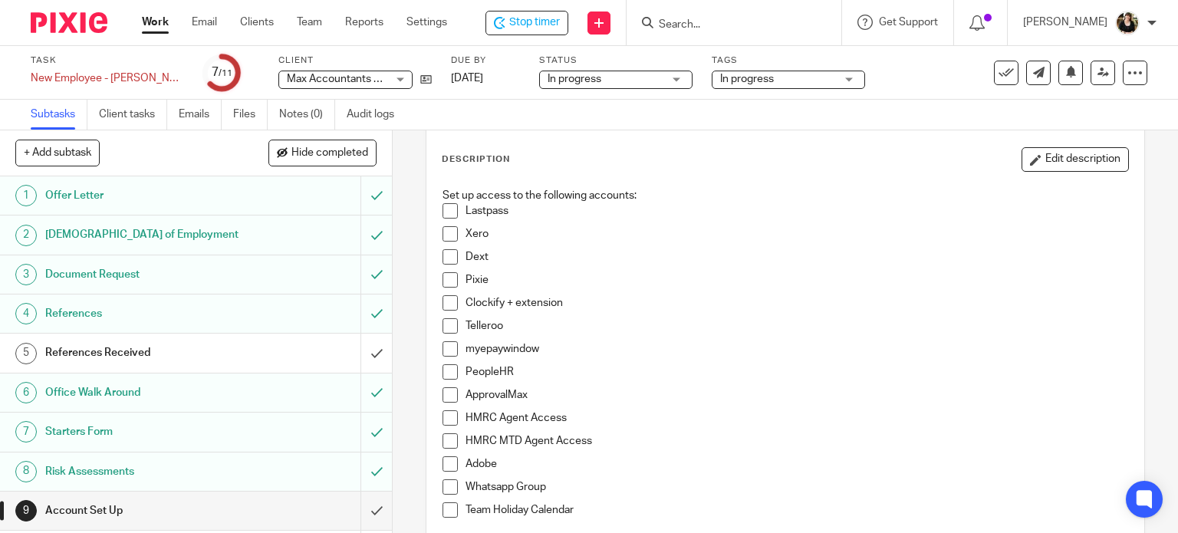
scroll to position [77, 0]
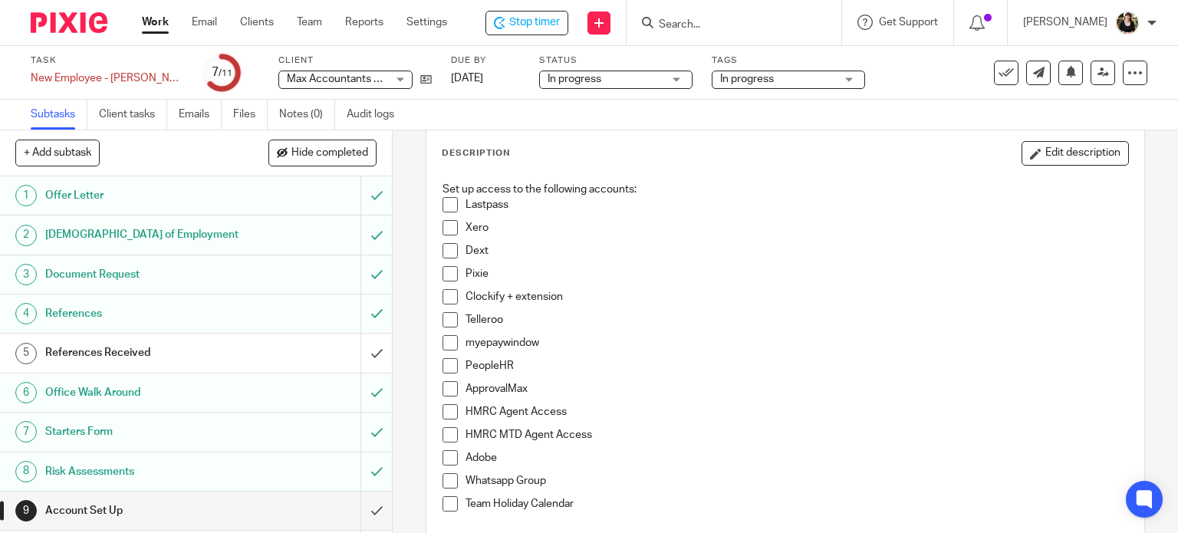
click at [445, 212] on span at bounding box center [449, 204] width 15 height 15
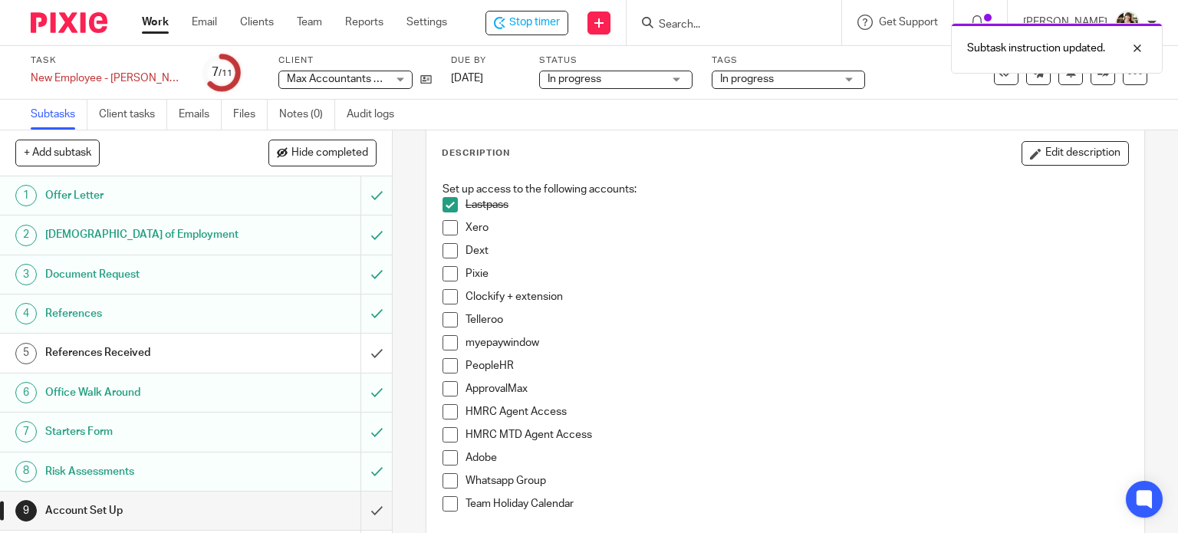
click at [442, 235] on li "Xero" at bounding box center [785, 231] width 686 height 23
click at [442, 257] on span at bounding box center [449, 250] width 15 height 15
click at [443, 223] on span at bounding box center [449, 227] width 15 height 15
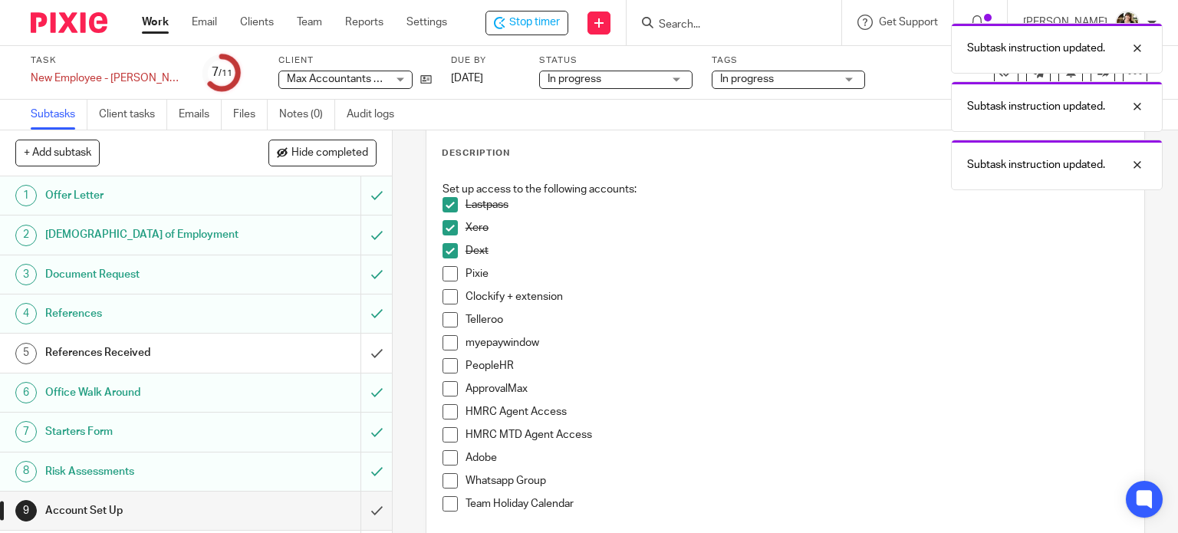
click at [442, 268] on span at bounding box center [449, 273] width 15 height 15
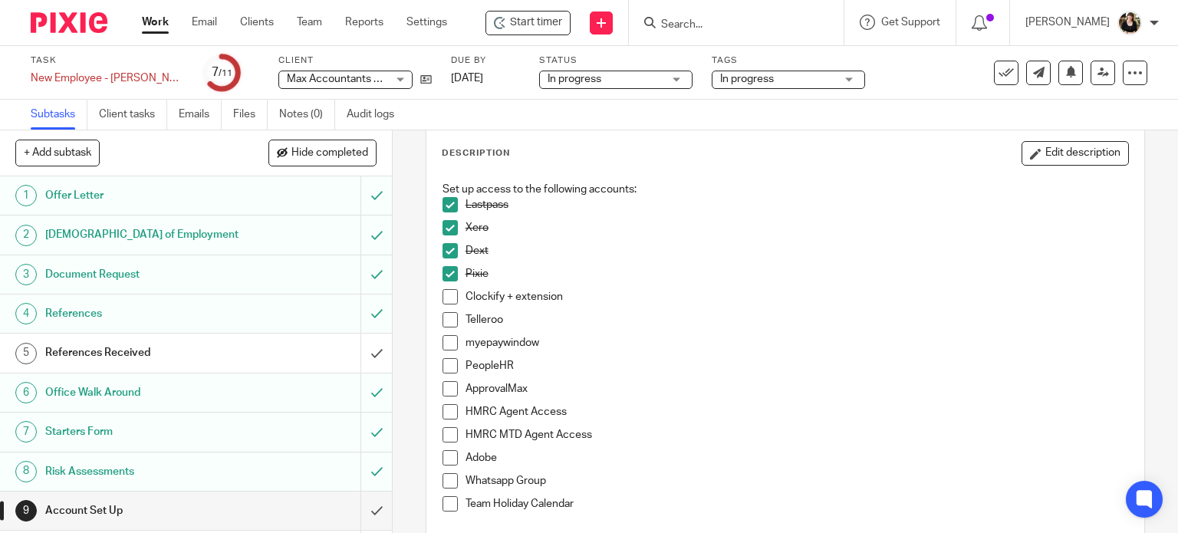
click at [450, 298] on span at bounding box center [449, 296] width 15 height 15
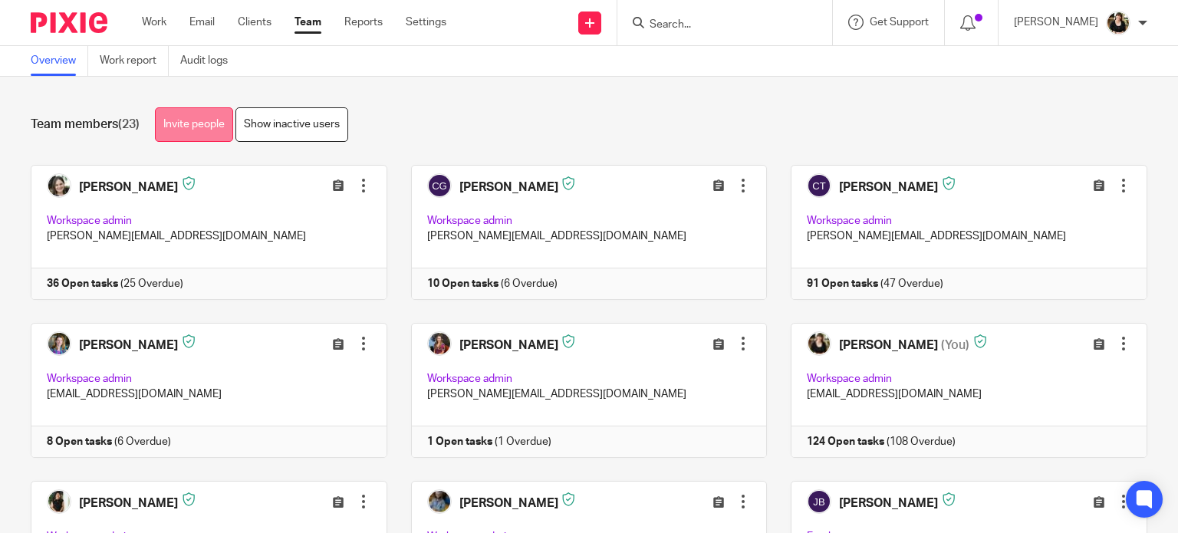
click at [202, 125] on link "Invite people" at bounding box center [194, 124] width 78 height 35
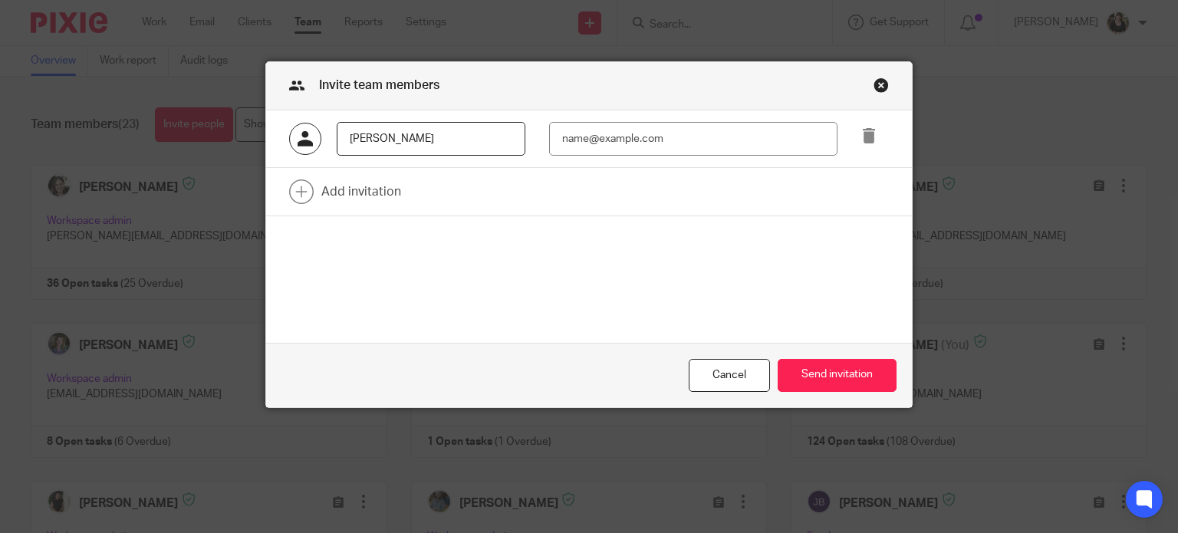
type input "[PERSON_NAME]"
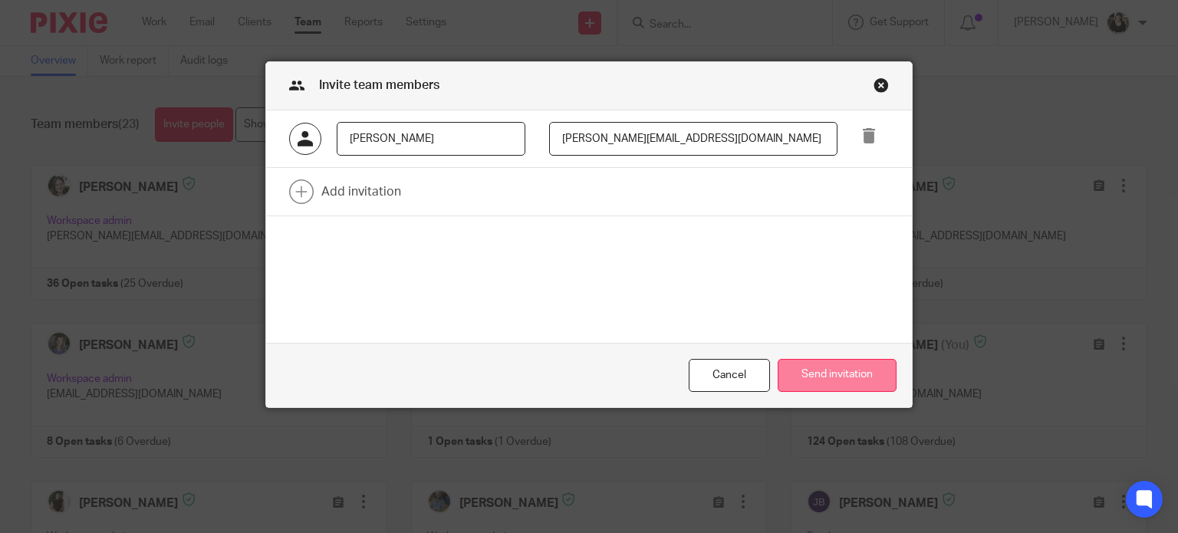
type input "[PERSON_NAME][EMAIL_ADDRESS][DOMAIN_NAME]"
click at [825, 376] on button "Send invitation" at bounding box center [836, 375] width 119 height 33
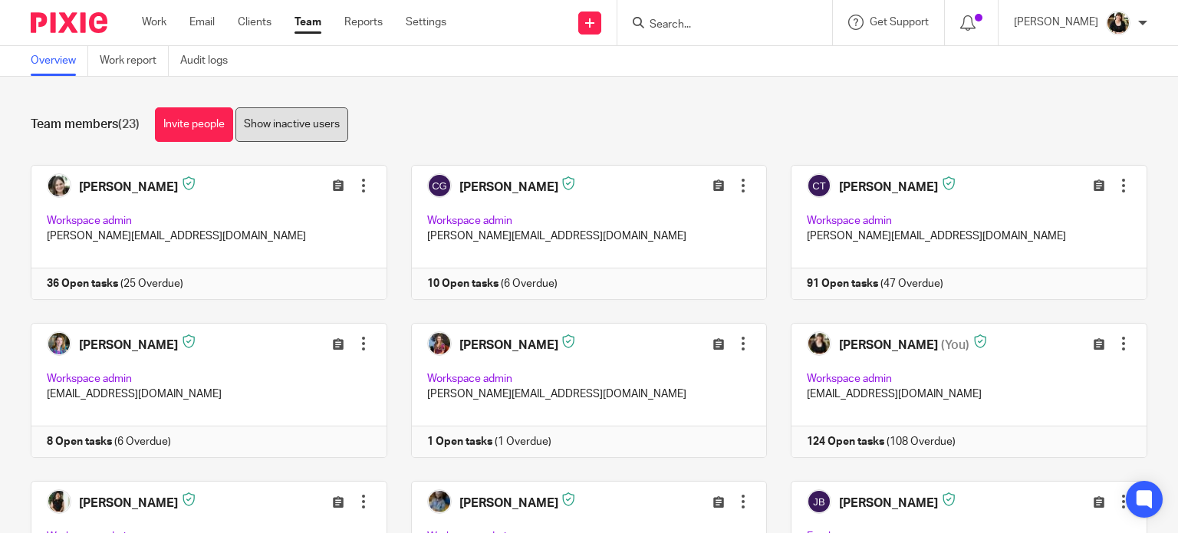
click at [269, 137] on link "Show inactive users" at bounding box center [291, 124] width 113 height 35
click at [319, 113] on link "Show inactive users" at bounding box center [291, 124] width 113 height 35
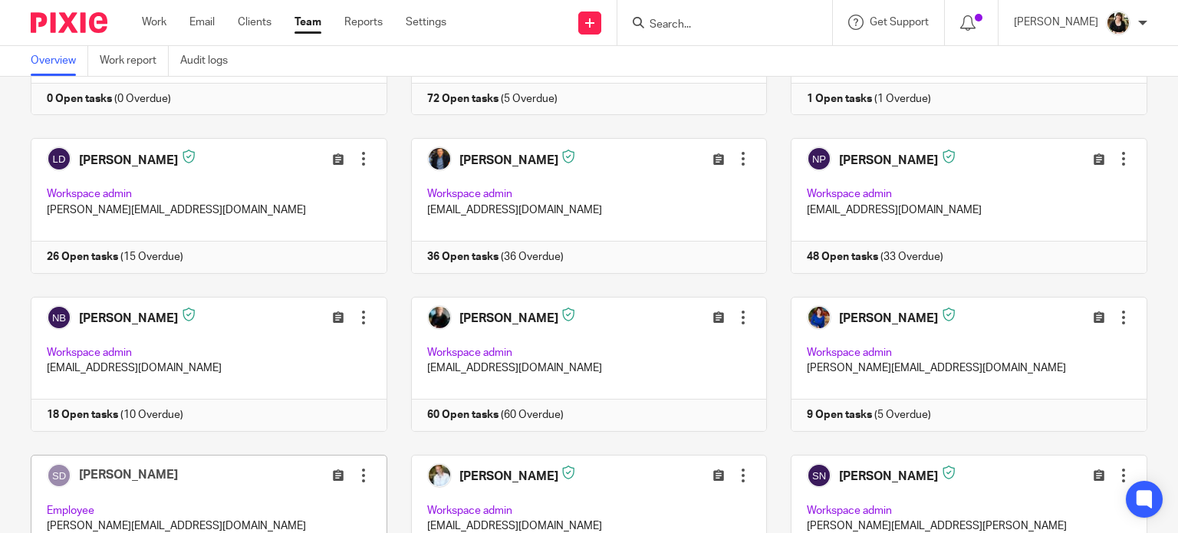
scroll to position [920, 0]
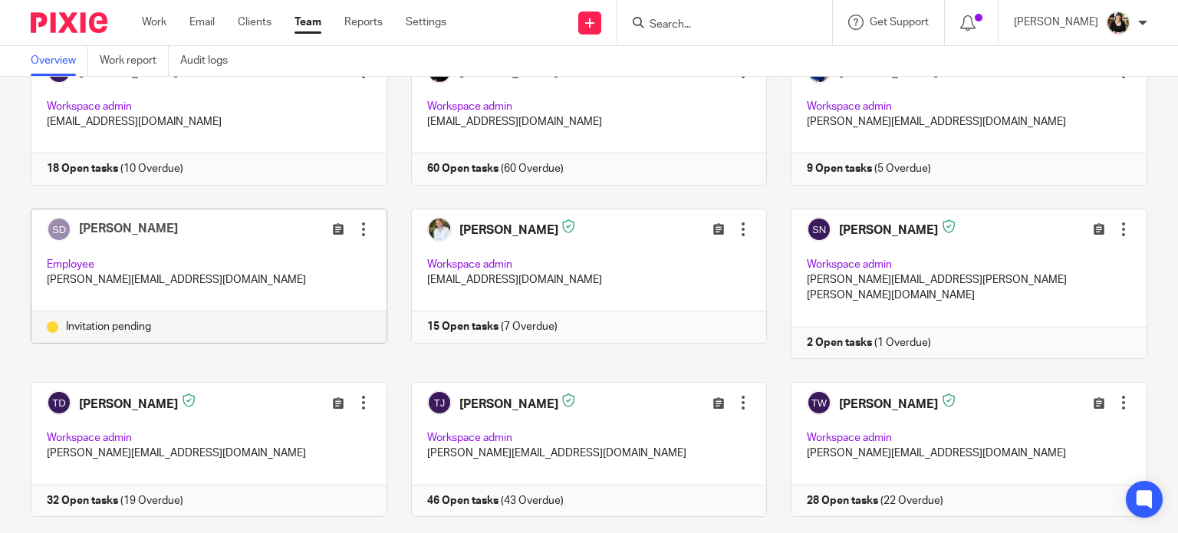
click at [356, 222] on div at bounding box center [363, 229] width 15 height 15
click at [313, 245] on span "Edit user" at bounding box center [300, 244] width 42 height 11
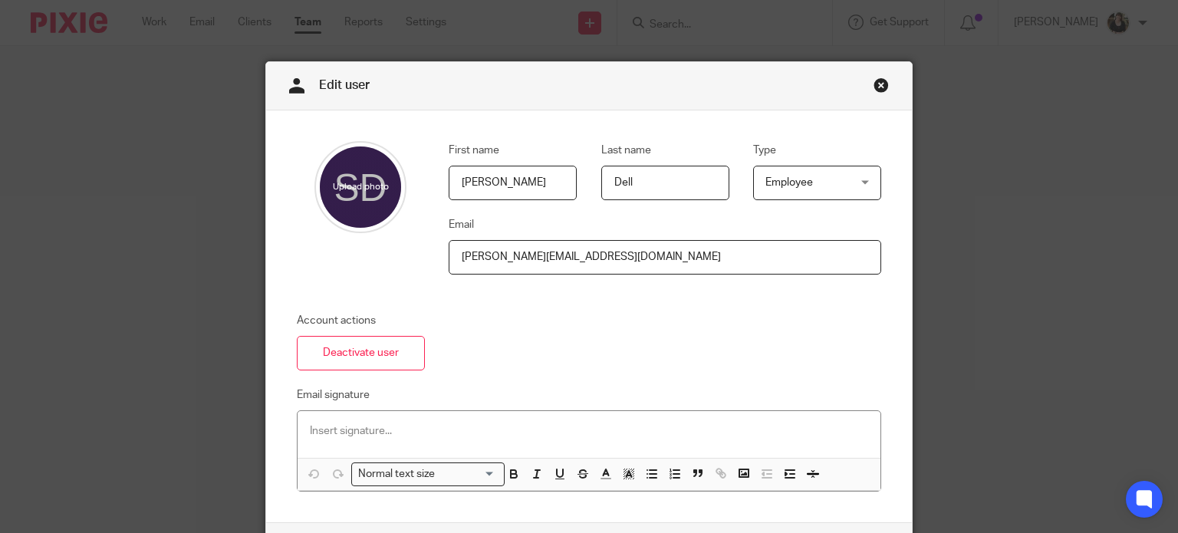
click at [833, 182] on span "Employee" at bounding box center [811, 182] width 92 height 32
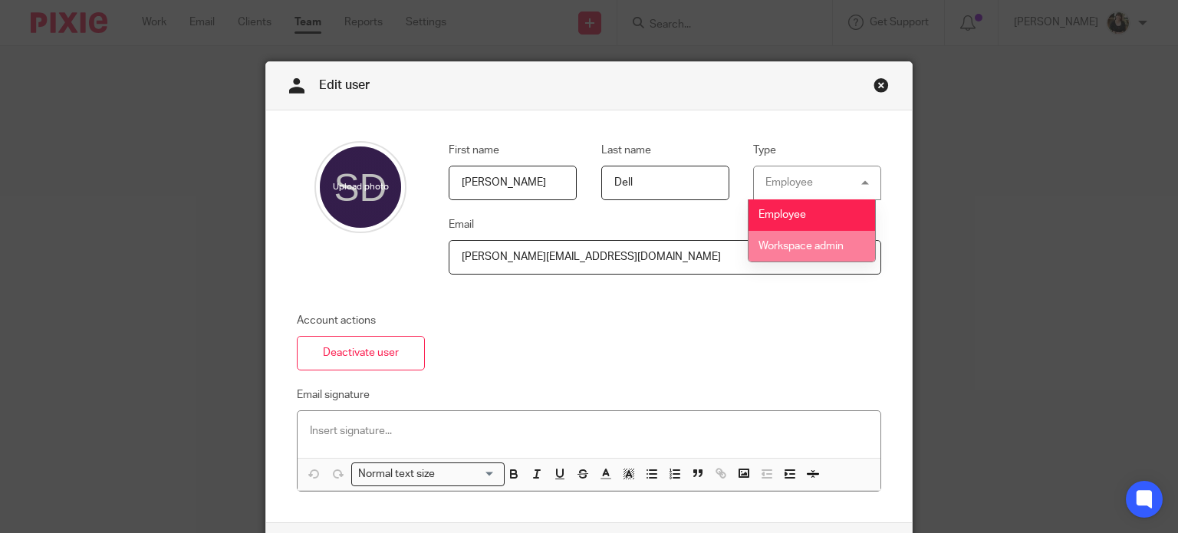
click at [817, 238] on li "Workspace admin" at bounding box center [811, 246] width 127 height 31
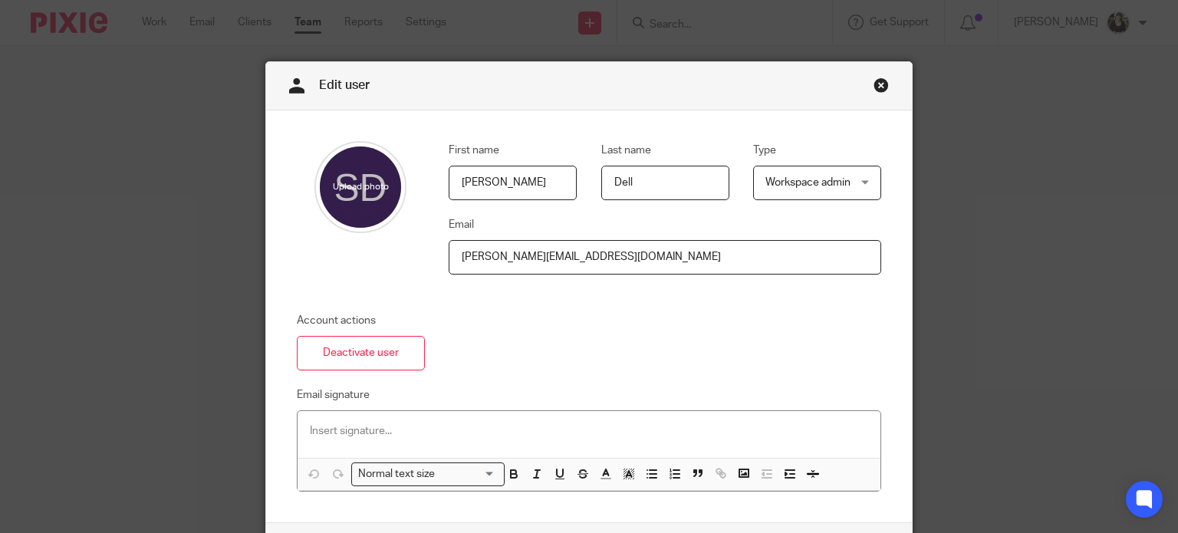
click at [331, 442] on div at bounding box center [588, 434] width 583 height 46
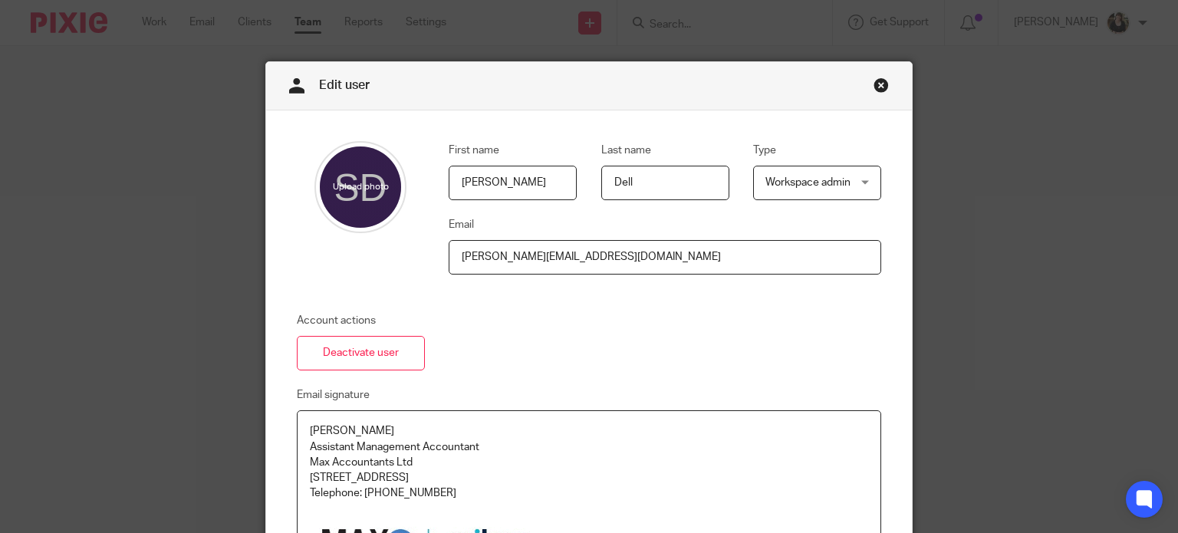
scroll to position [139, 0]
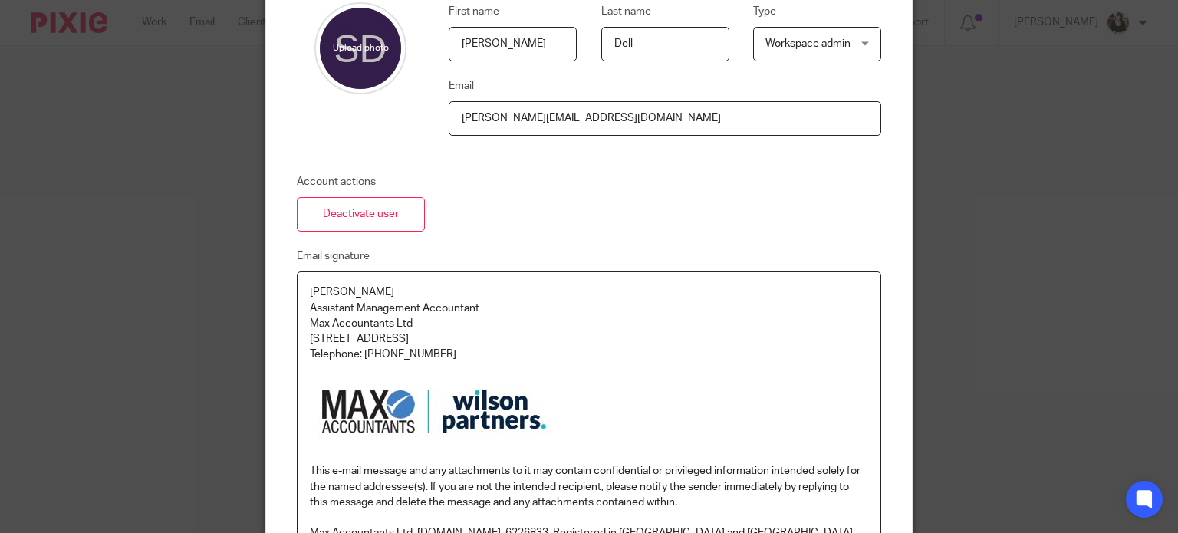
click at [364, 272] on div "Sam Dell Assistant Management Accountant Max Accountants Ltd Ketton Suite, The …" at bounding box center [588, 439] width 583 height 334
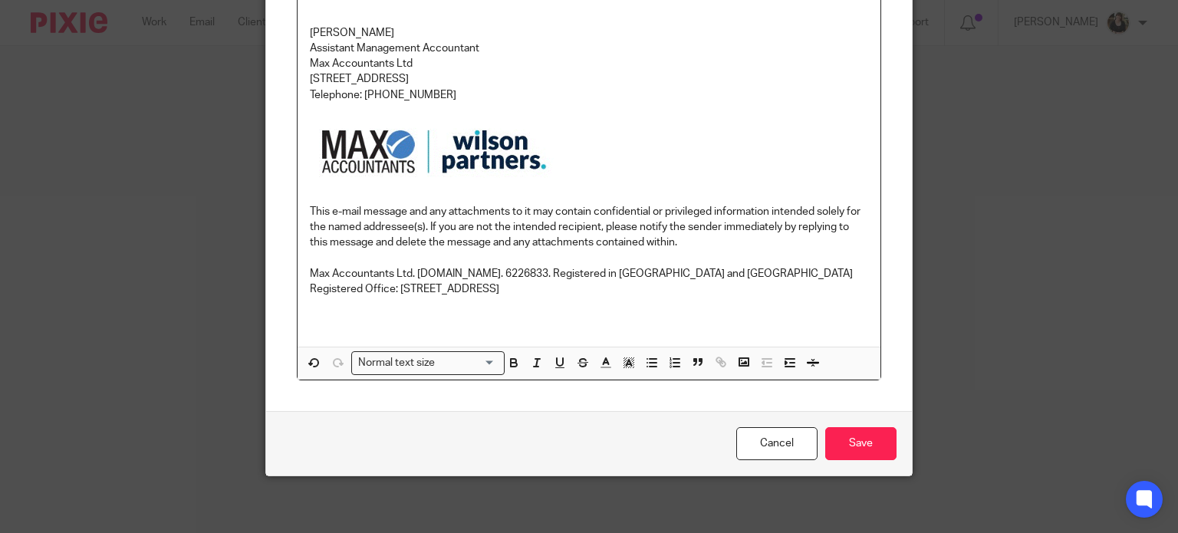
scroll to position [415, 0]
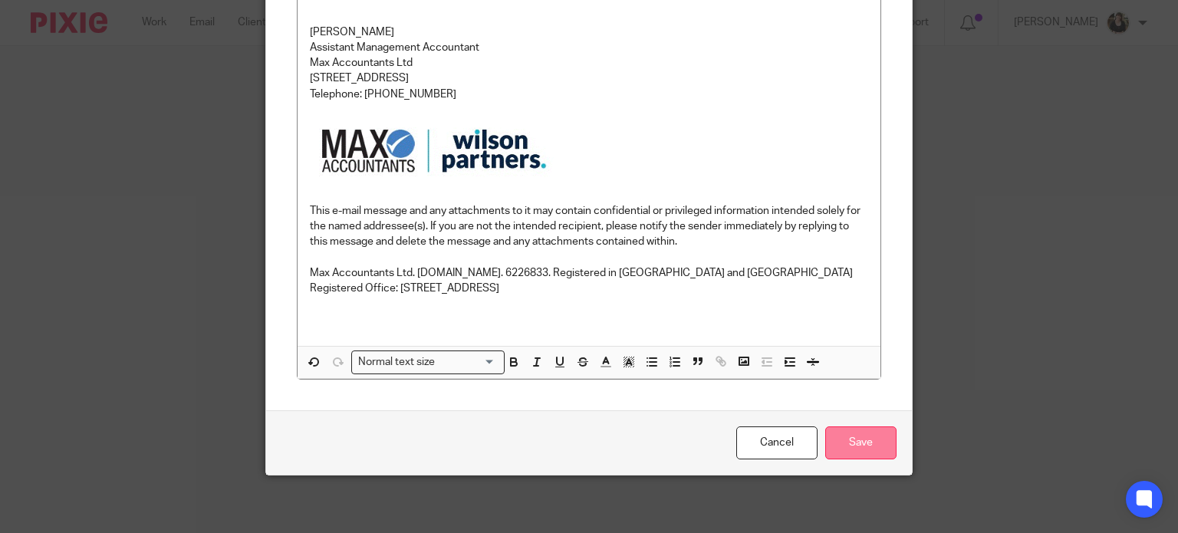
click at [876, 439] on input "Save" at bounding box center [860, 442] width 71 height 33
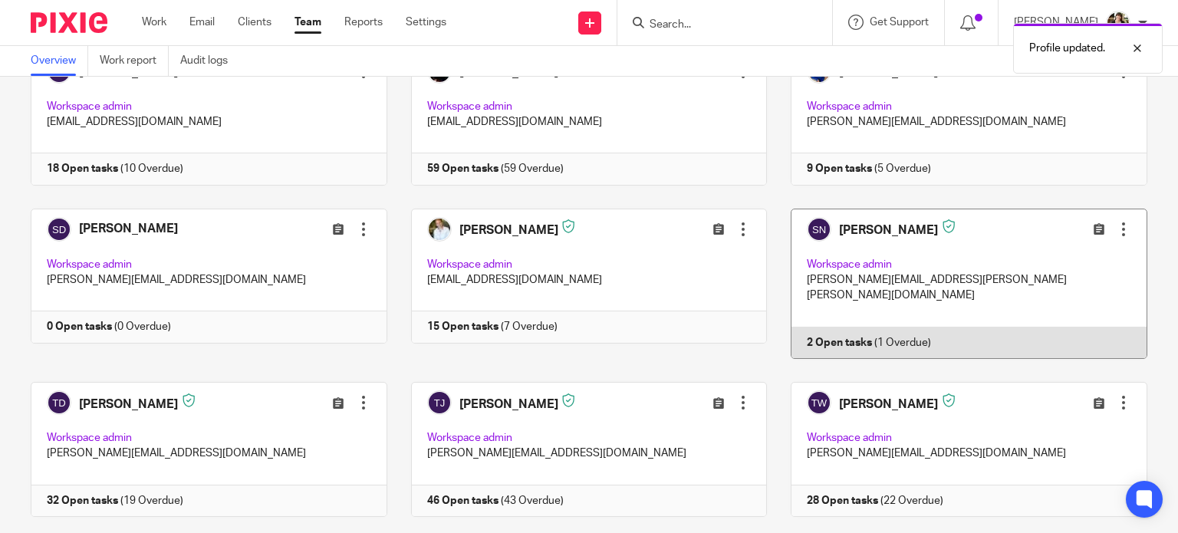
scroll to position [843, 0]
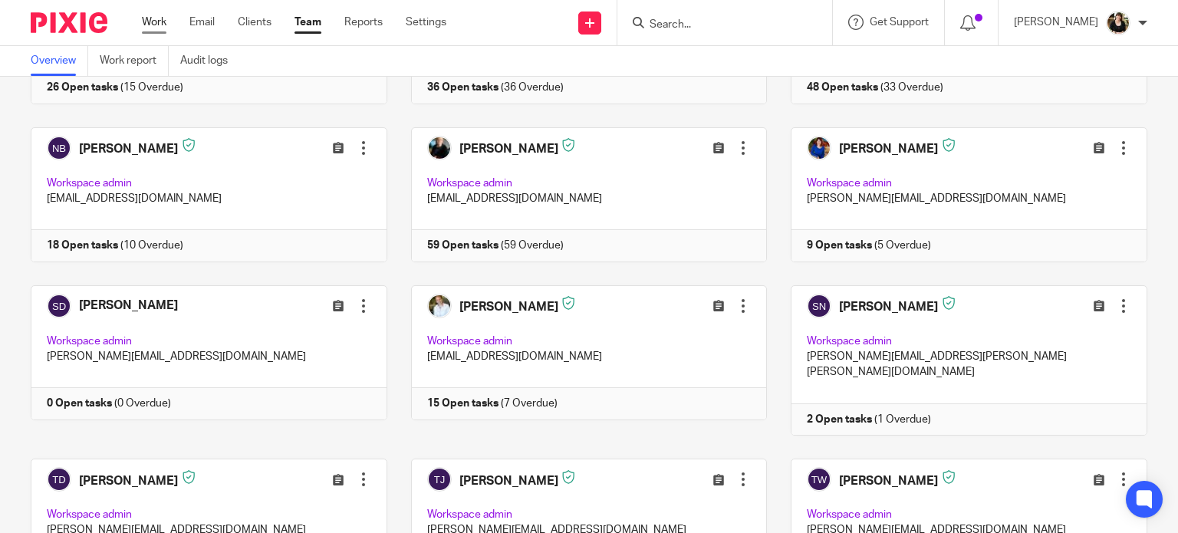
click at [151, 21] on link "Work" at bounding box center [154, 22] width 25 height 15
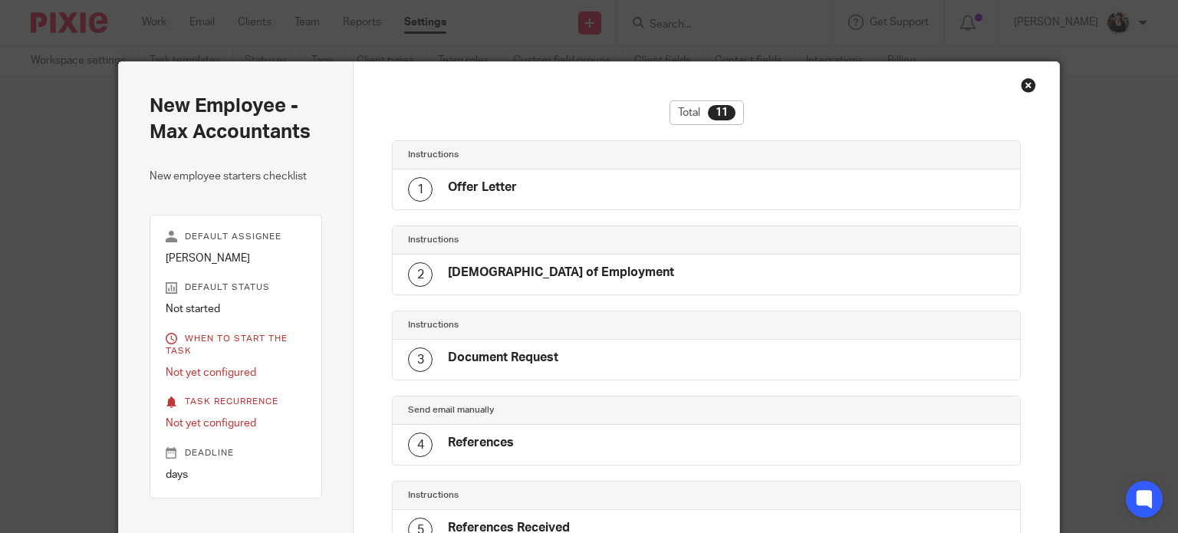
scroll to position [678, 0]
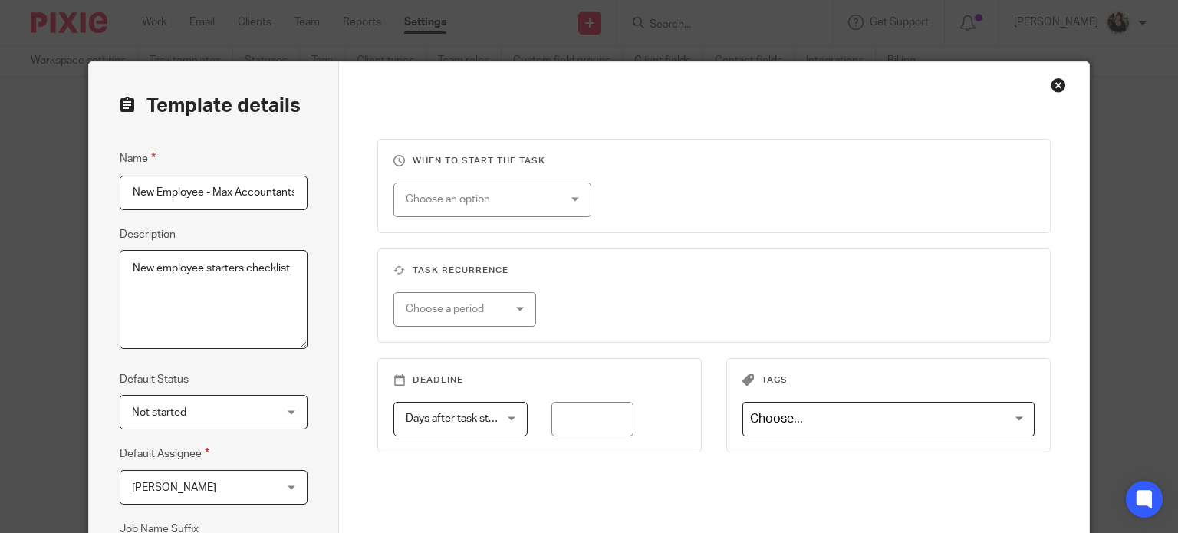
scroll to position [0, 2]
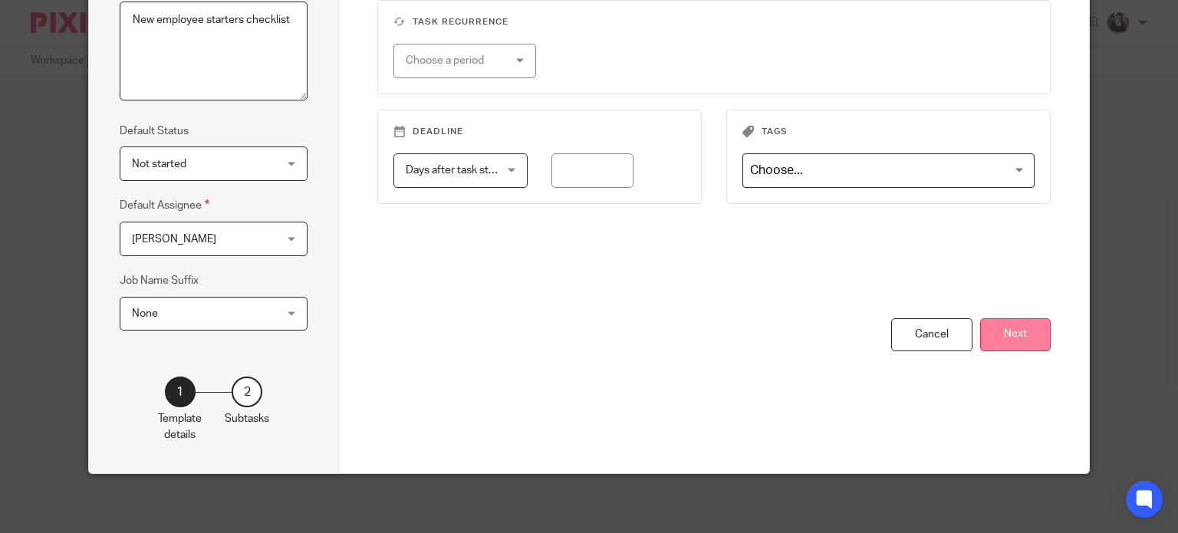
click at [993, 334] on button "Next" at bounding box center [1015, 334] width 71 height 33
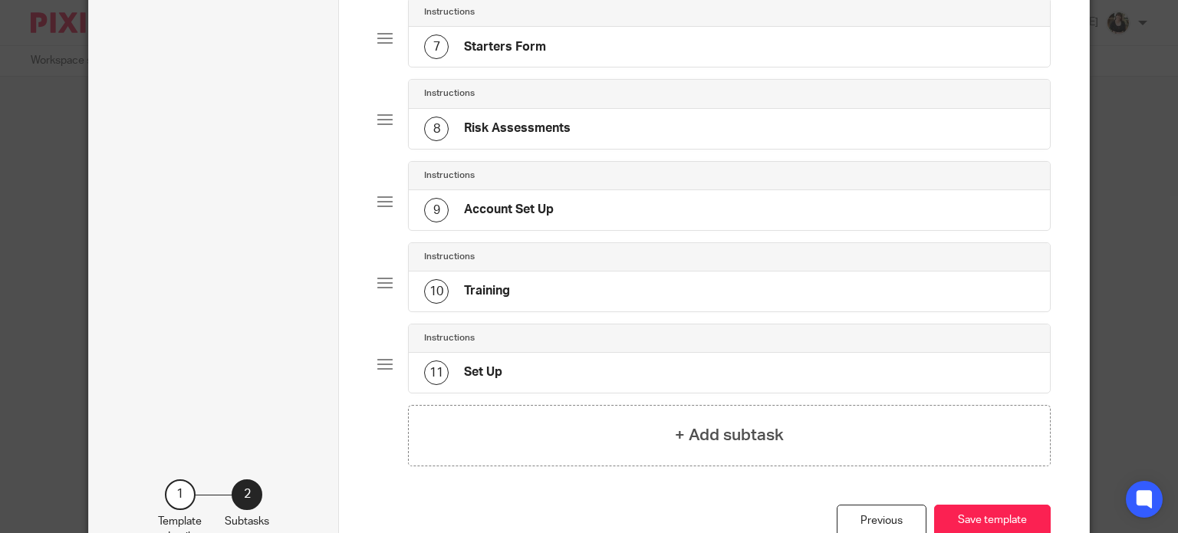
scroll to position [632, 0]
click at [511, 207] on h4 "Account Set Up" at bounding box center [509, 208] width 90 height 16
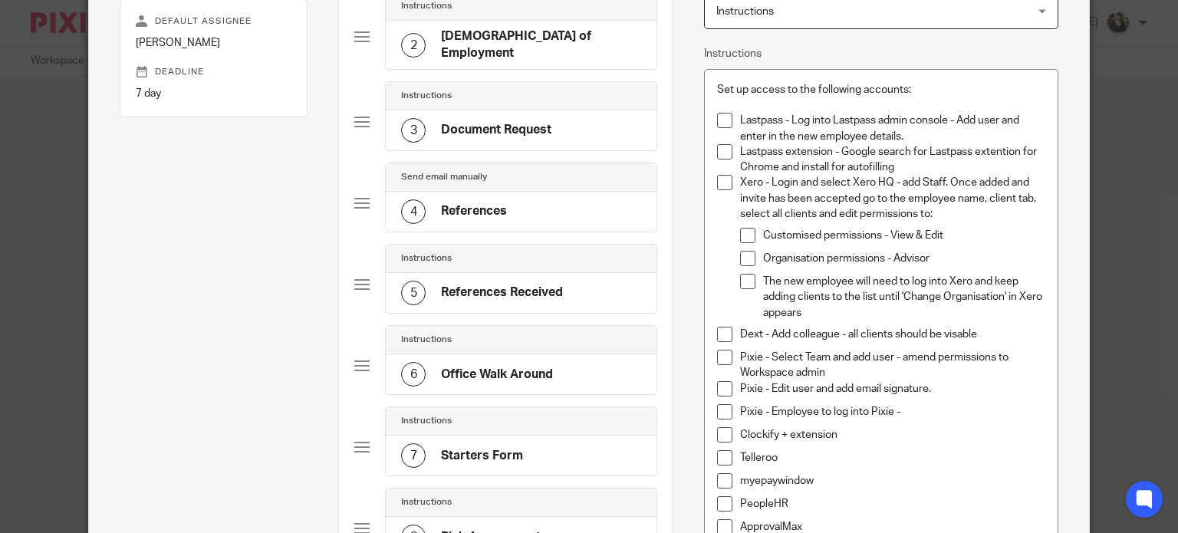
scroll to position [383, 0]
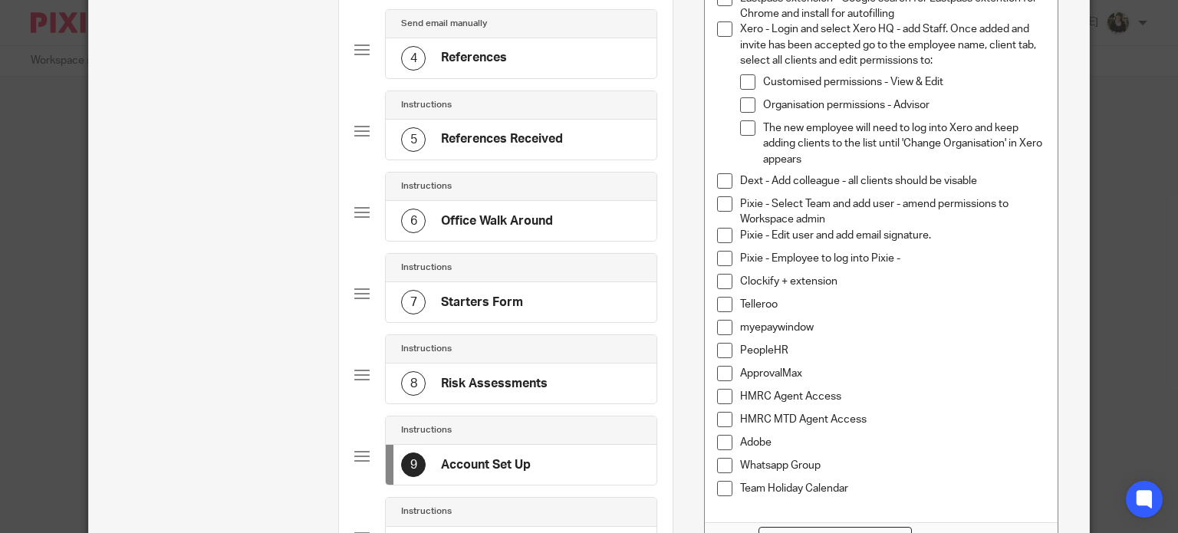
click at [844, 220] on p "Pixie - Select Team and add user - amend permissions to Workspace admin" at bounding box center [892, 211] width 305 height 31
click at [853, 223] on p "Pixie - Select Team and add user - amend permissions to Workspace admin" at bounding box center [892, 211] width 305 height 31
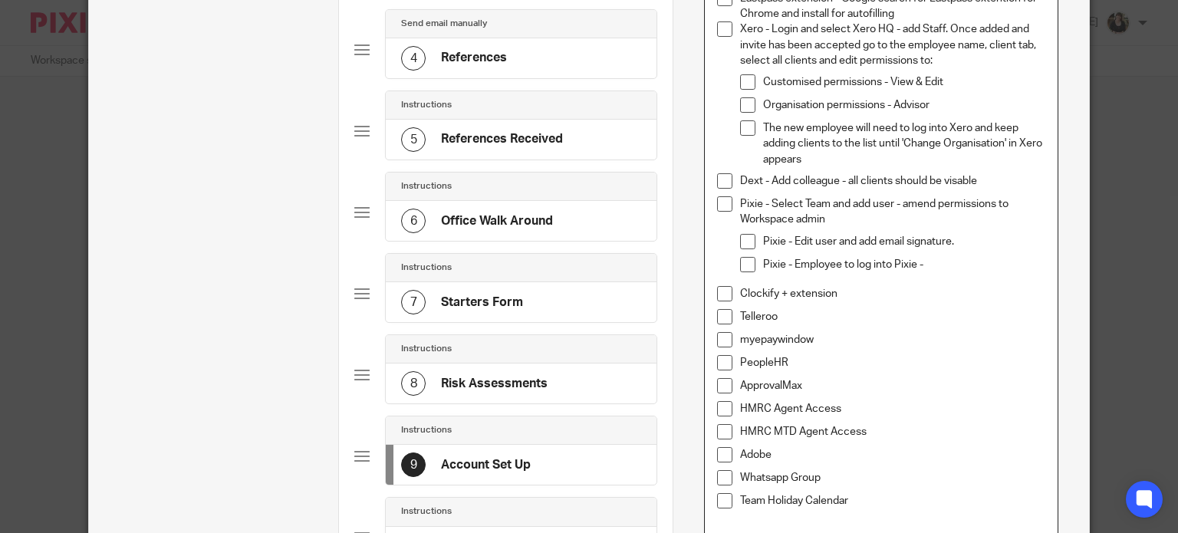
click at [922, 261] on p "Pixie - Employee to log into Pixie -" at bounding box center [904, 264] width 282 height 15
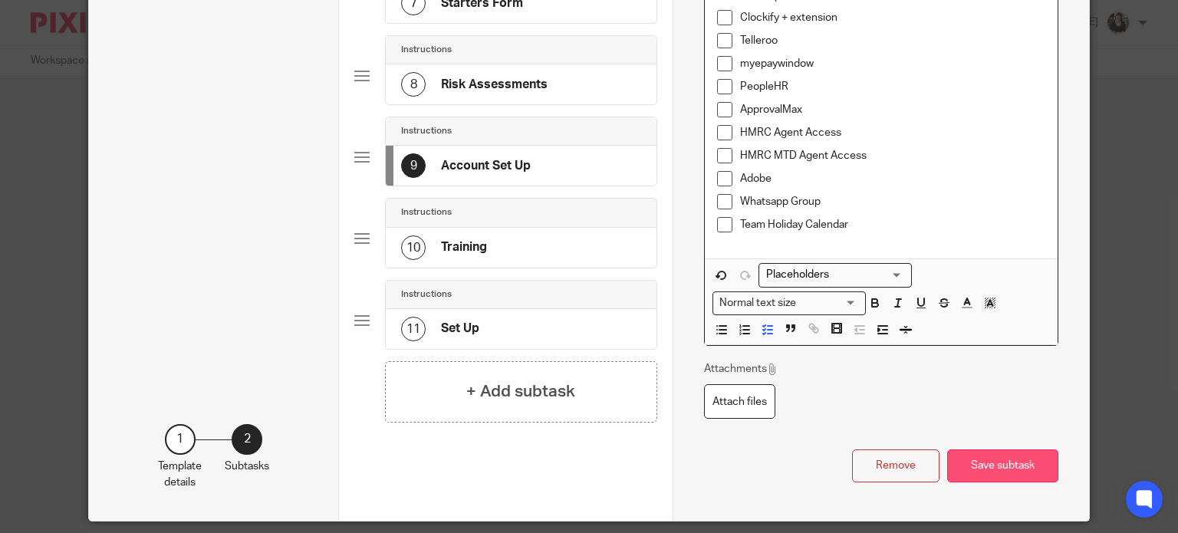
scroll to position [729, 0]
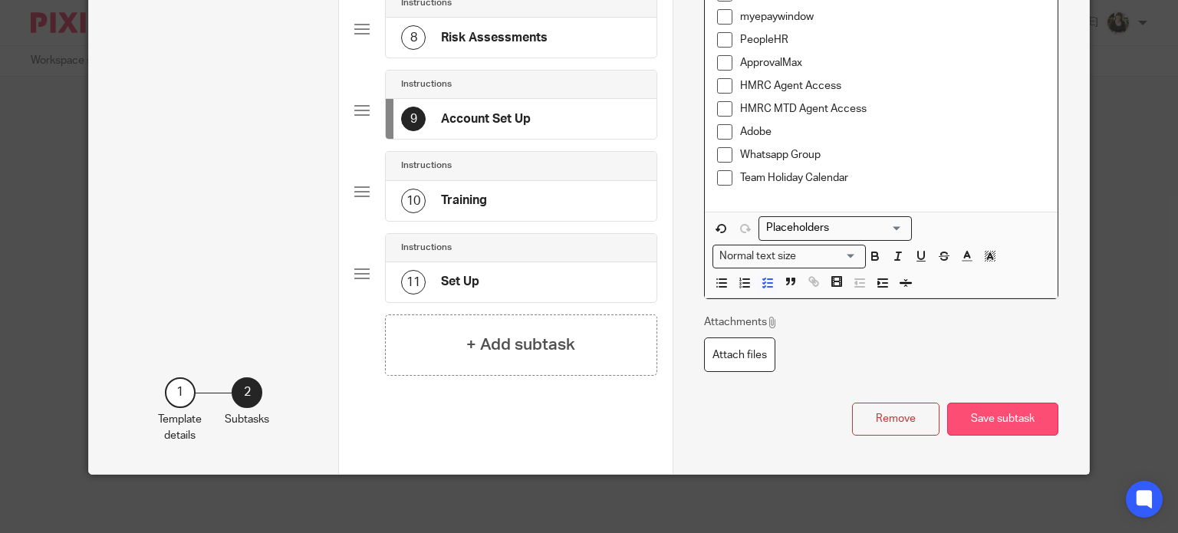
click at [972, 416] on button "Save subtask" at bounding box center [1002, 419] width 111 height 33
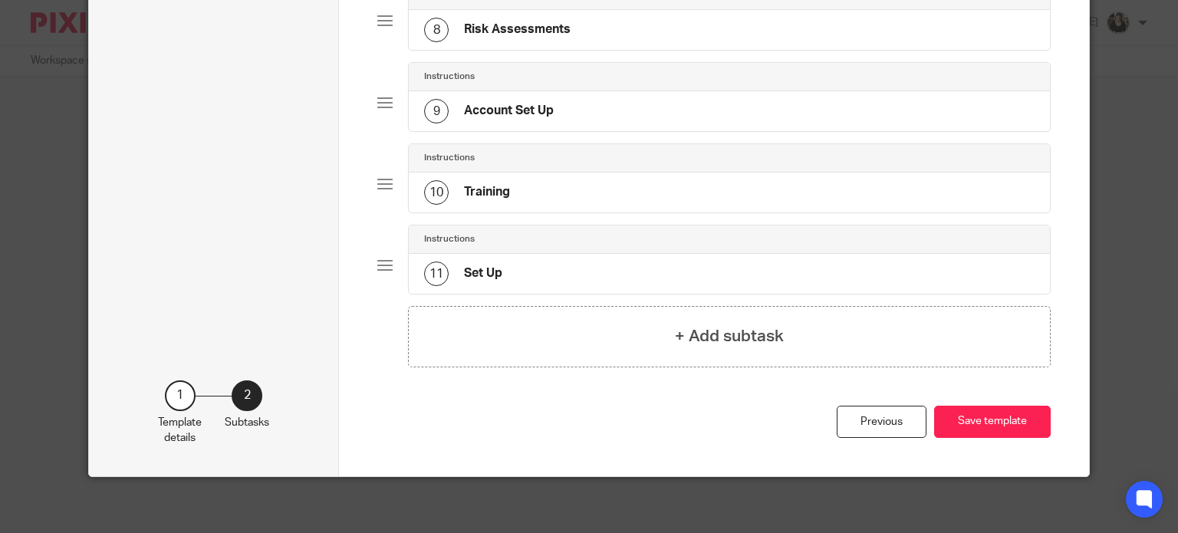
click at [972, 416] on button "Save template" at bounding box center [992, 422] width 117 height 33
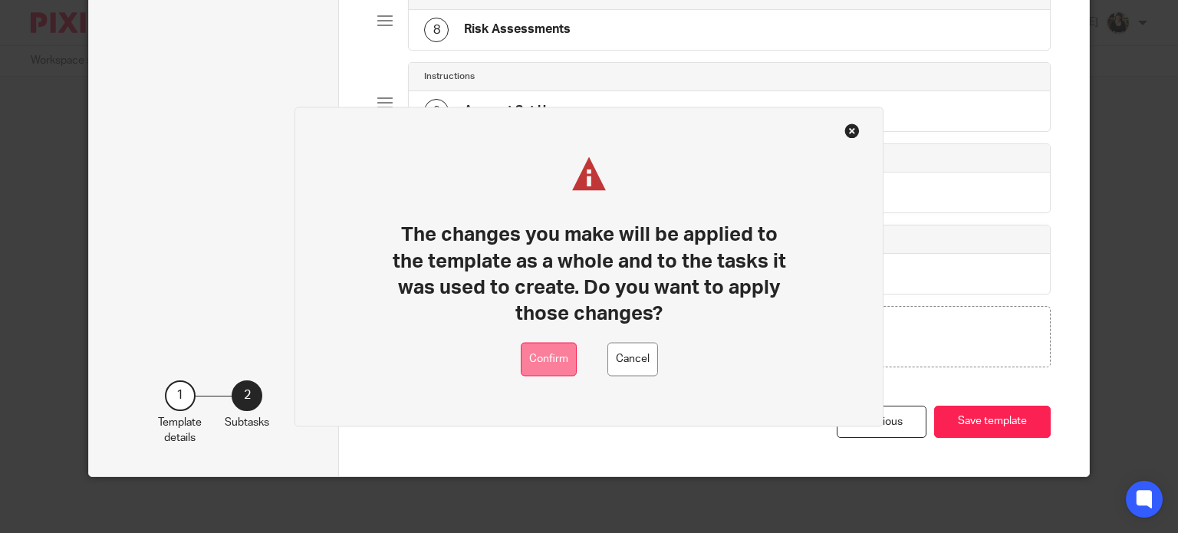
click at [569, 361] on button "Confirm" at bounding box center [549, 359] width 56 height 35
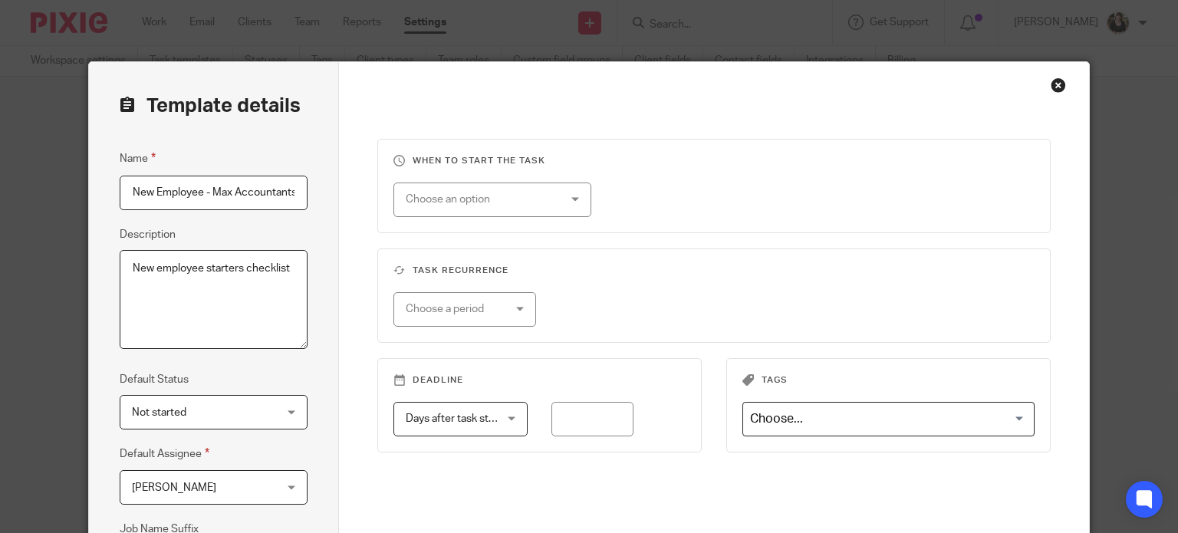
scroll to position [0, 2]
click at [1050, 83] on div "Close this dialog window" at bounding box center [1057, 84] width 15 height 15
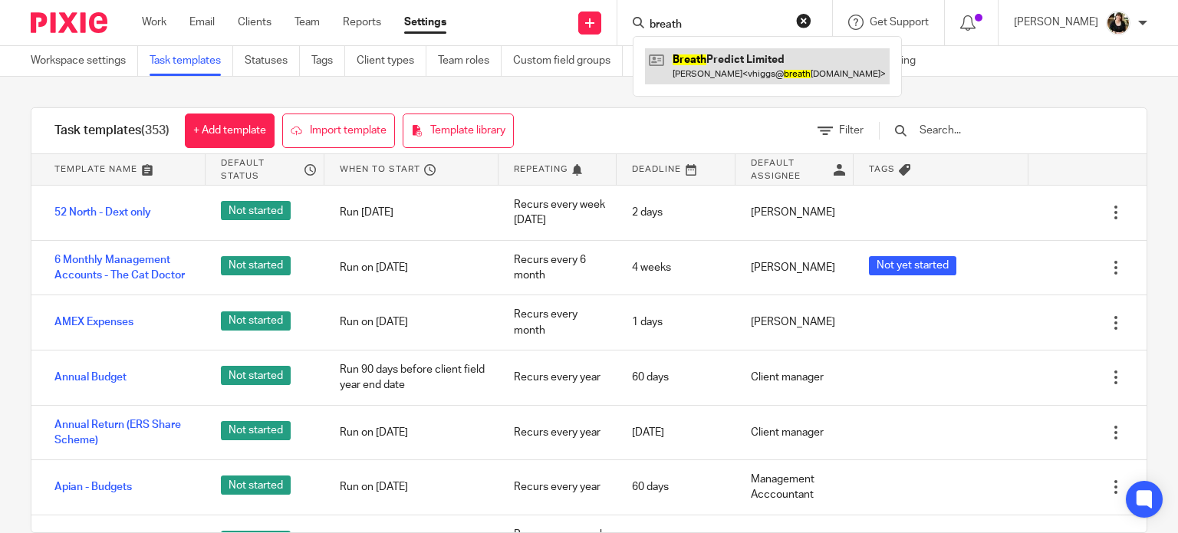
type input "breath"
click at [689, 51] on link at bounding box center [767, 65] width 245 height 35
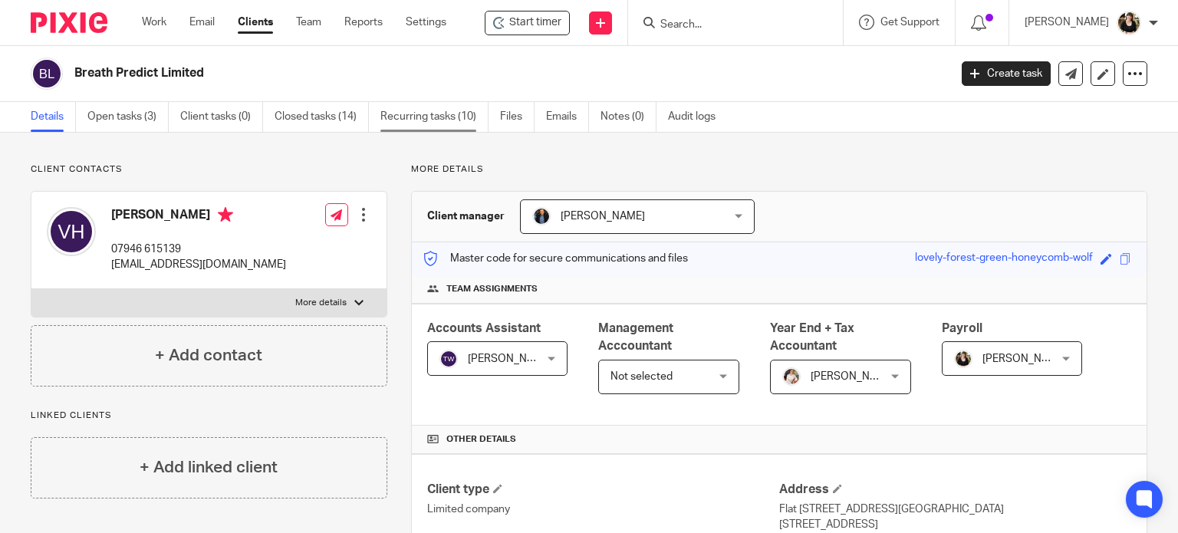
click at [466, 126] on link "Recurring tasks (10)" at bounding box center [434, 117] width 108 height 30
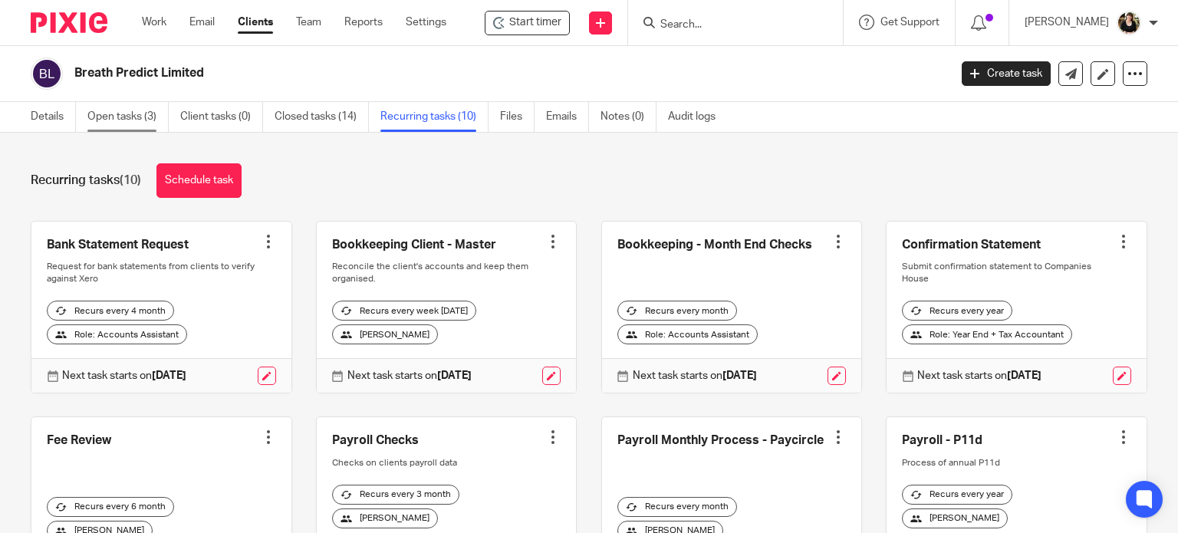
click at [117, 123] on link "Open tasks (3)" at bounding box center [127, 117] width 81 height 30
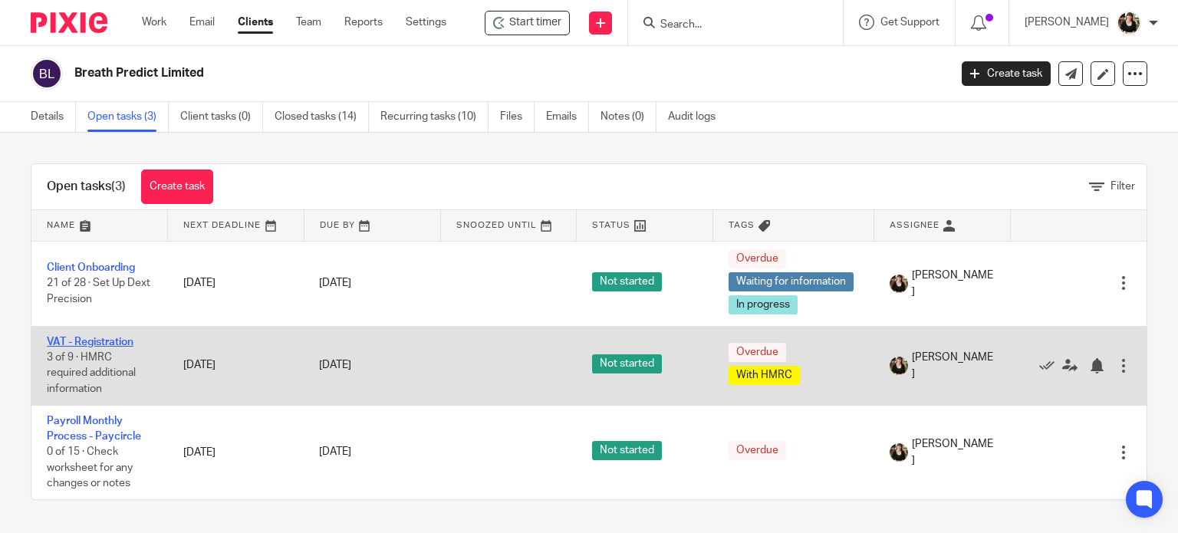
click at [98, 343] on link "VAT - Registration" at bounding box center [90, 342] width 87 height 11
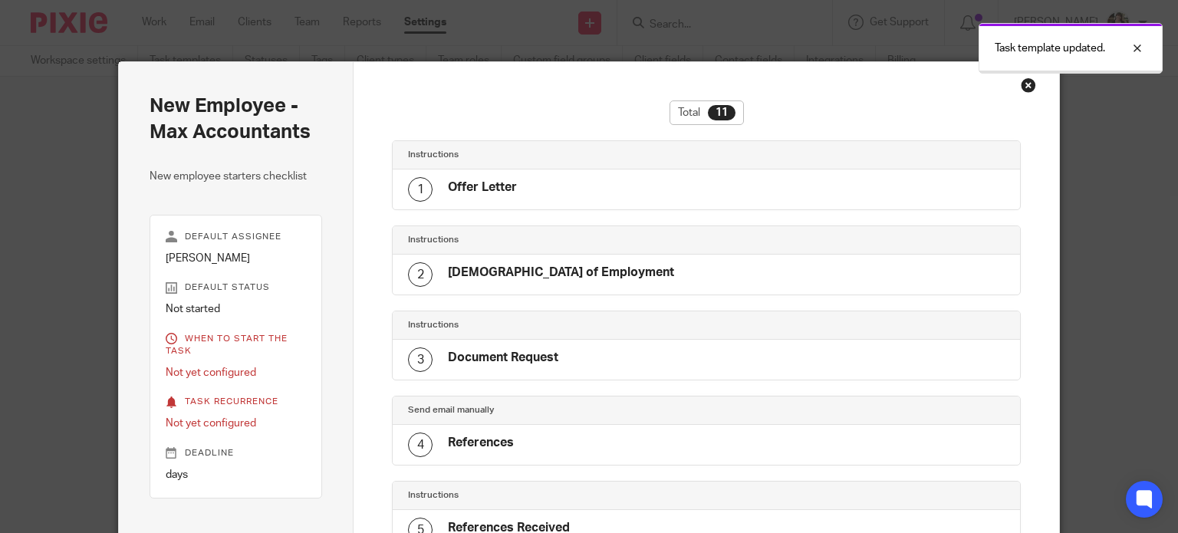
scroll to position [678, 0]
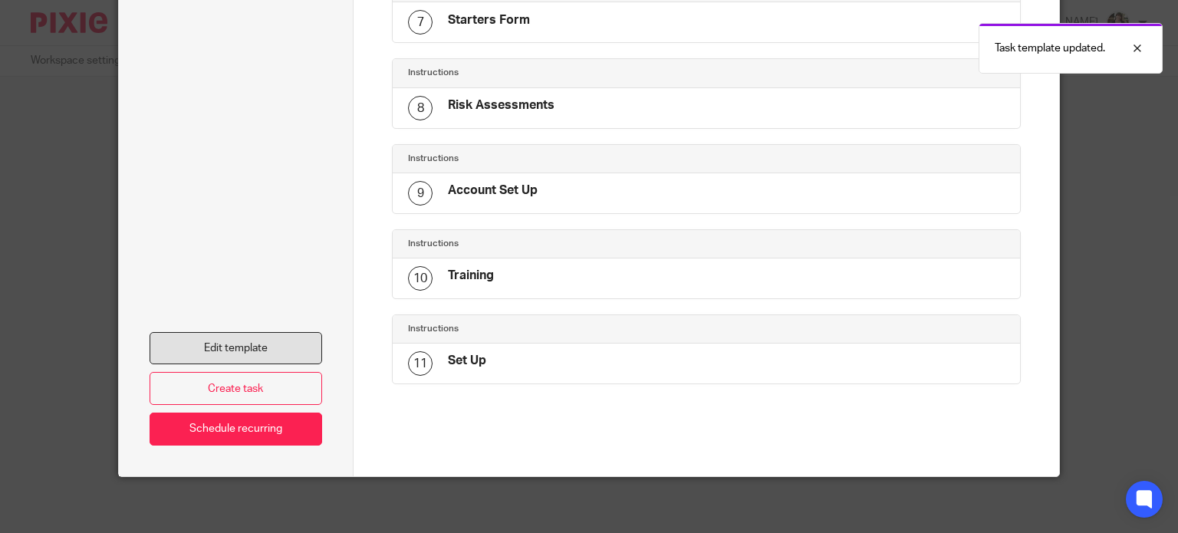
click at [272, 342] on link "Edit template" at bounding box center [236, 348] width 173 height 33
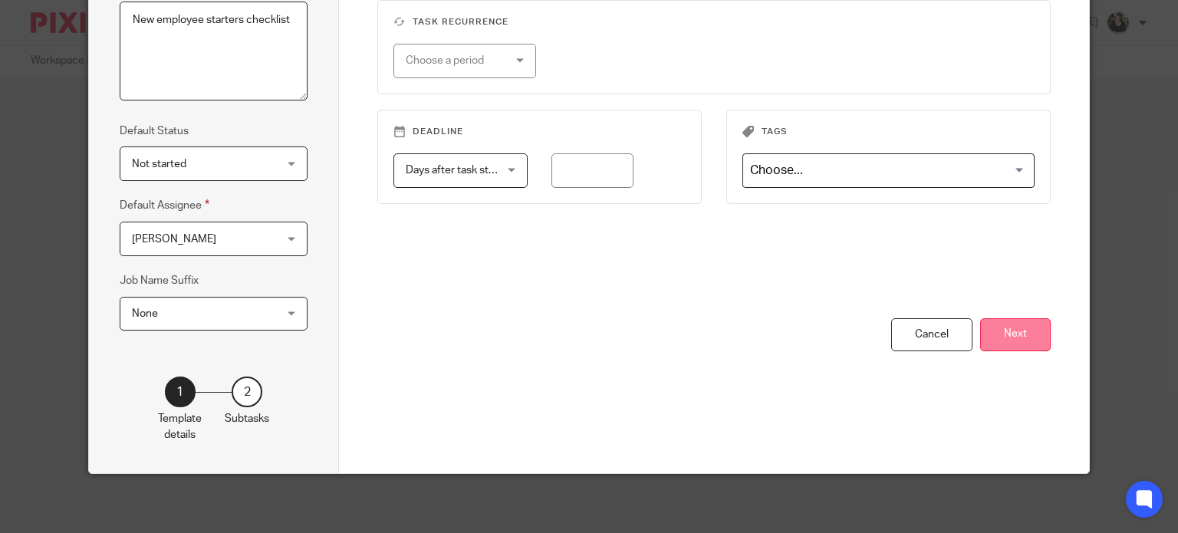
click at [1008, 330] on button "Next" at bounding box center [1015, 334] width 71 height 33
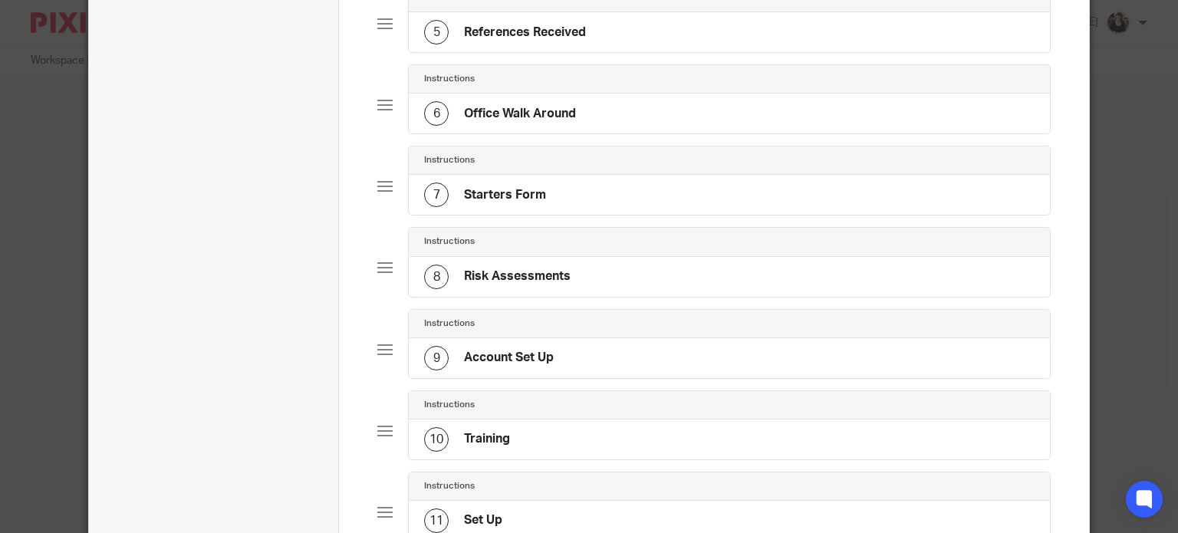
scroll to position [708, 0]
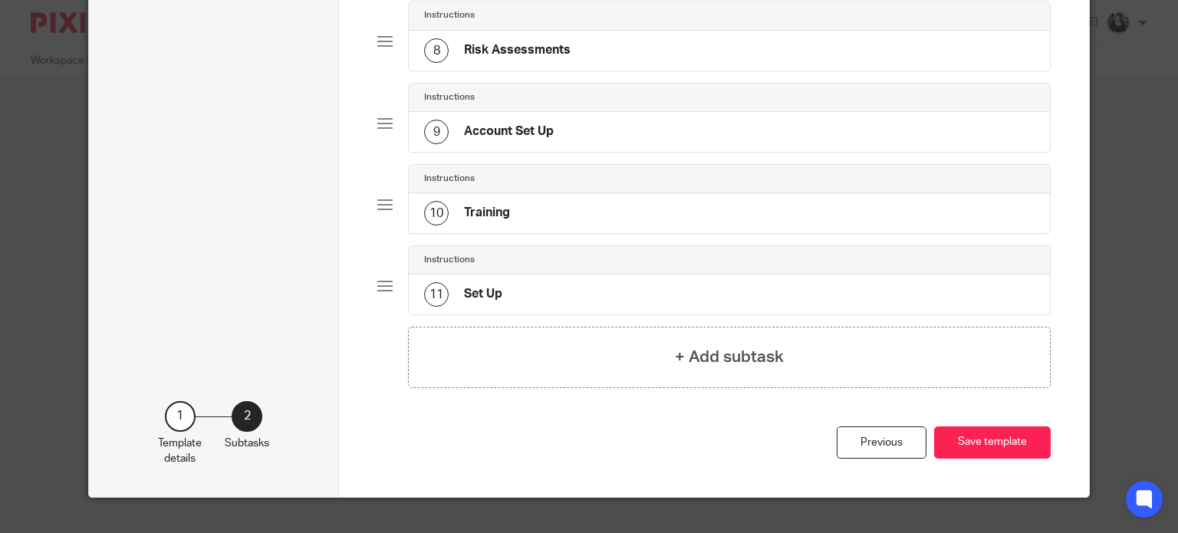
click at [506, 128] on h4 "Account Set Up" at bounding box center [509, 131] width 90 height 16
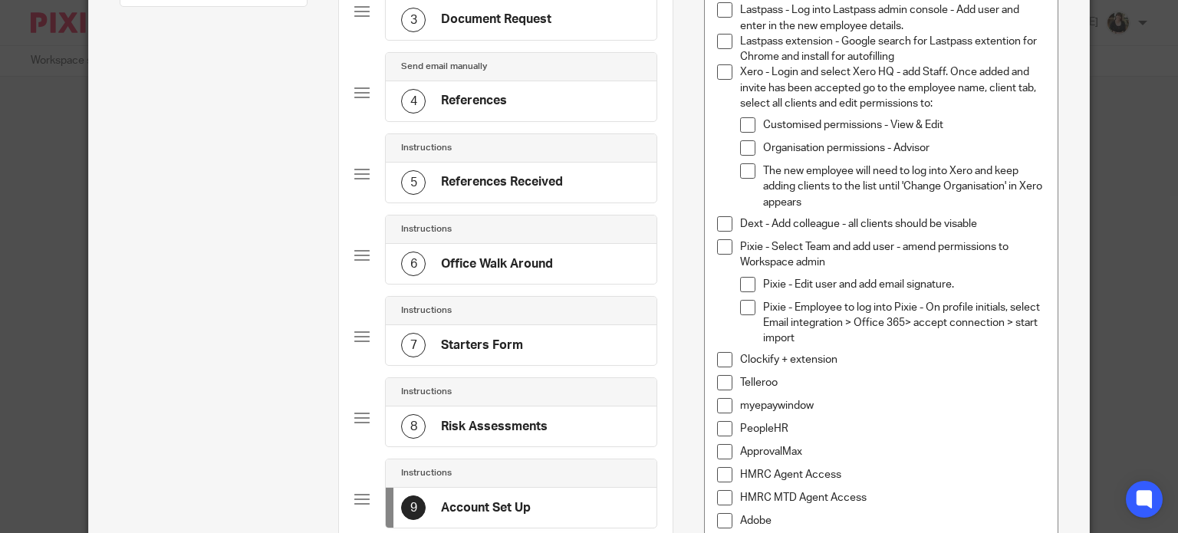
scroll to position [383, 0]
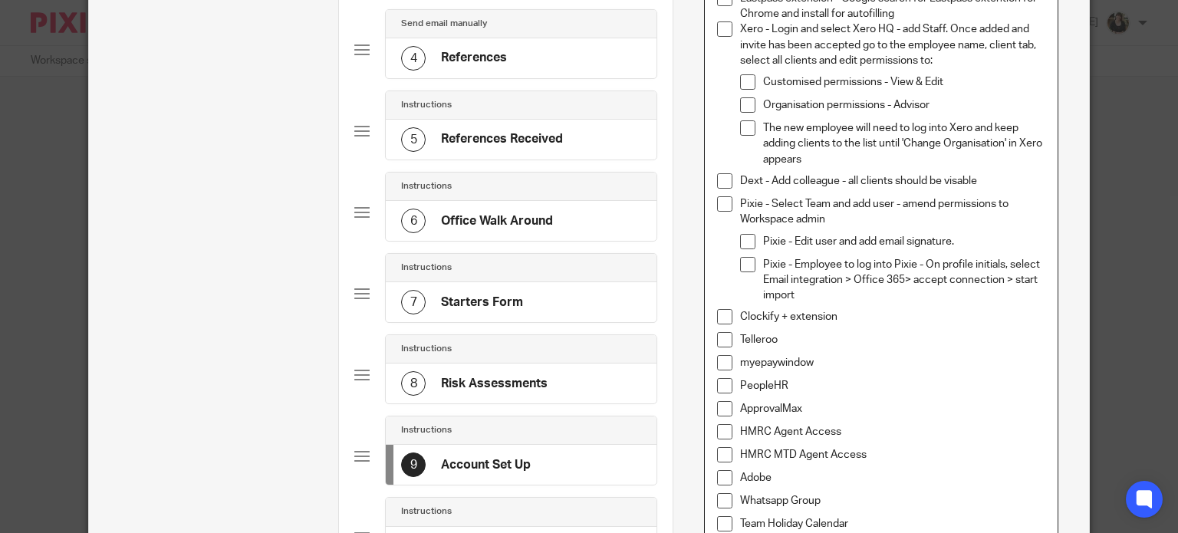
click at [843, 315] on p "Clockify + extension" at bounding box center [892, 316] width 305 height 15
click at [777, 315] on p "Clockify + extension" at bounding box center [892, 316] width 305 height 15
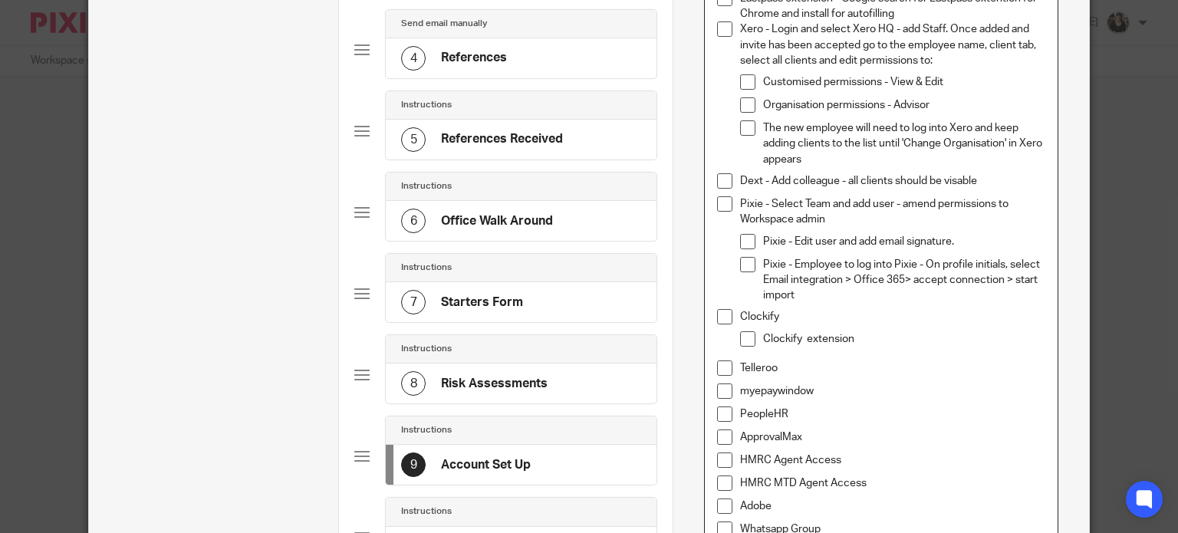
click at [800, 312] on p "Clockify" at bounding box center [892, 316] width 305 height 15
click at [816, 317] on p "Clockify" at bounding box center [892, 316] width 305 height 15
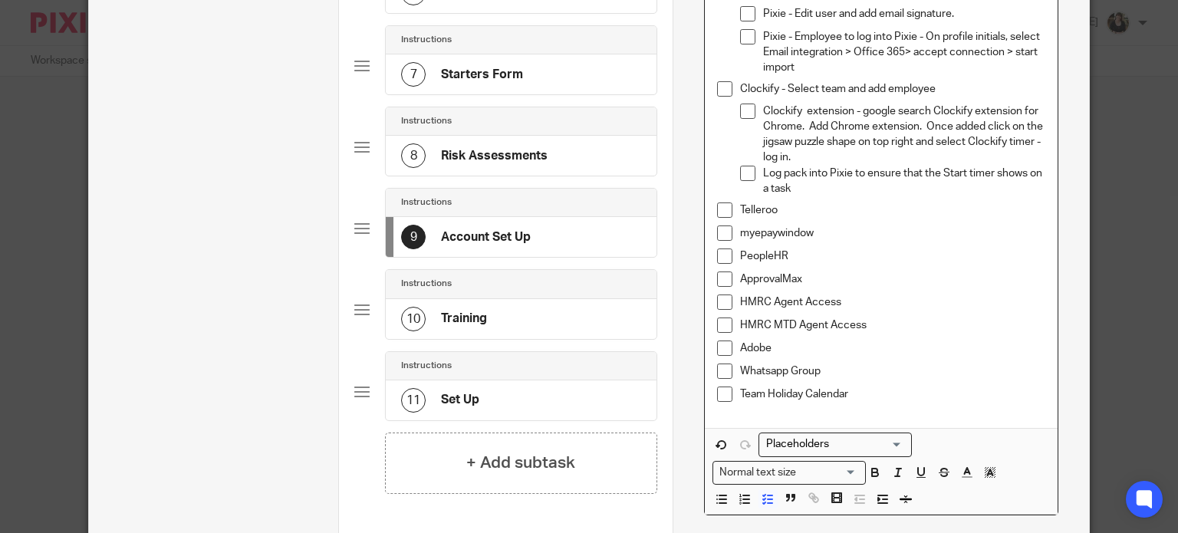
scroll to position [613, 0]
click at [791, 203] on p "Telleroo" at bounding box center [892, 207] width 305 height 15
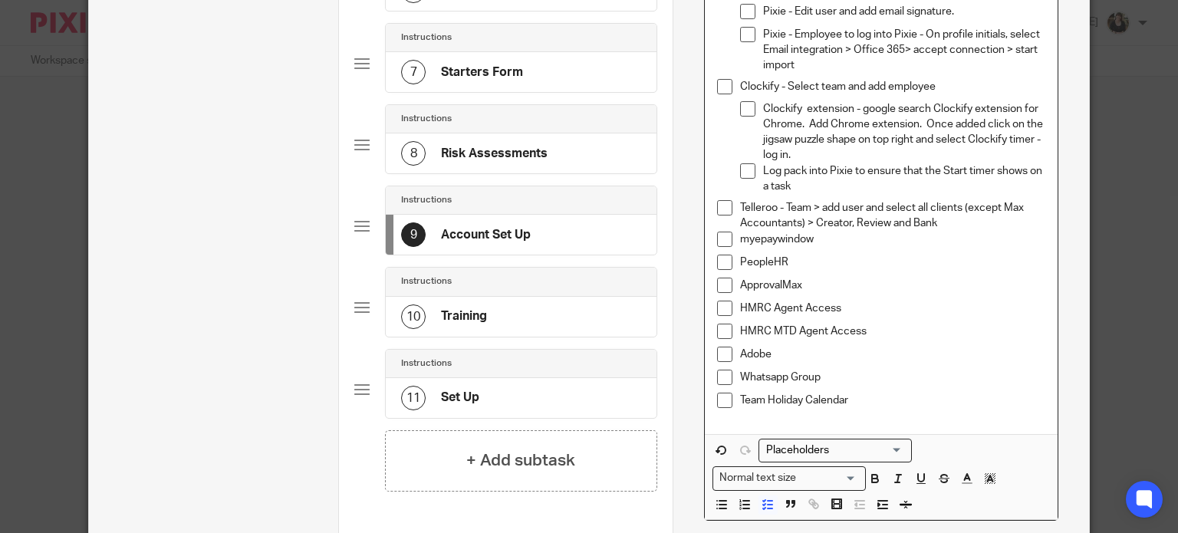
click at [843, 243] on p "myepaywindow" at bounding box center [892, 239] width 305 height 15
click at [970, 226] on p "Telleroo - Team > add user and select all clients (except Max Accountants) > Cr…" at bounding box center [892, 215] width 305 height 31
click at [810, 220] on p "Telleroo - Team > add user and select all clients (except Max Accountants) > Cr…" at bounding box center [892, 215] width 305 height 31
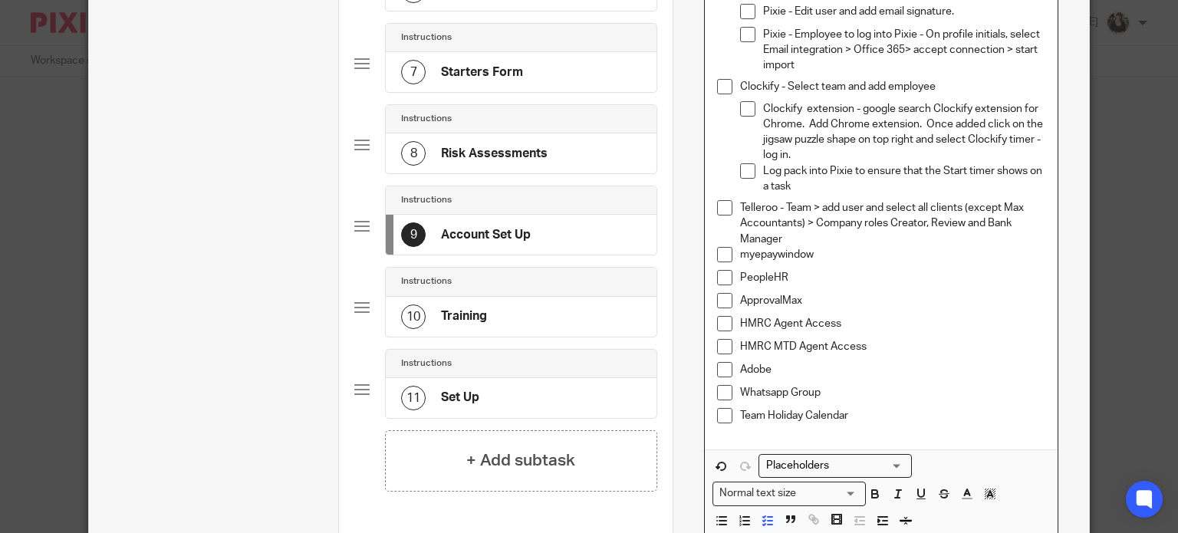
click at [800, 242] on p "Telleroo - Team > add user and select all clients (except Max Accountants) > Co…" at bounding box center [892, 223] width 305 height 47
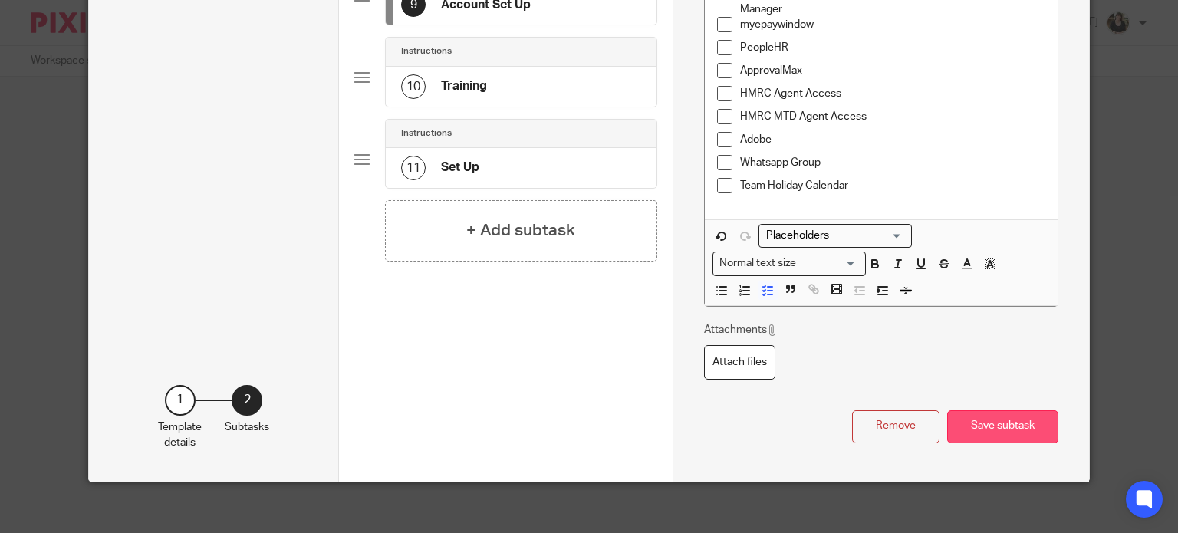
click at [984, 419] on button "Save subtask" at bounding box center [1002, 426] width 111 height 33
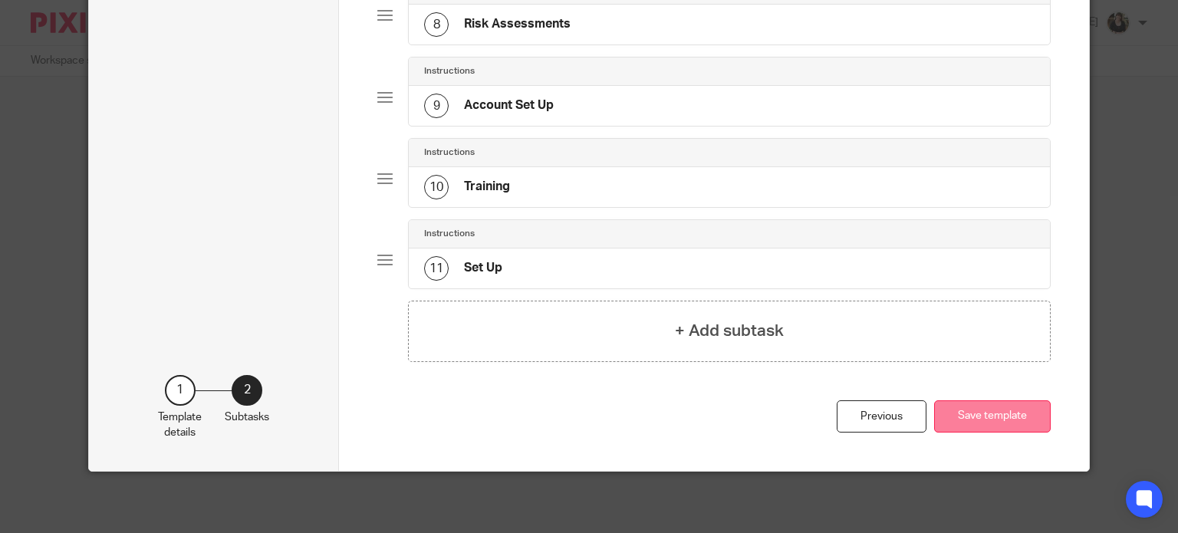
scroll to position [729, 0]
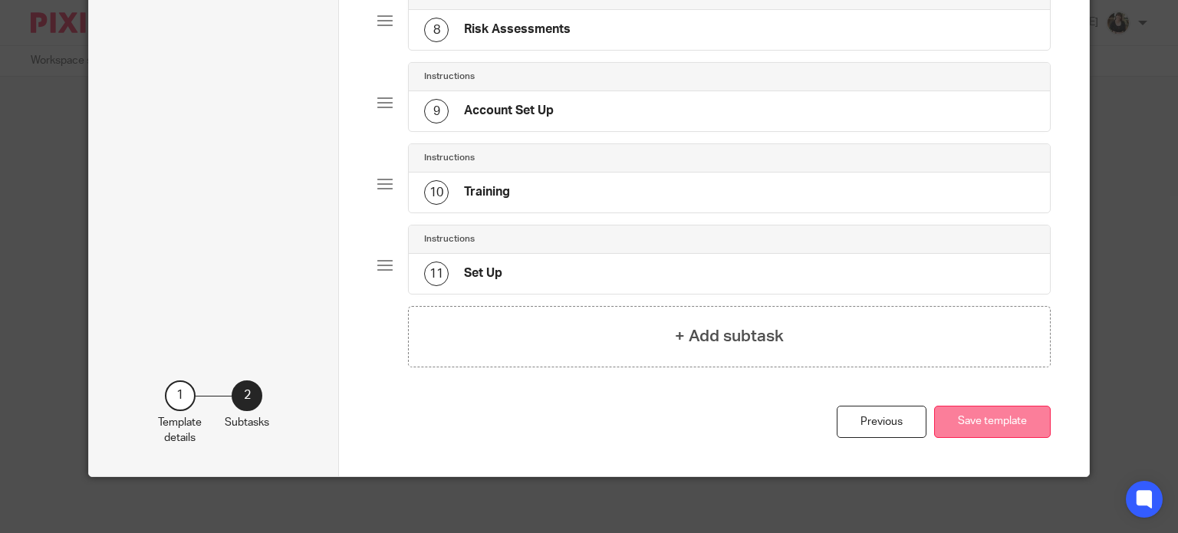
click at [984, 419] on button "Save template" at bounding box center [992, 422] width 117 height 33
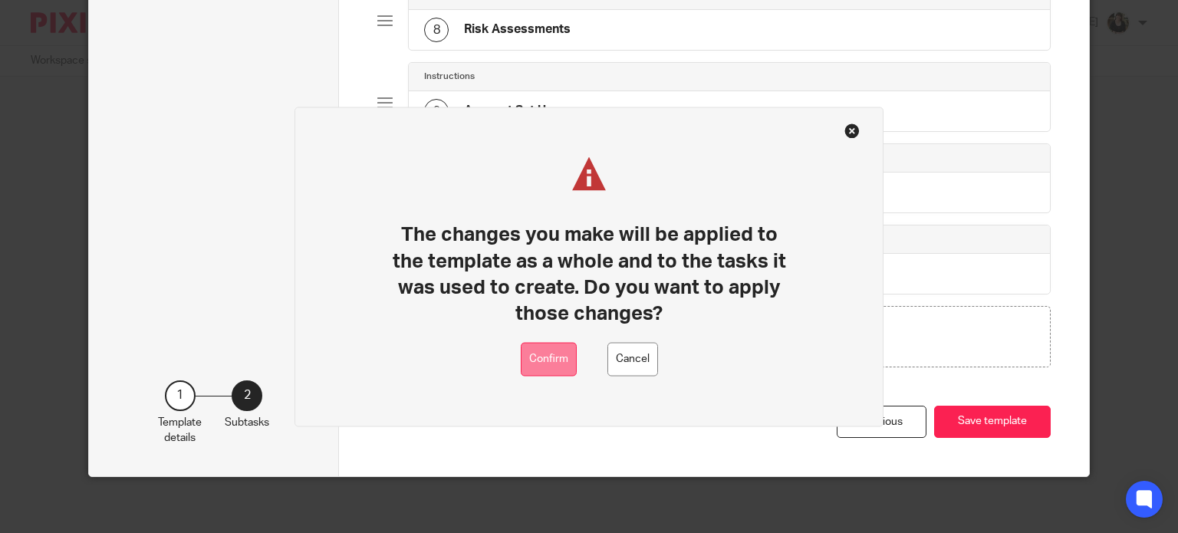
click at [534, 361] on button "Confirm" at bounding box center [549, 359] width 56 height 35
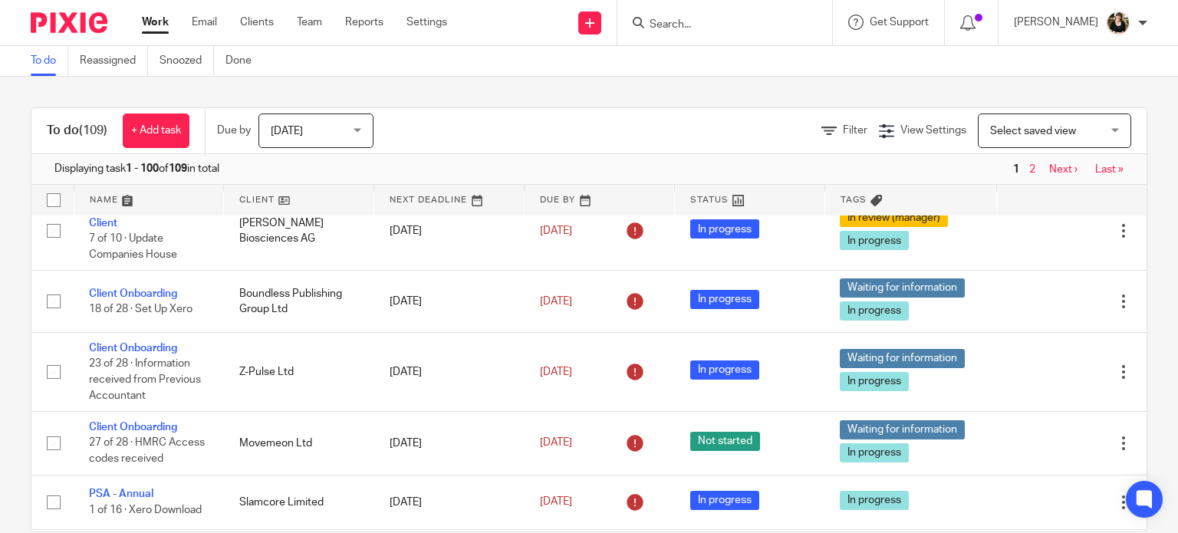
scroll to position [153, 0]
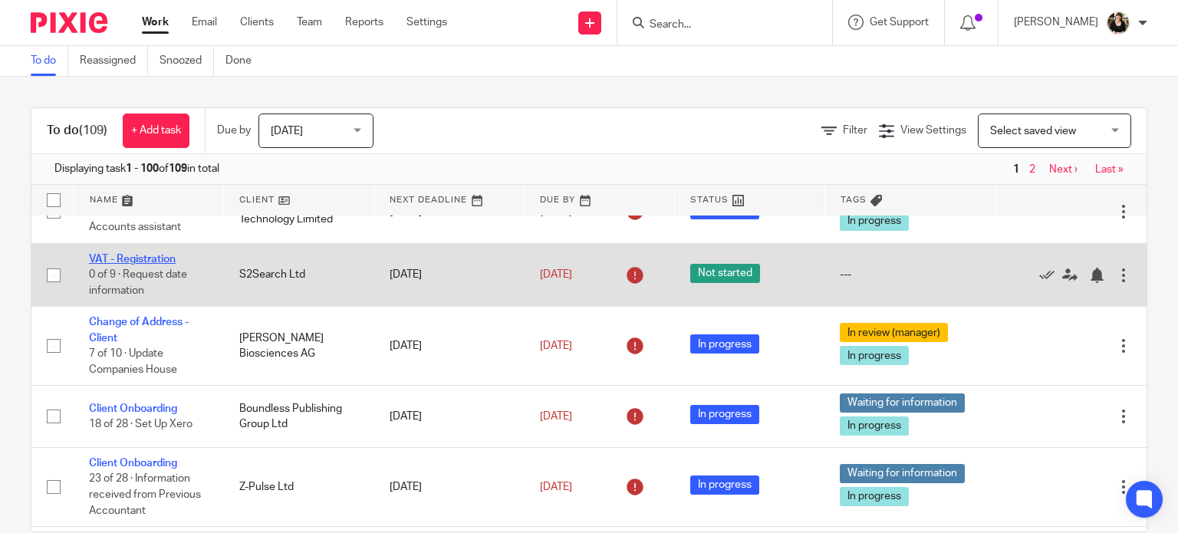
click at [98, 264] on link "VAT - Registration" at bounding box center [132, 259] width 87 height 11
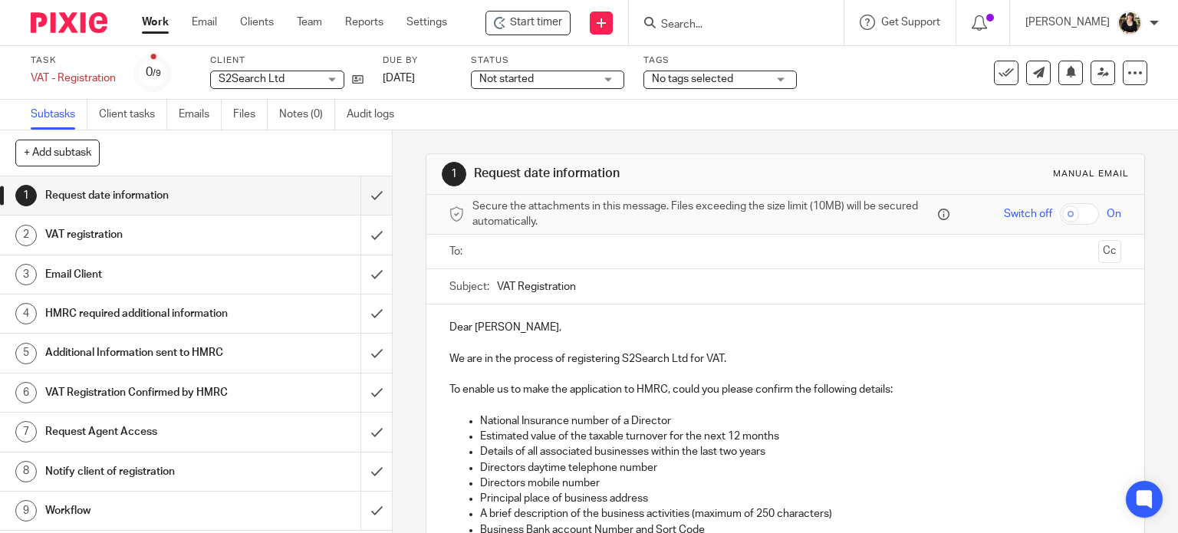
click at [529, 28] on span "Start timer" at bounding box center [536, 23] width 52 height 16
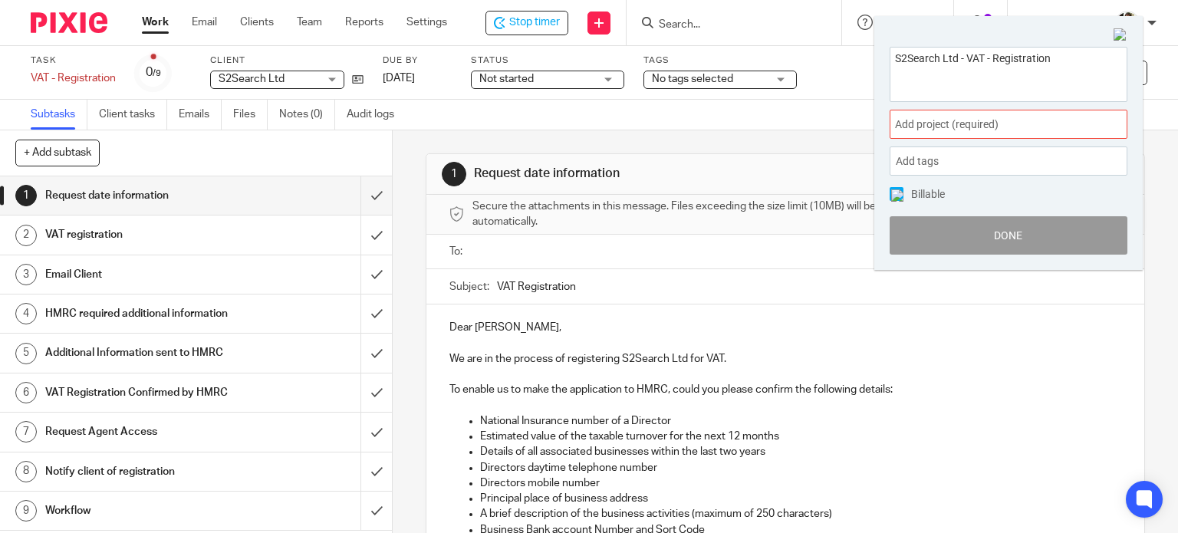
click at [992, 133] on div "Add project (required) :" at bounding box center [1008, 124] width 238 height 29
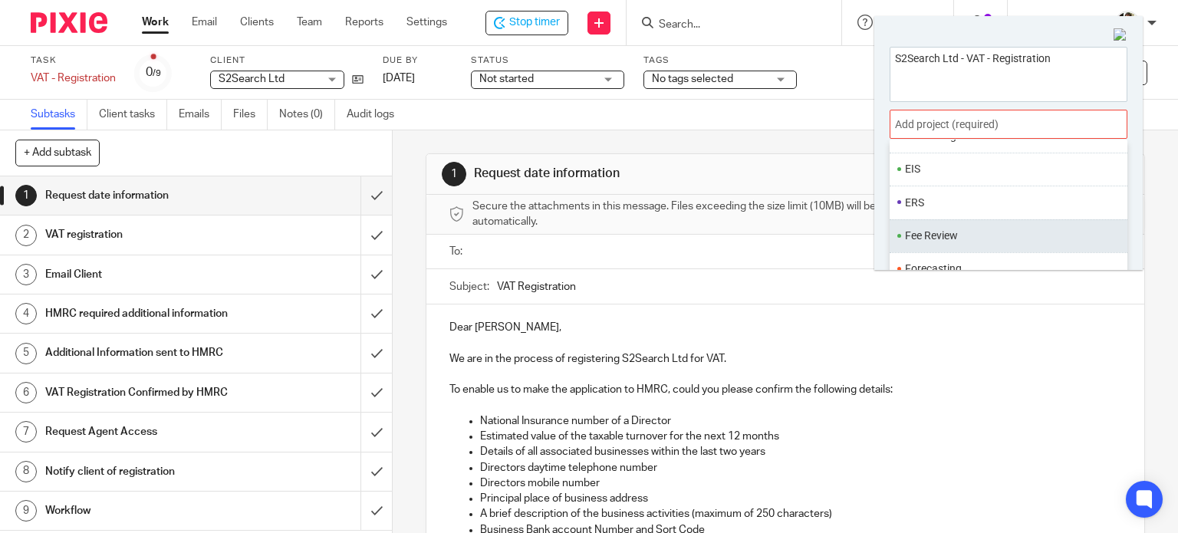
scroll to position [191, 0]
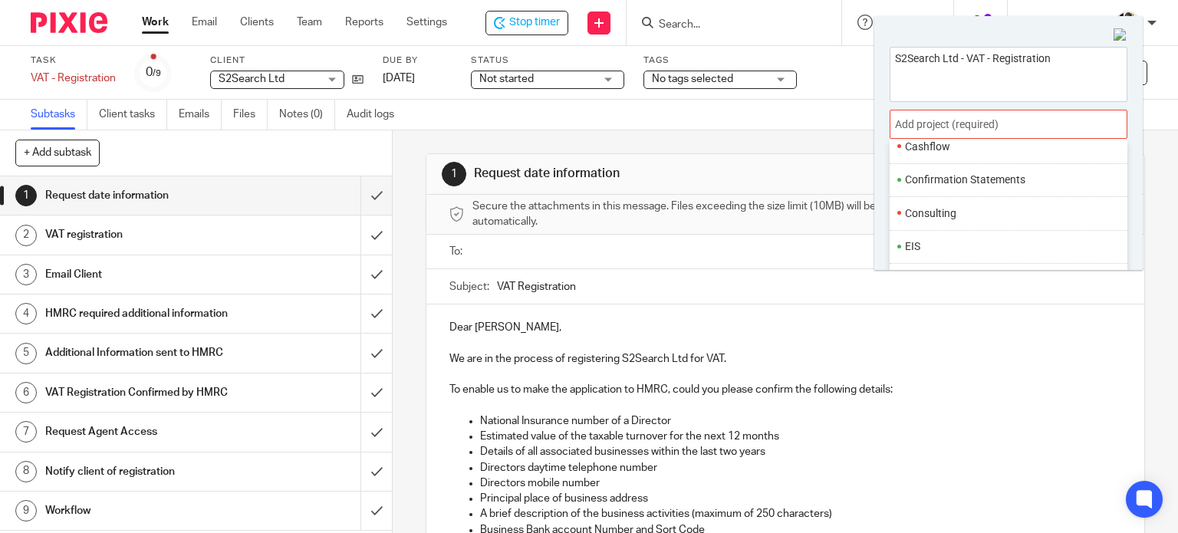
drag, startPoint x: 917, startPoint y: 142, endPoint x: 895, endPoint y: 153, distance: 24.0
click at [917, 143] on li "Cashflow" at bounding box center [1005, 147] width 200 height 16
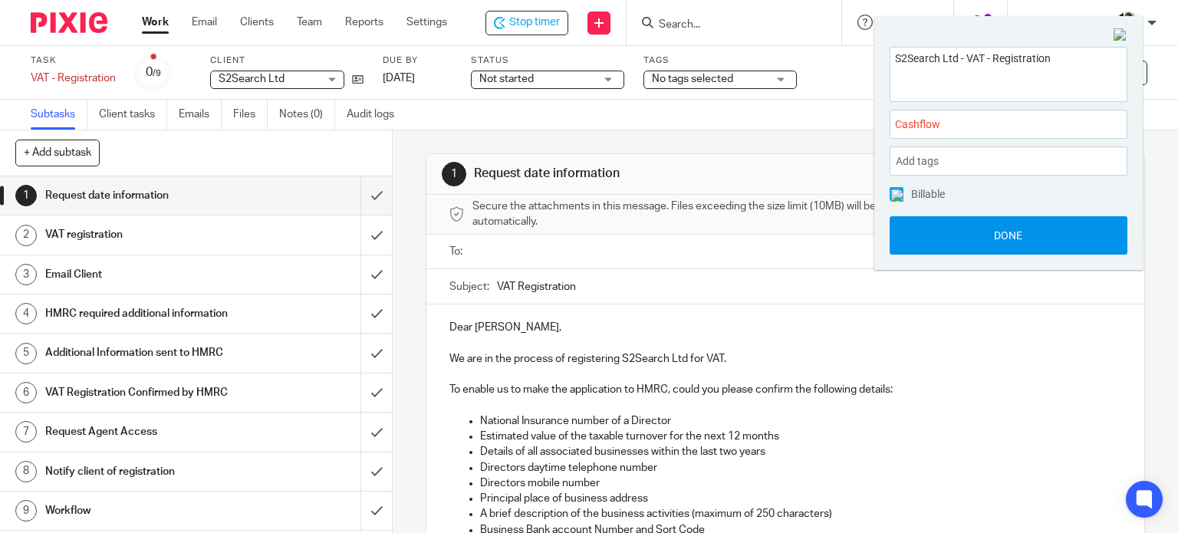
click at [1033, 228] on button "Done" at bounding box center [1008, 235] width 238 height 38
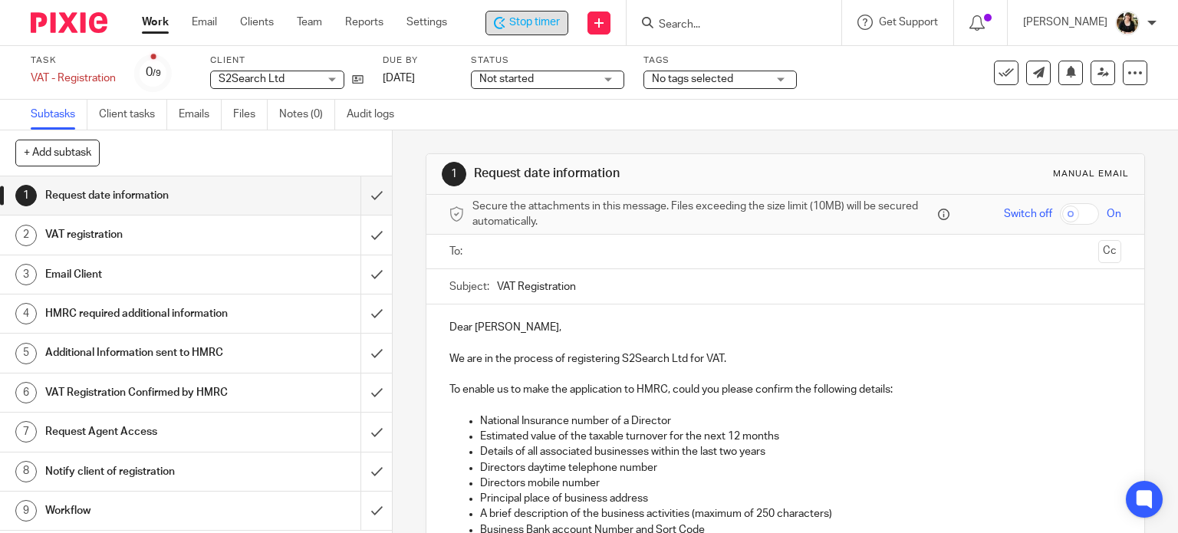
click at [504, 26] on icon at bounding box center [500, 23] width 12 height 12
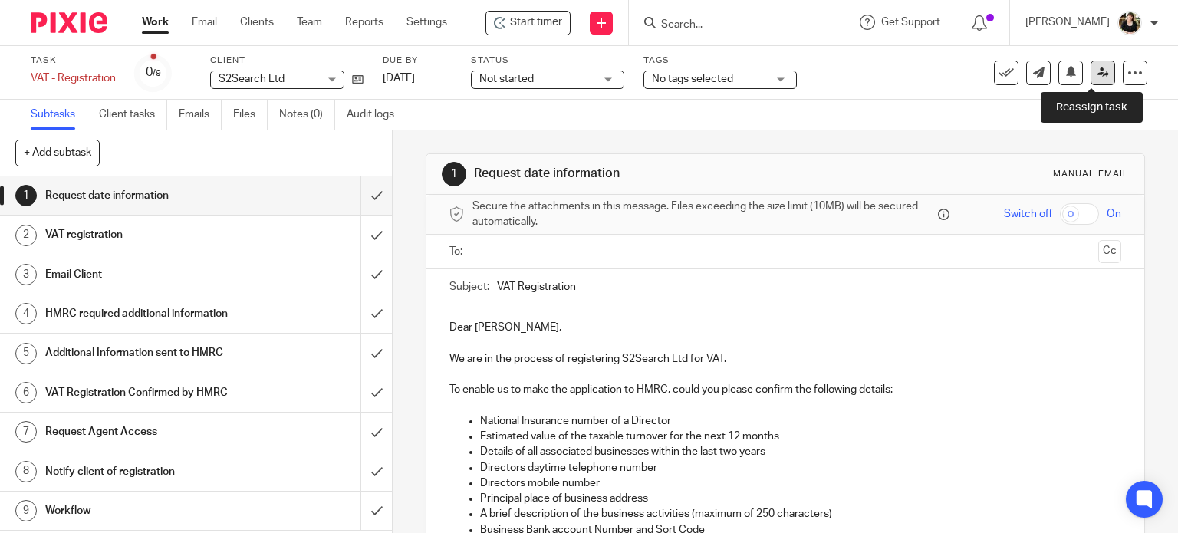
click at [1101, 75] on link at bounding box center [1102, 73] width 25 height 25
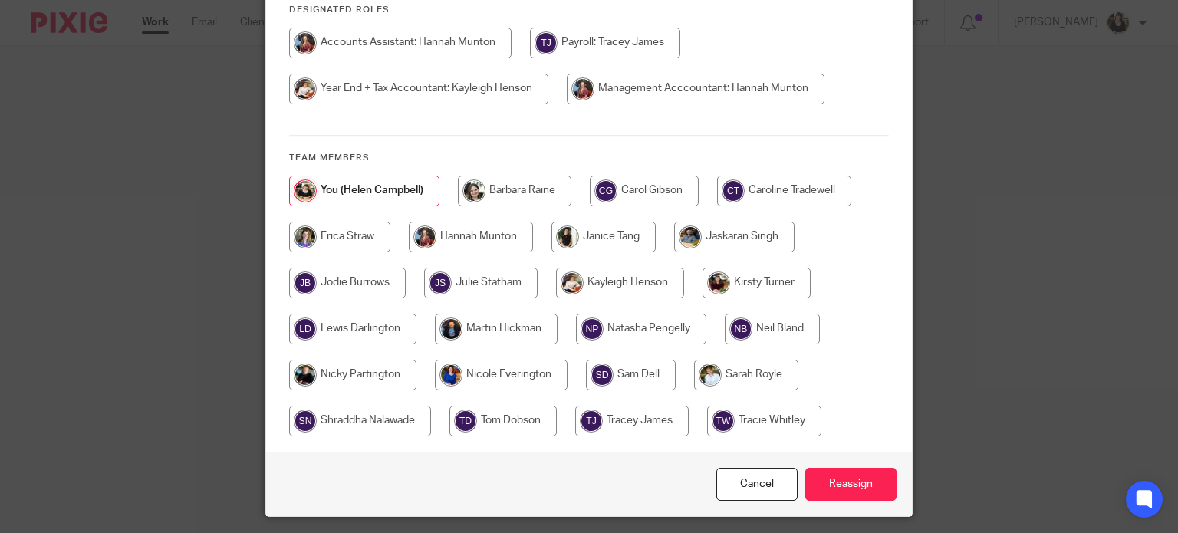
scroll to position [248, 0]
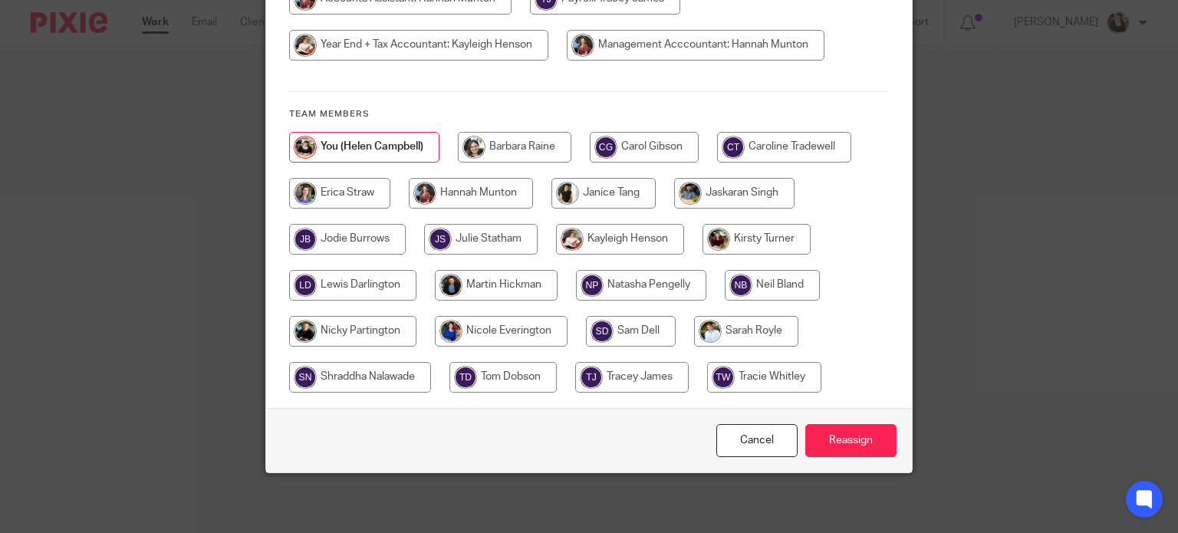
click at [628, 334] on input "radio" at bounding box center [631, 331] width 90 height 31
radio input "true"
click at [847, 429] on input "Reassign" at bounding box center [850, 440] width 91 height 33
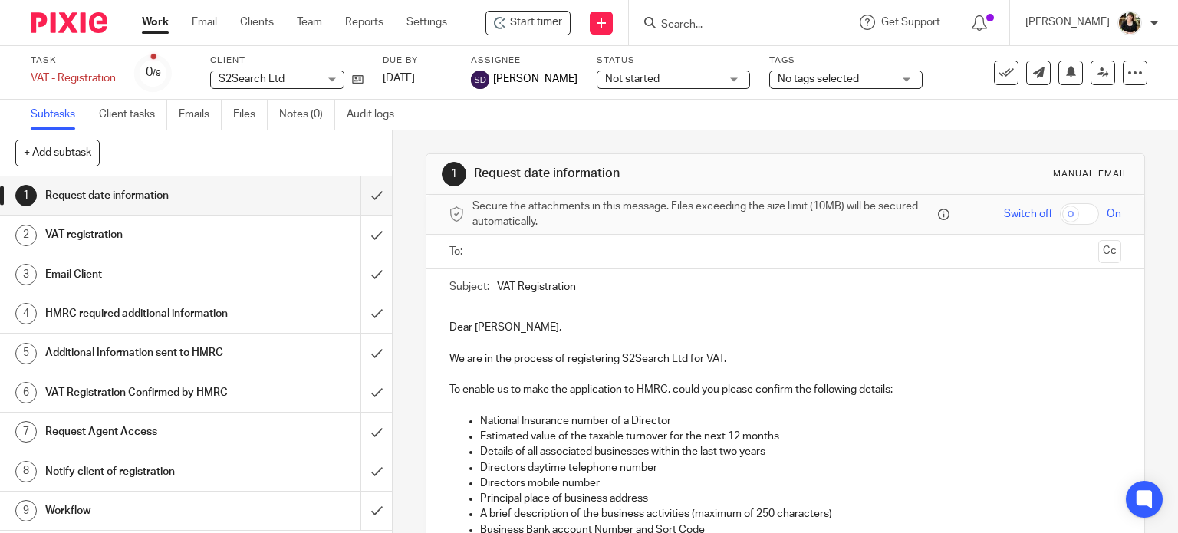
click at [150, 28] on link "Work" at bounding box center [155, 22] width 27 height 15
click at [257, 24] on link "Clients" at bounding box center [257, 22] width 34 height 15
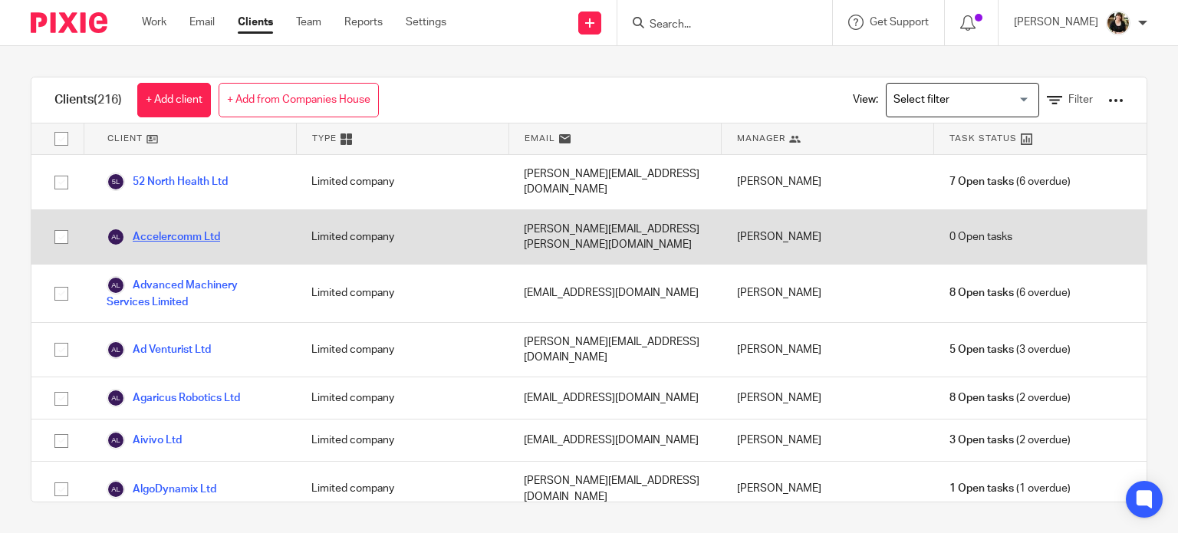
click at [196, 228] on link "Accelercomm Ltd" at bounding box center [163, 237] width 113 height 18
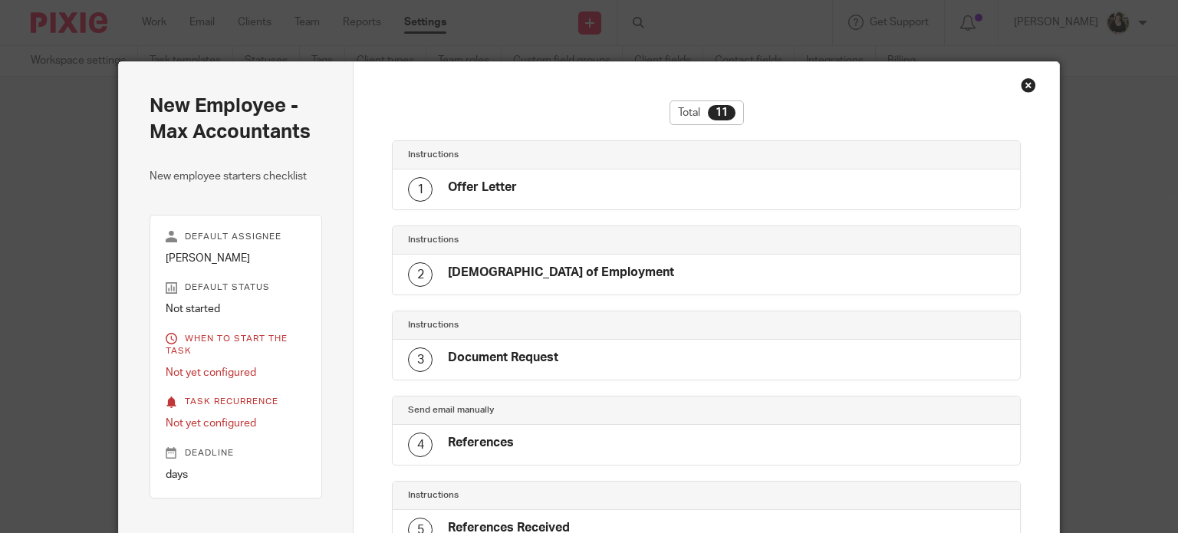
scroll to position [678, 0]
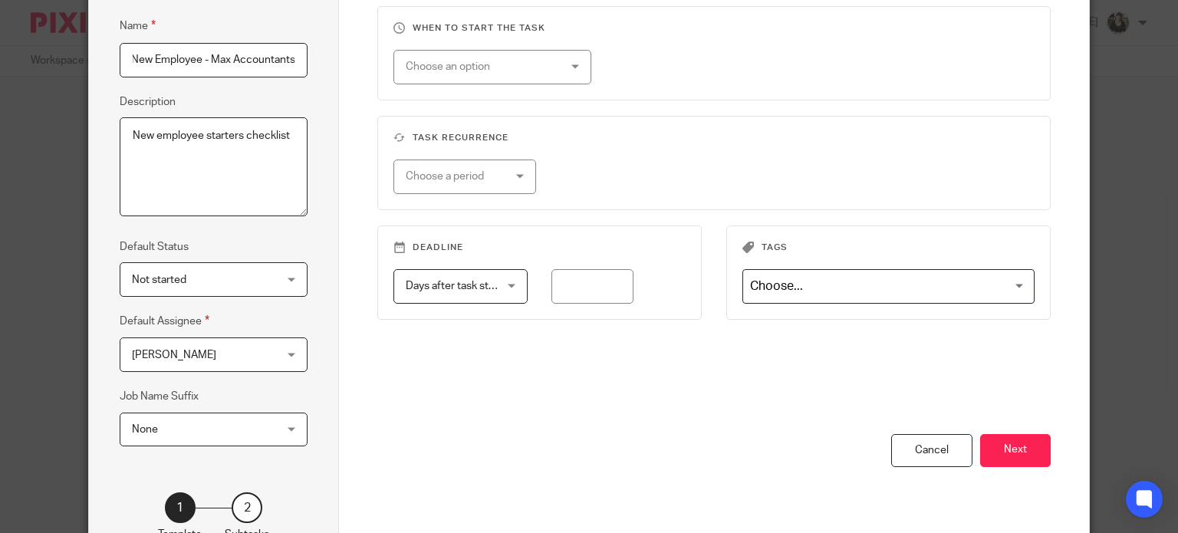
scroll to position [248, 0]
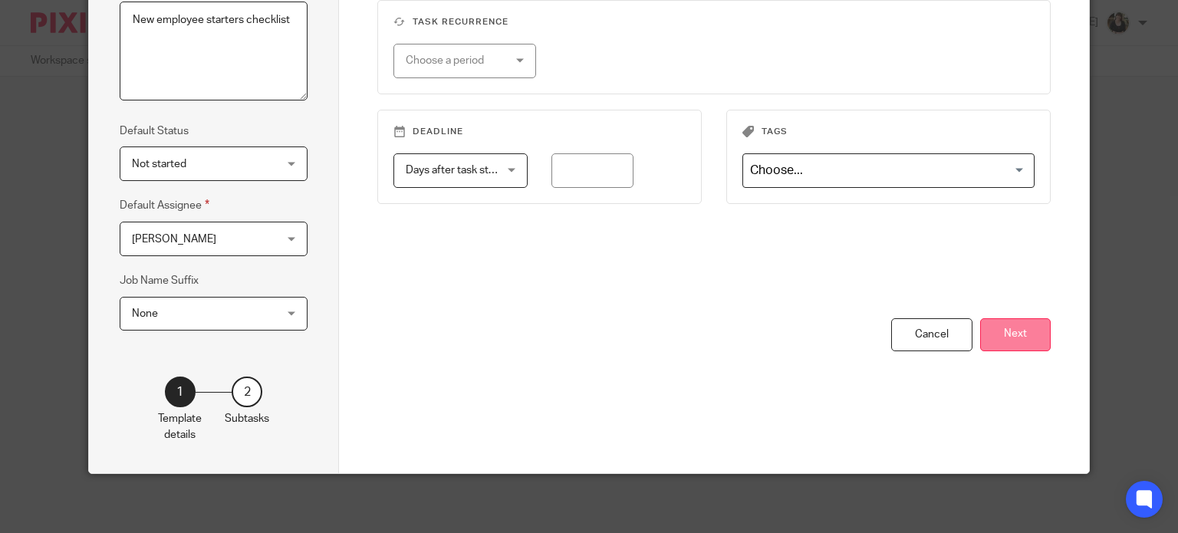
click at [1004, 327] on button "Next" at bounding box center [1015, 334] width 71 height 33
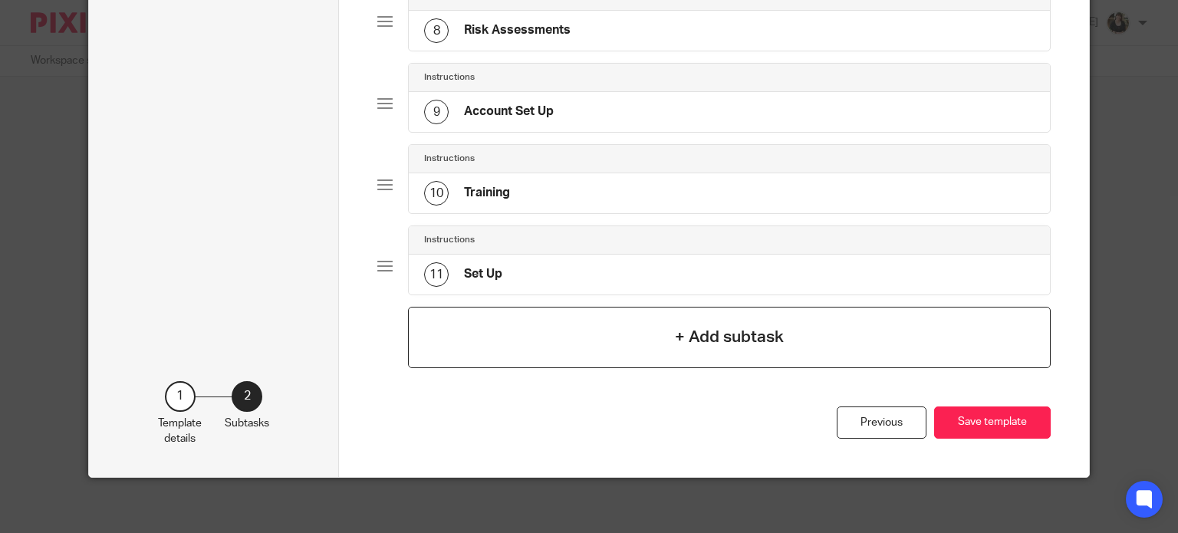
scroll to position [729, 0]
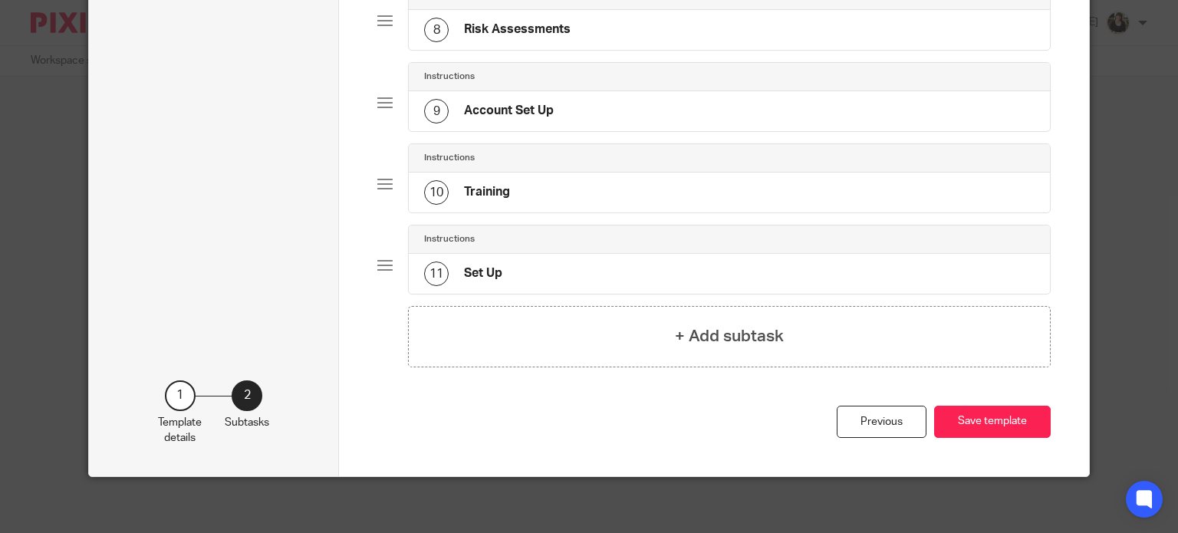
click at [500, 103] on h4 "Account Set Up" at bounding box center [509, 111] width 90 height 16
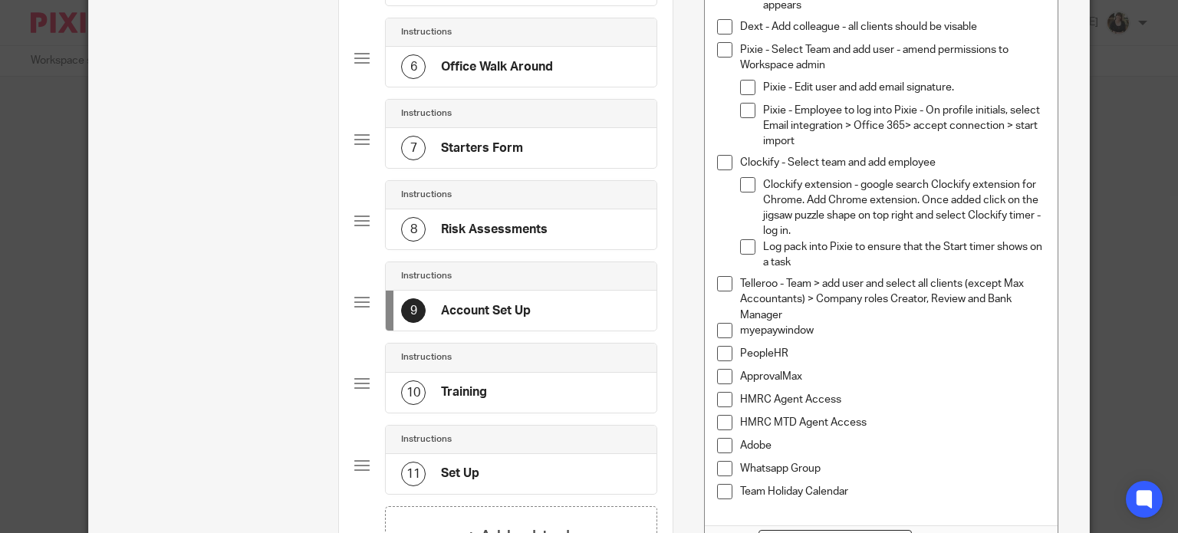
scroll to position [613, 0]
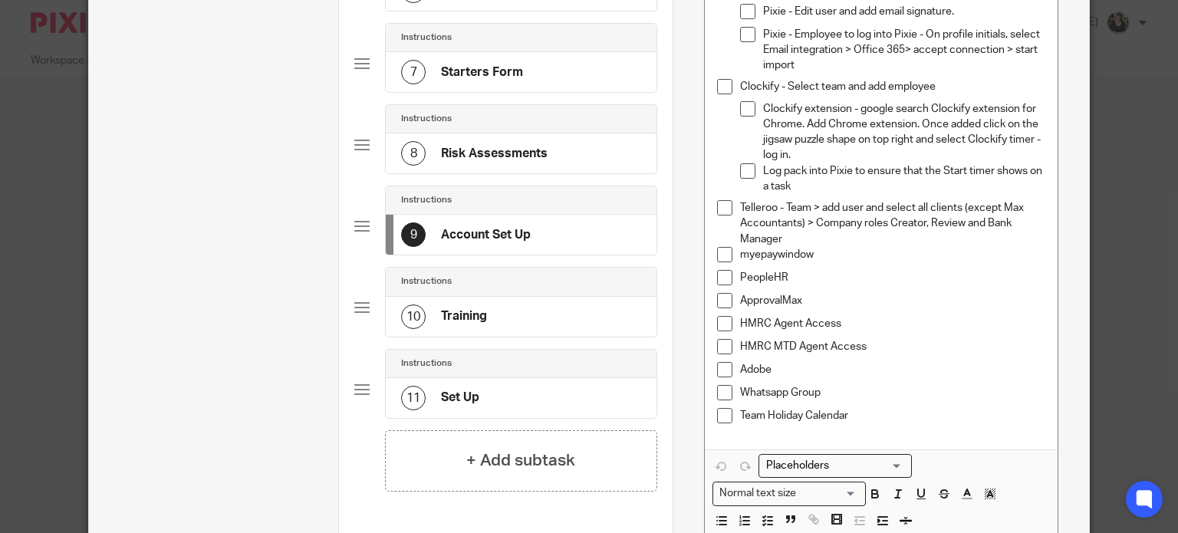
click at [810, 243] on p "Telleroo - Team > add user and select all clients (except Max Accountants) > Co…" at bounding box center [892, 223] width 305 height 47
drag, startPoint x: 816, startPoint y: 258, endPoint x: 734, endPoint y: 256, distance: 81.3
click at [740, 256] on p "myepaywindow" at bounding box center [892, 254] width 305 height 15
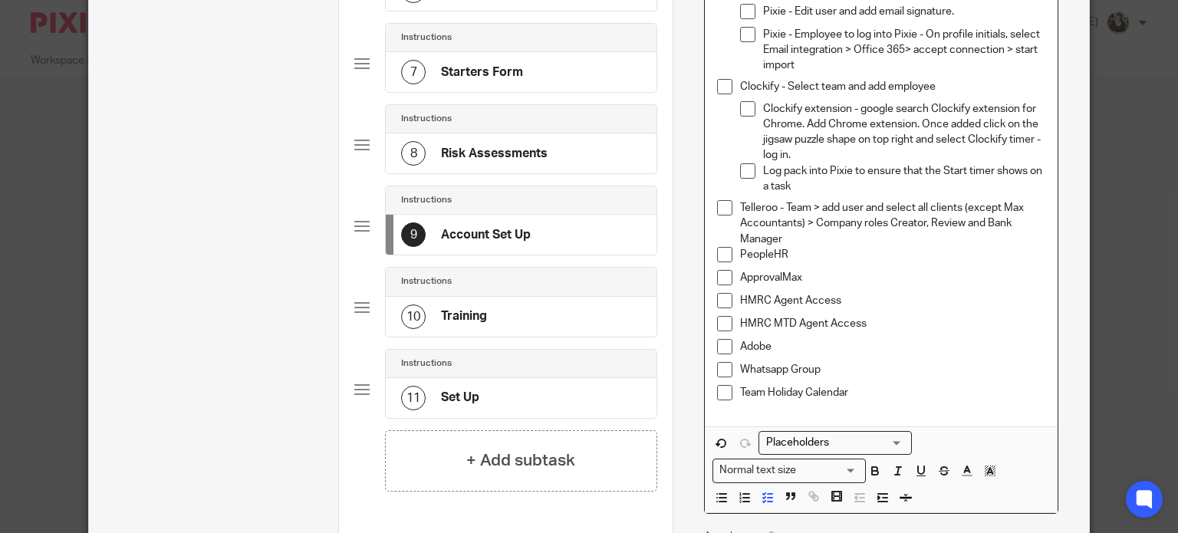
click at [801, 254] on p "PeopleHR" at bounding box center [892, 254] width 305 height 15
click at [818, 278] on p "ApprovalMax" at bounding box center [892, 277] width 305 height 15
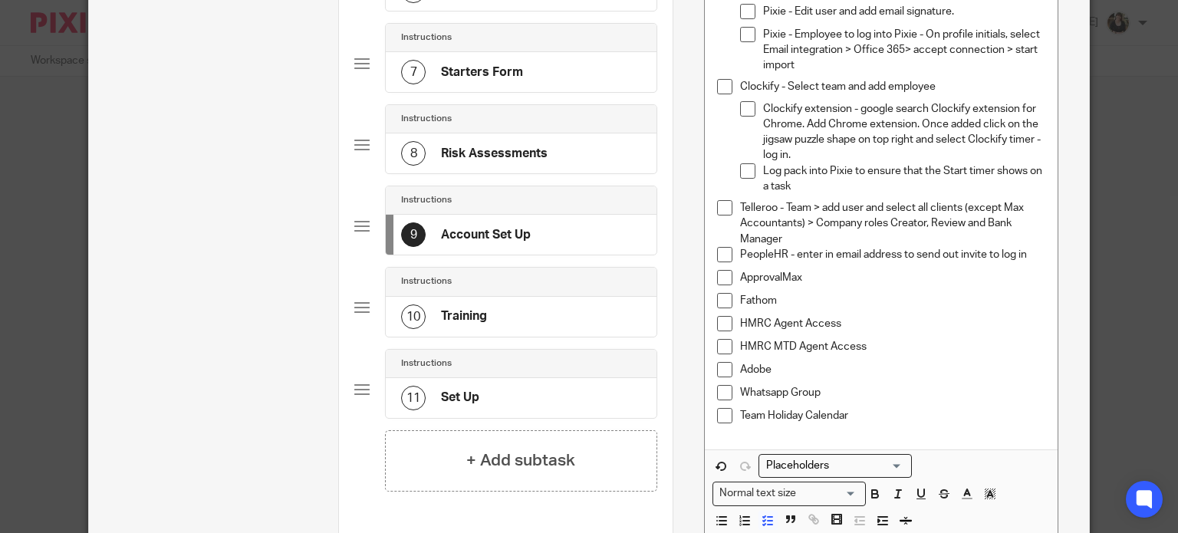
drag, startPoint x: 817, startPoint y: 278, endPoint x: 853, endPoint y: 281, distance: 35.4
click at [853, 281] on p "ApprovalMax" at bounding box center [892, 277] width 305 height 15
click at [918, 385] on p "Whatsapp Group" at bounding box center [892, 392] width 305 height 15
click at [882, 284] on p "ApprovalMax" at bounding box center [892, 277] width 305 height 15
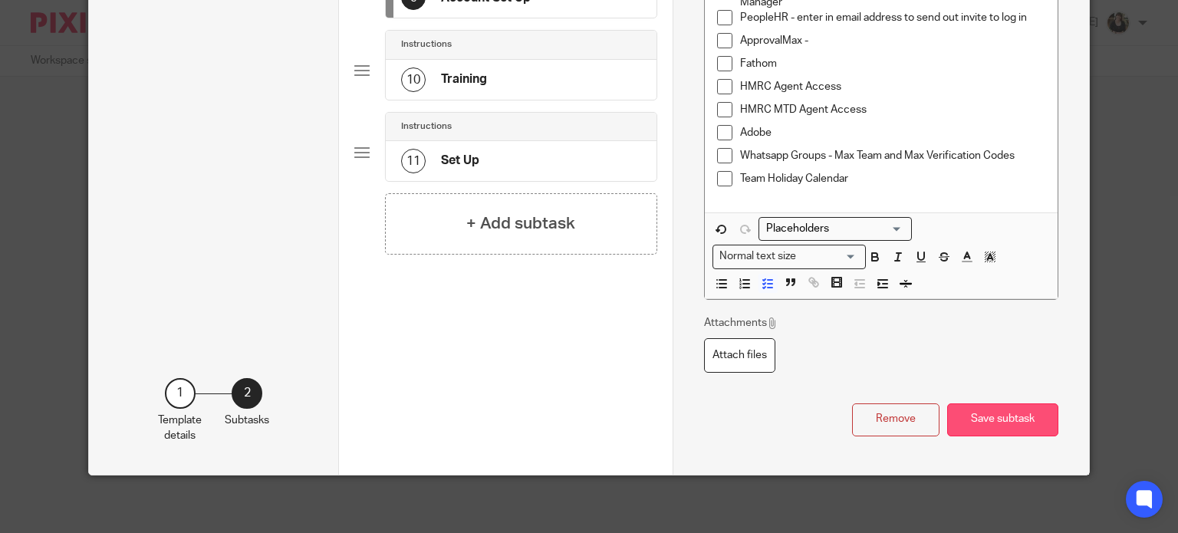
click at [1009, 424] on button "Save subtask" at bounding box center [1002, 419] width 111 height 33
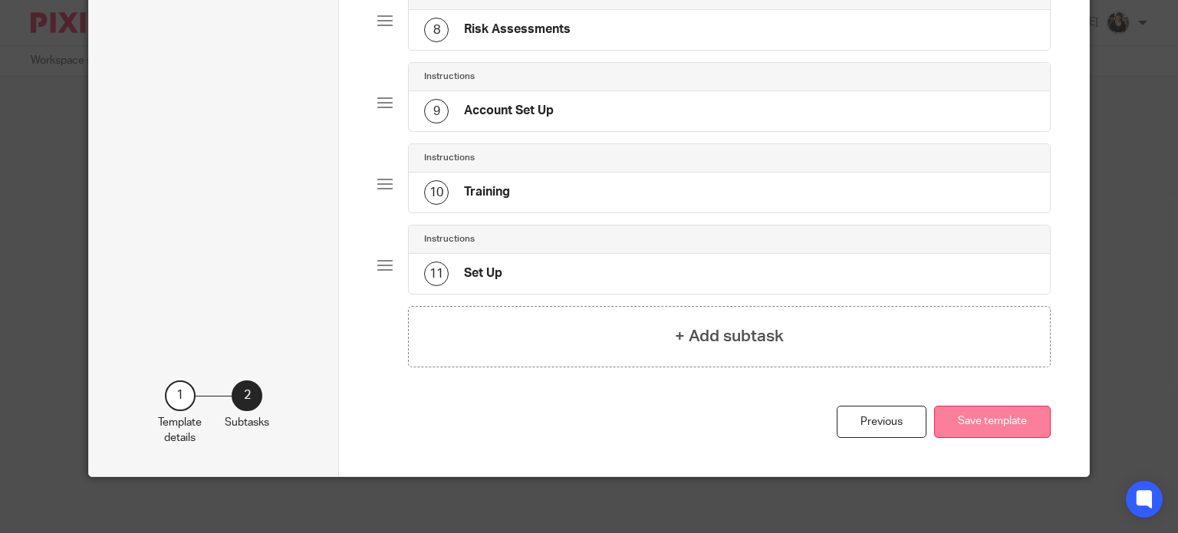
click at [1006, 419] on button "Save template" at bounding box center [992, 422] width 117 height 33
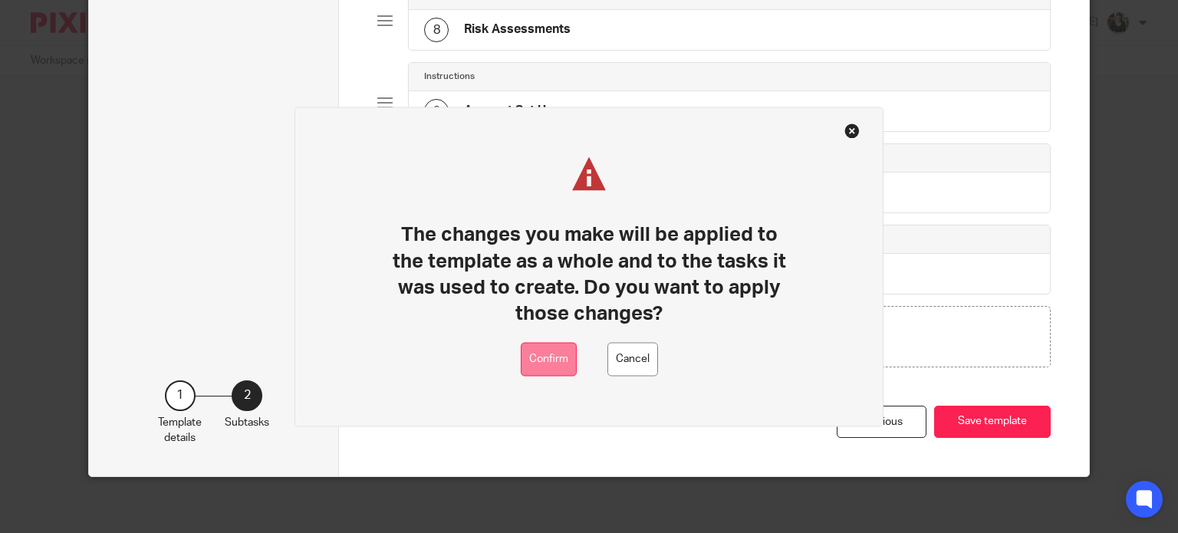
click at [552, 360] on button "Confirm" at bounding box center [549, 359] width 56 height 35
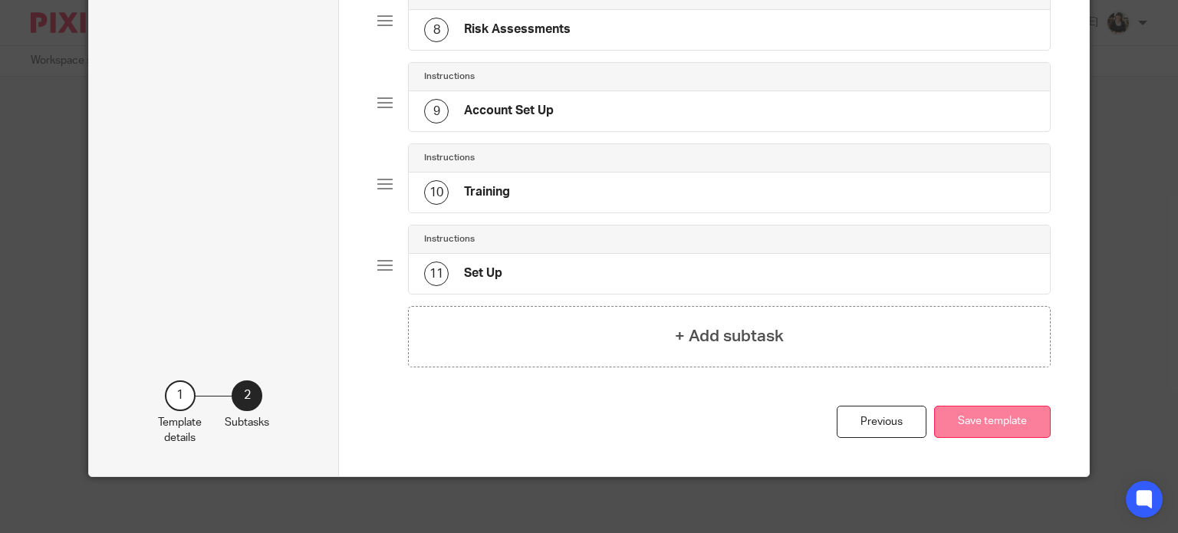
click at [984, 419] on button "Save template" at bounding box center [992, 422] width 117 height 33
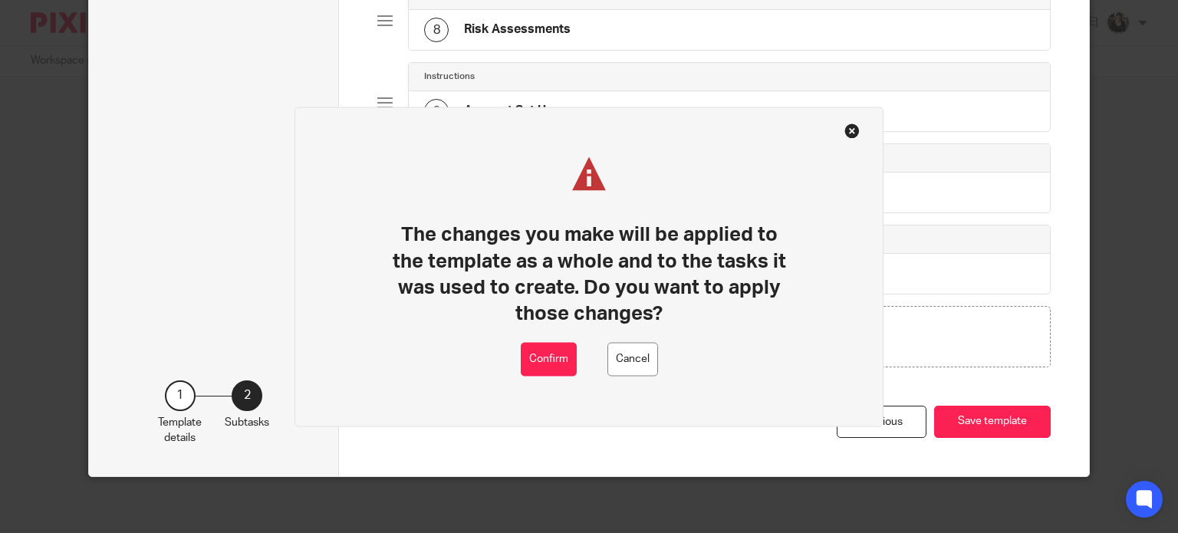
click at [518, 364] on div "The changes you make will be applied to the template as a whole and to the task…" at bounding box center [588, 267] width 589 height 320
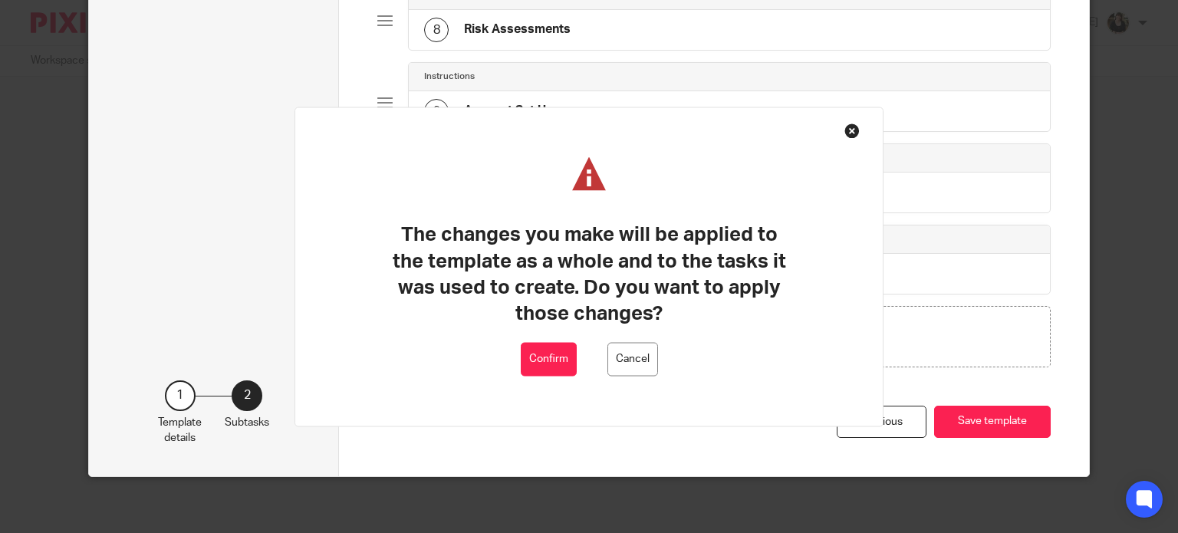
click at [531, 362] on button "Confirm" at bounding box center [549, 359] width 56 height 35
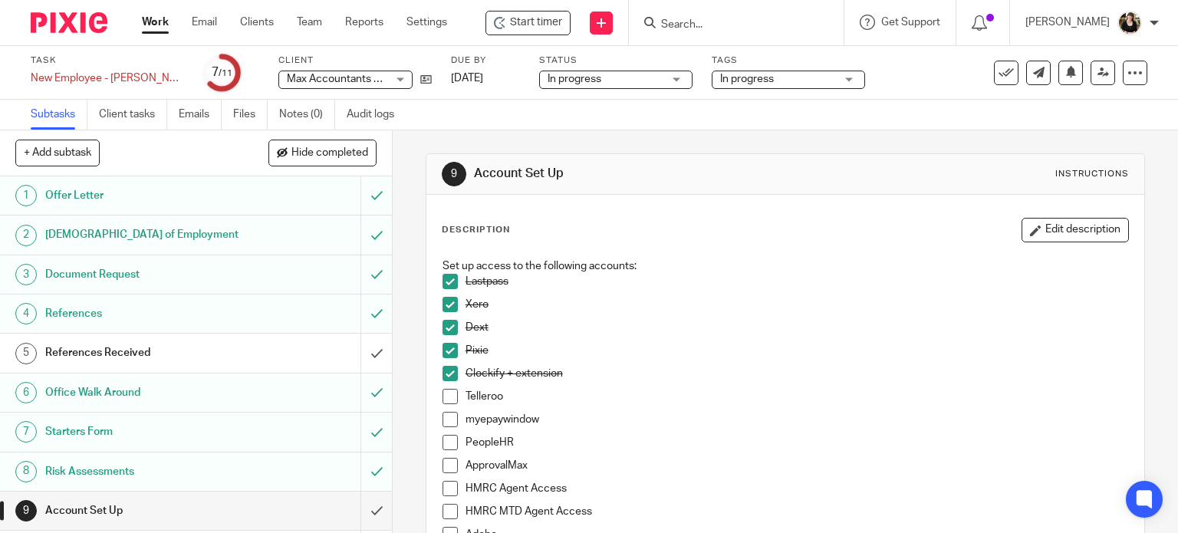
scroll to position [77, 0]
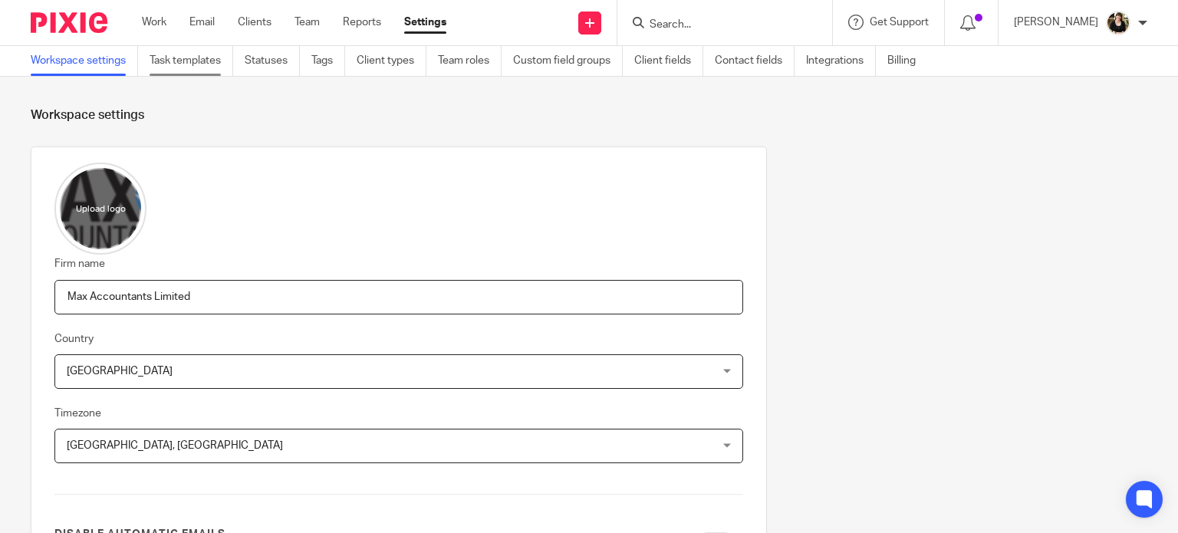
click at [201, 70] on link "Task templates" at bounding box center [192, 61] width 84 height 30
